Goal: Task Accomplishment & Management: Manage account settings

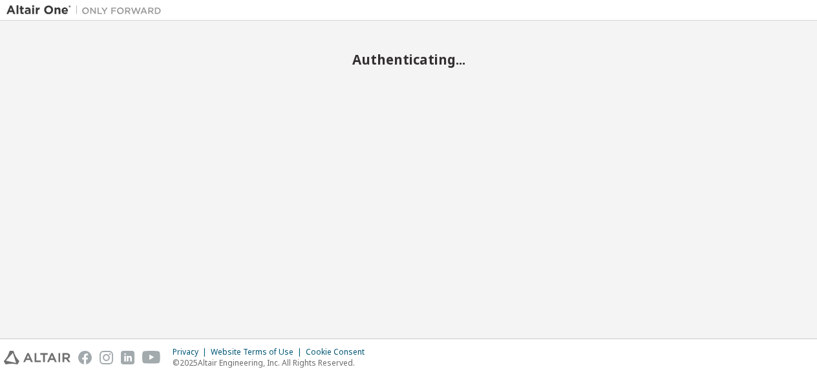
drag, startPoint x: 0, startPoint y: 0, endPoint x: 387, endPoint y: 280, distance: 477.8
click at [387, 280] on div "Authenticating..." at bounding box center [408, 179] width 804 height 305
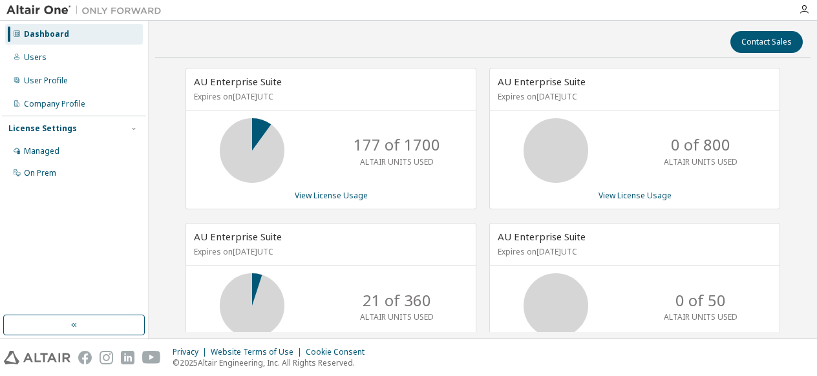
click at [52, 35] on div "Dashboard" at bounding box center [46, 34] width 45 height 10
click at [34, 56] on div "Users" at bounding box center [35, 57] width 23 height 10
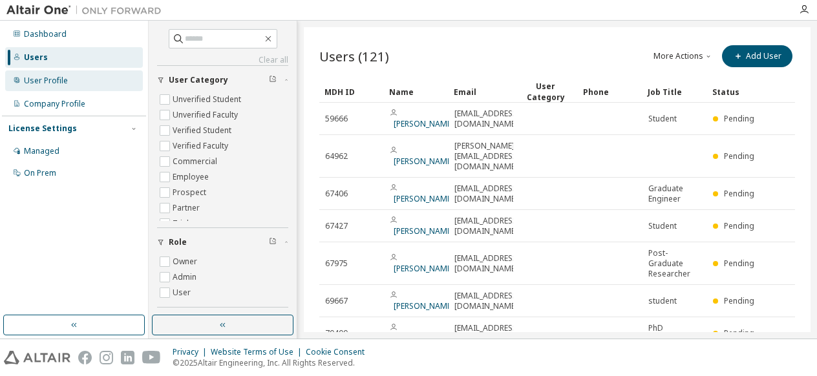
click at [52, 80] on div "User Profile" at bounding box center [46, 81] width 44 height 10
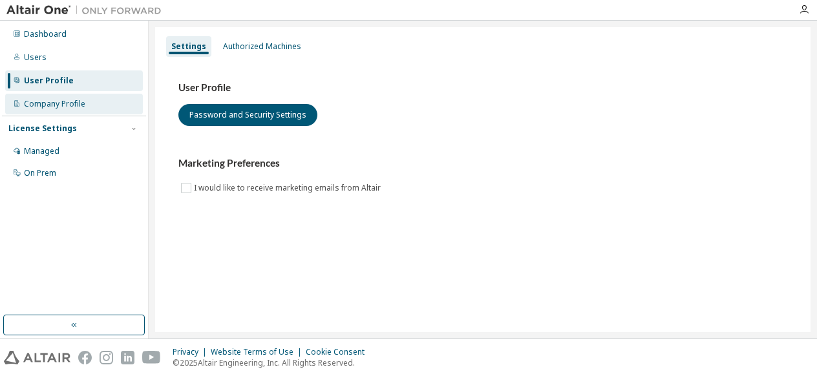
click at [50, 107] on div "Company Profile" at bounding box center [54, 104] width 61 height 10
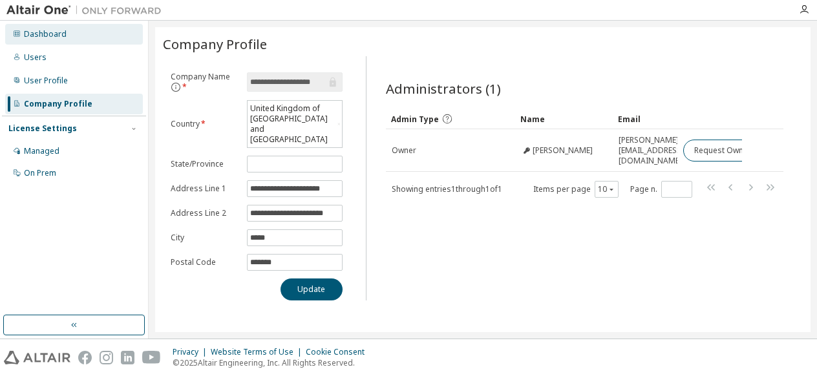
click at [35, 34] on div "Dashboard" at bounding box center [45, 34] width 43 height 10
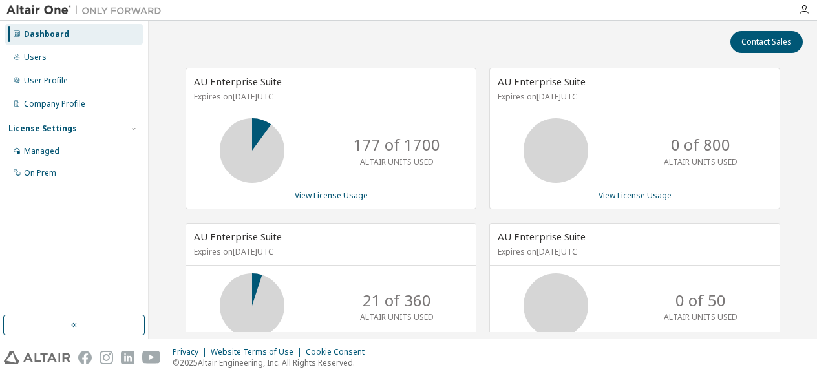
click at [256, 85] on span "AU Enterprise Suite" at bounding box center [238, 81] width 88 height 13
click at [43, 155] on div "Managed" at bounding box center [42, 151] width 36 height 10
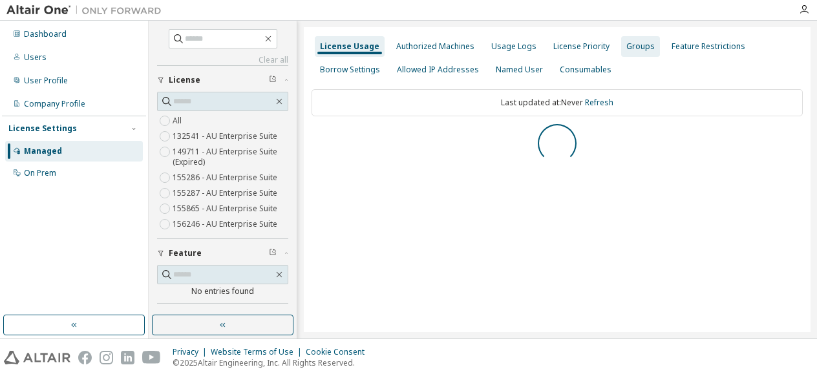
click at [635, 45] on div "Groups" at bounding box center [640, 46] width 28 height 10
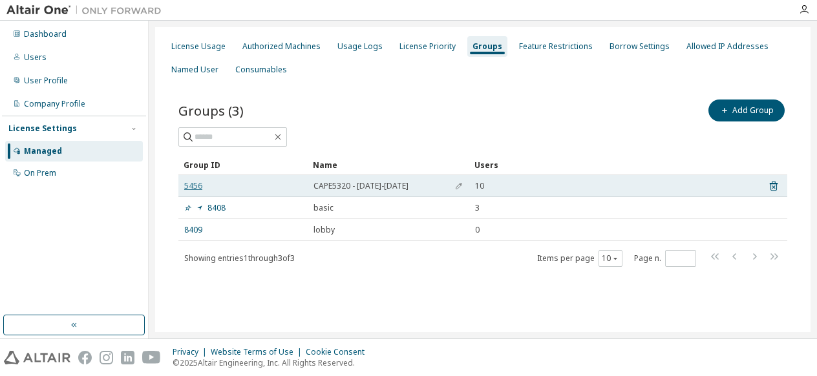
click at [192, 182] on link "5456" at bounding box center [193, 186] width 18 height 10
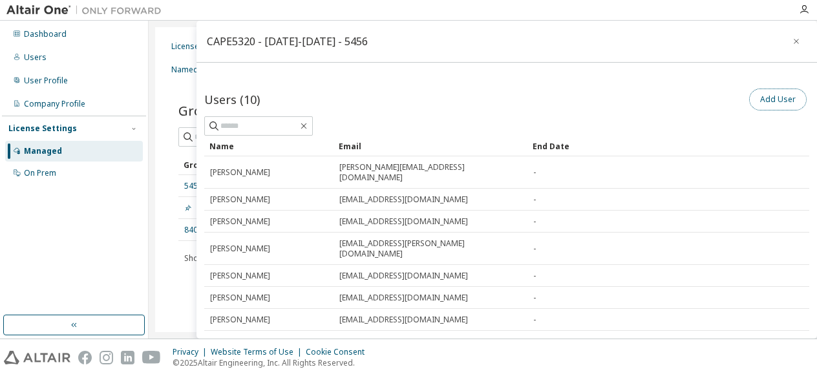
click at [763, 98] on button "Add User" at bounding box center [778, 100] width 58 height 22
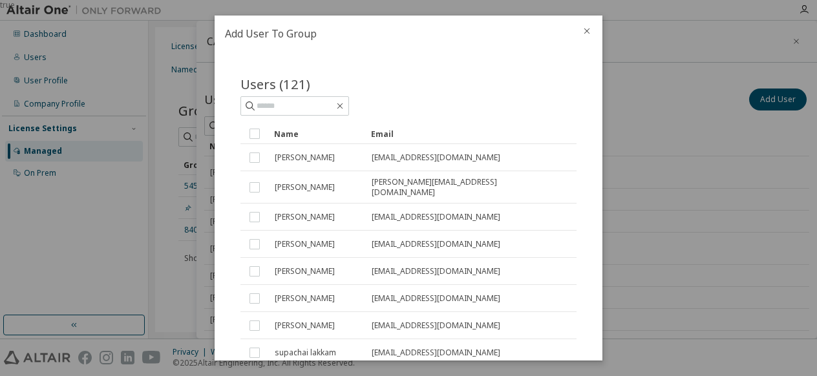
click at [587, 32] on icon "close" at bounding box center [587, 31] width 10 height 10
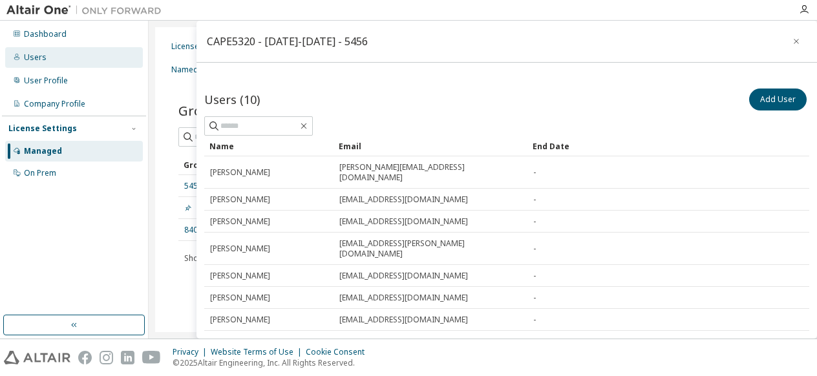
click at [45, 60] on div "Users" at bounding box center [74, 57] width 138 height 21
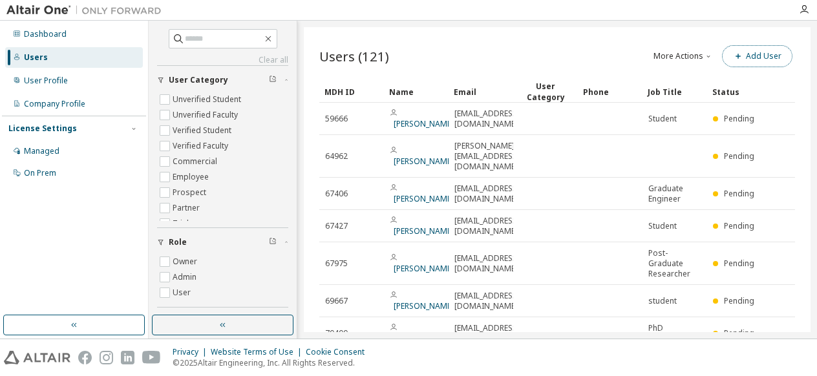
click at [759, 61] on button "Add User" at bounding box center [757, 56] width 70 height 22
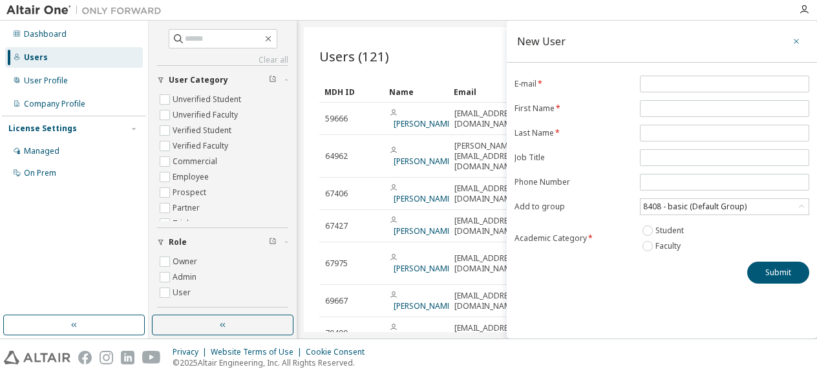
click at [796, 42] on icon "button" at bounding box center [796, 41] width 9 height 10
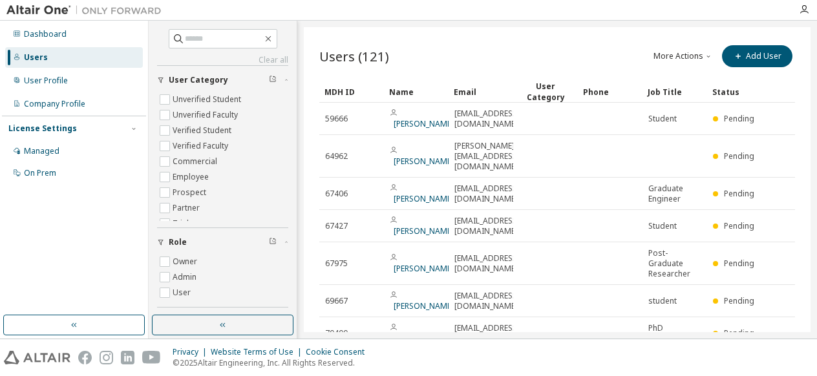
click at [705, 54] on icon "button" at bounding box center [709, 56] width 8 height 8
click at [690, 79] on div "Import From CSV" at bounding box center [693, 79] width 81 height 18
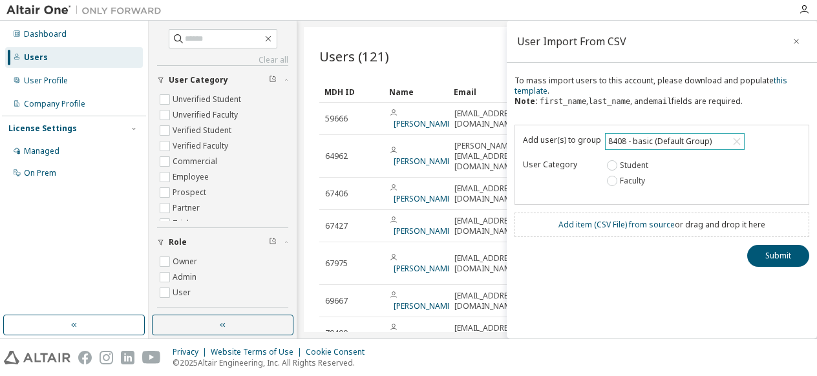
click at [643, 140] on div "8408 - basic (Default Group)" at bounding box center [659, 141] width 107 height 14
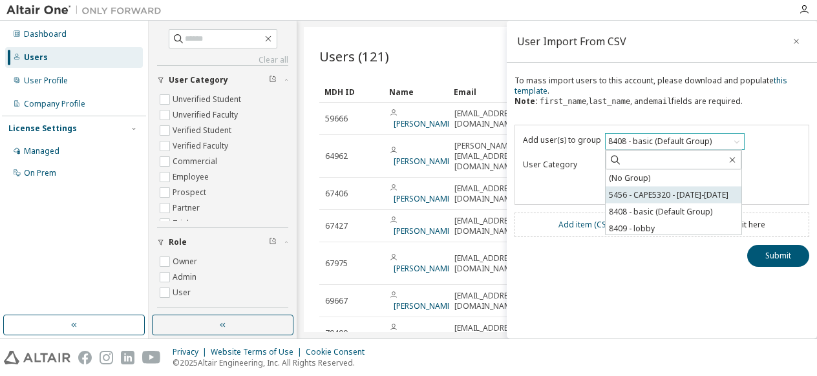
click at [631, 196] on li "5456 - CAPE5320 - 2024-2025" at bounding box center [674, 195] width 136 height 17
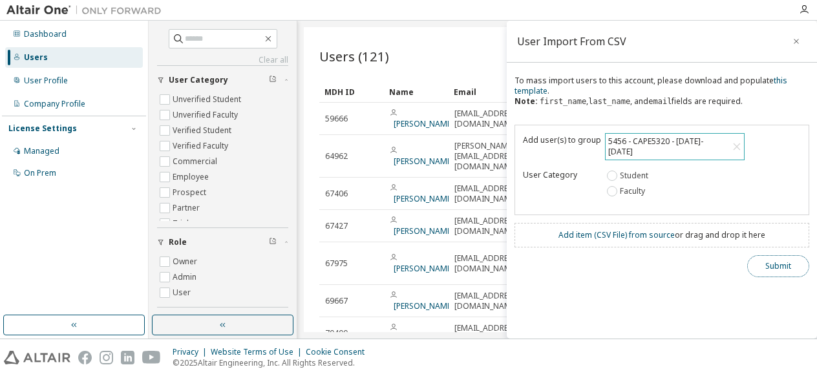
click at [775, 255] on button "Submit" at bounding box center [778, 266] width 62 height 22
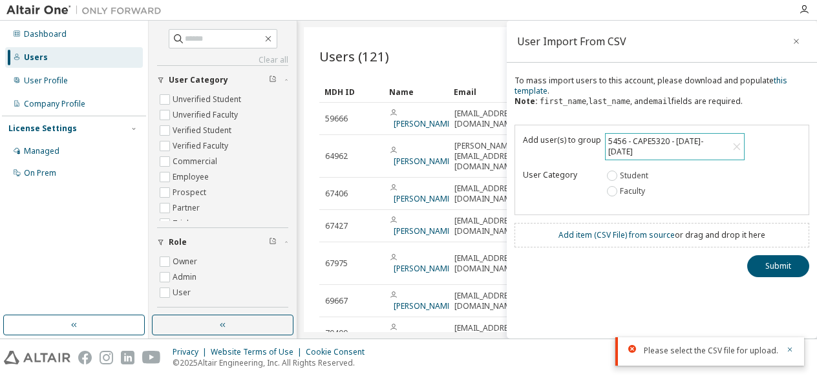
click at [668, 195] on div "Add user(s) to group 5456 - CAPE5320 - 2024-2025 User Category Student Faculty" at bounding box center [662, 170] width 295 height 91
click at [621, 230] on link "Add item ( CSV File ) from source" at bounding box center [617, 235] width 116 height 11
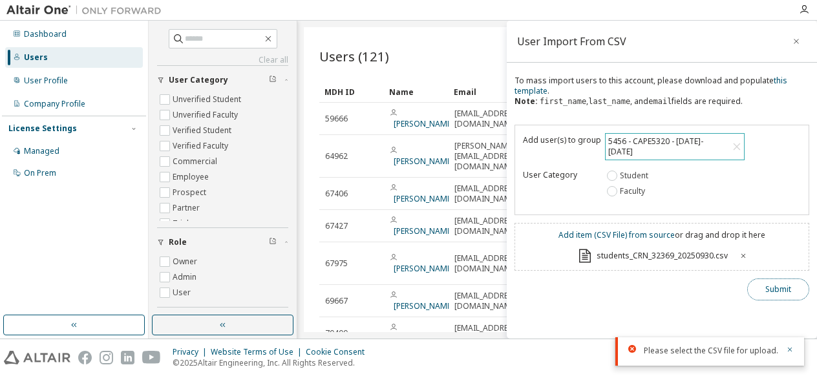
click at [779, 279] on button "Submit" at bounding box center [778, 290] width 62 height 22
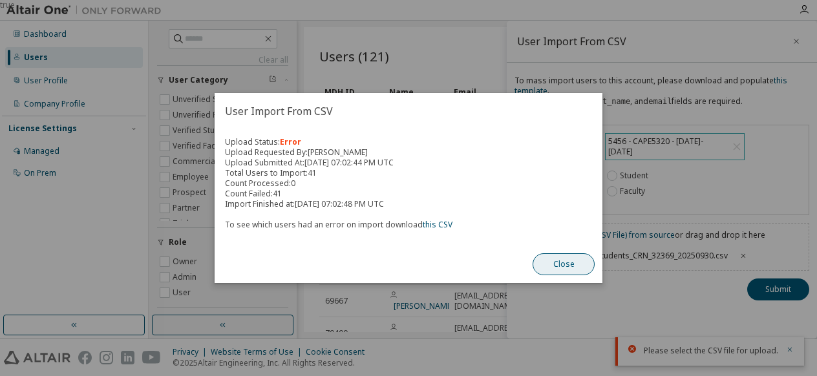
click at [571, 259] on button "Close" at bounding box center [564, 264] width 62 height 22
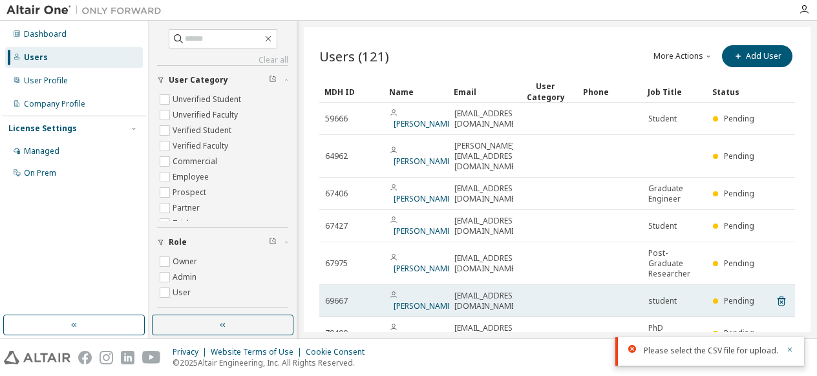
scroll to position [153, 0]
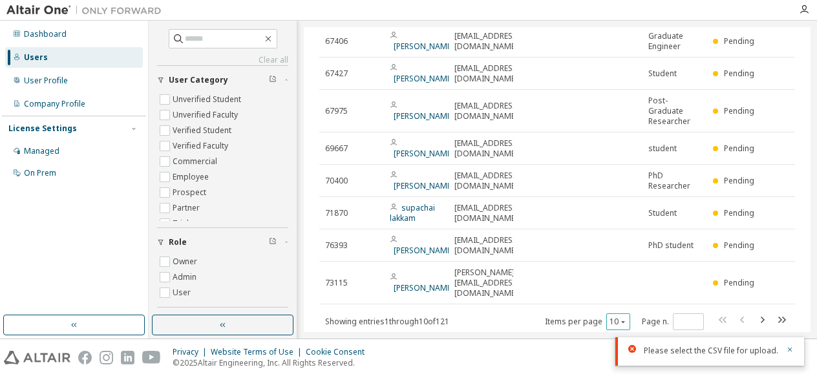
click at [616, 317] on button "10" at bounding box center [618, 322] width 17 height 10
click at [606, 273] on div "100" at bounding box center [612, 272] width 103 height 16
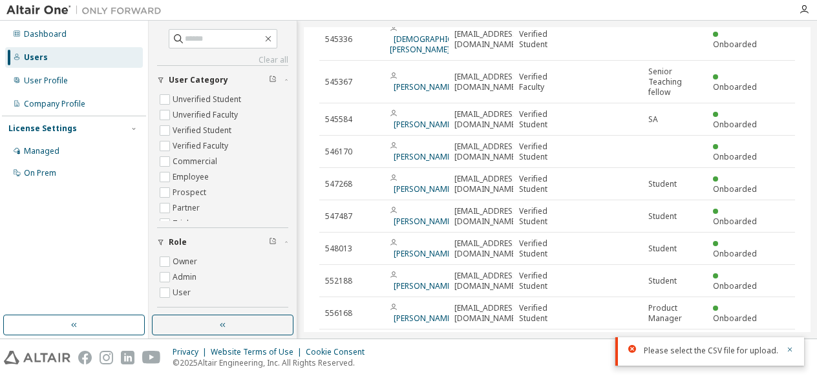
scroll to position [3145, 0]
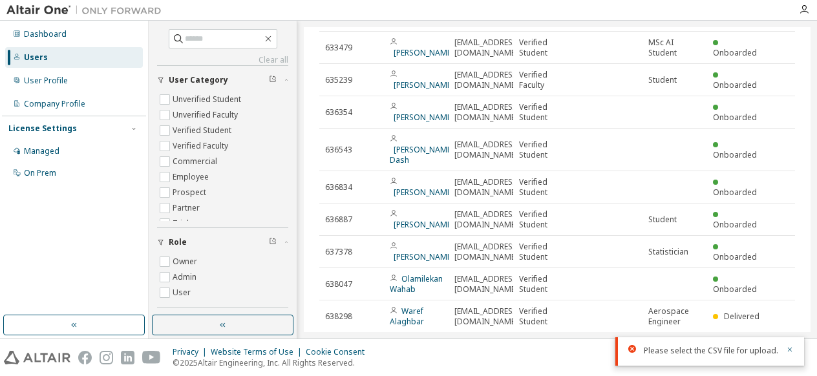
type input "*"
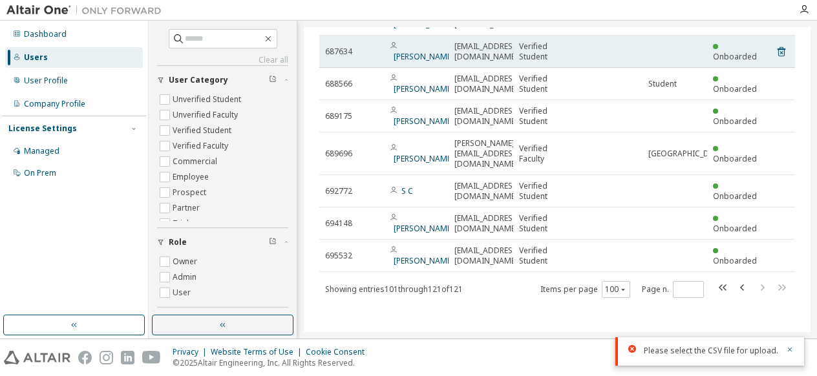
scroll to position [0, 0]
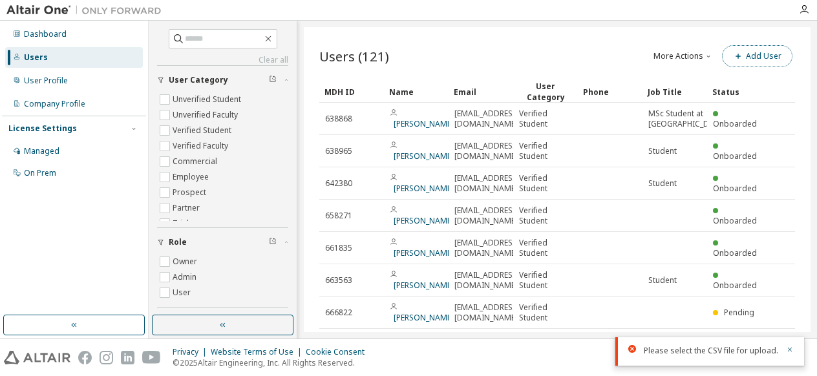
click at [734, 58] on icon "button" at bounding box center [738, 56] width 8 height 8
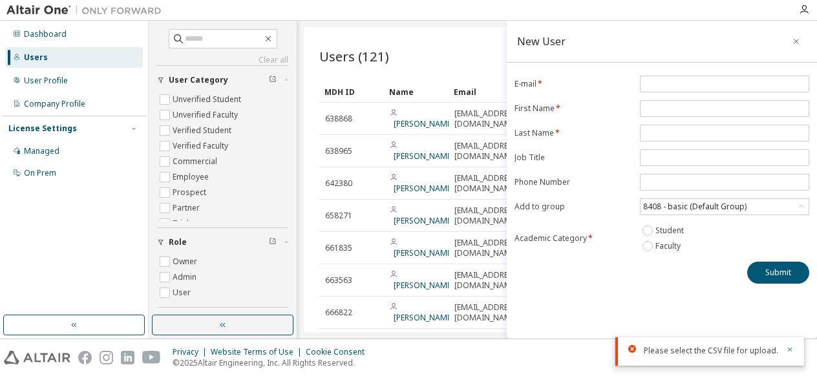
click at [692, 350] on div "Please select the CSV file for upload." at bounding box center [711, 351] width 134 height 12
click at [791, 350] on icon "button" at bounding box center [790, 350] width 8 height 8
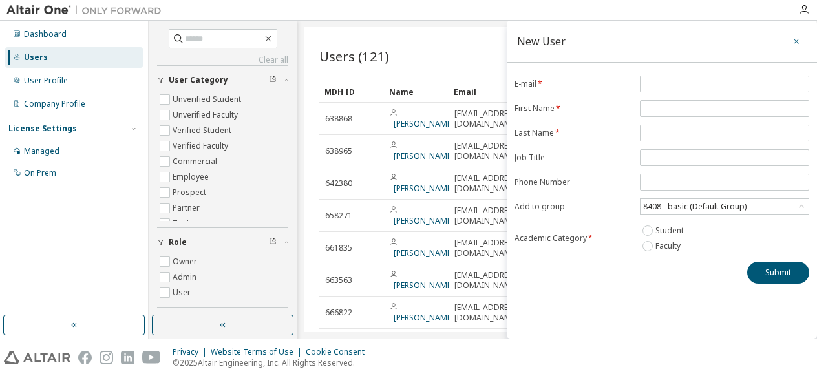
click at [795, 38] on icon "button" at bounding box center [796, 41] width 9 height 10
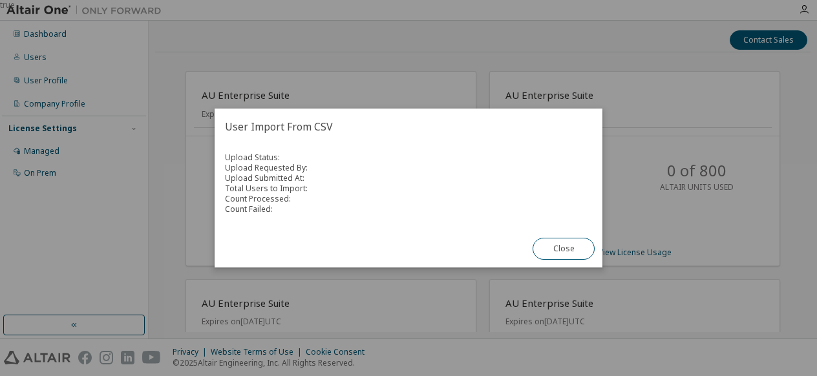
click at [556, 260] on div "Close" at bounding box center [564, 248] width 78 height 37
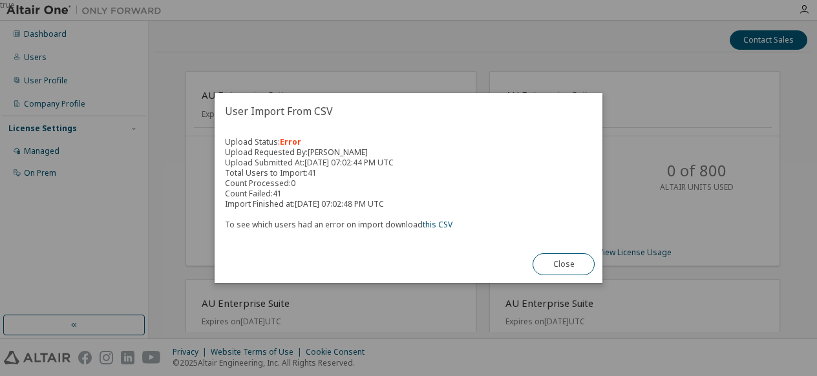
click at [557, 246] on div "Close" at bounding box center [564, 264] width 78 height 37
click at [558, 271] on button "Close" at bounding box center [564, 264] width 62 height 22
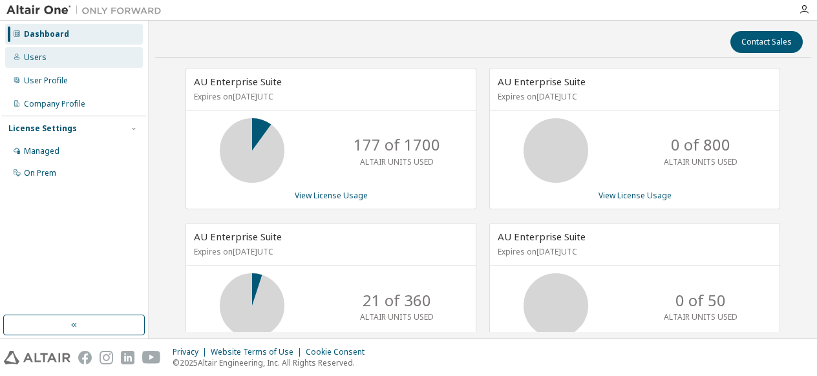
click at [41, 54] on div "Users" at bounding box center [35, 57] width 23 height 10
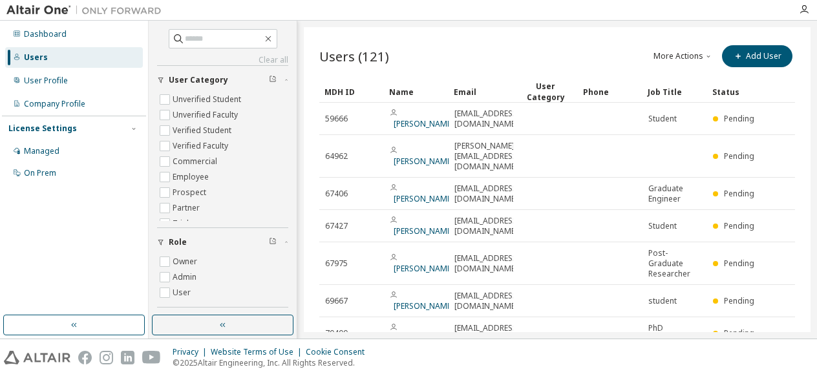
click at [705, 59] on icon "button" at bounding box center [709, 56] width 8 height 8
click at [694, 75] on div "Import From CSV" at bounding box center [693, 79] width 81 height 18
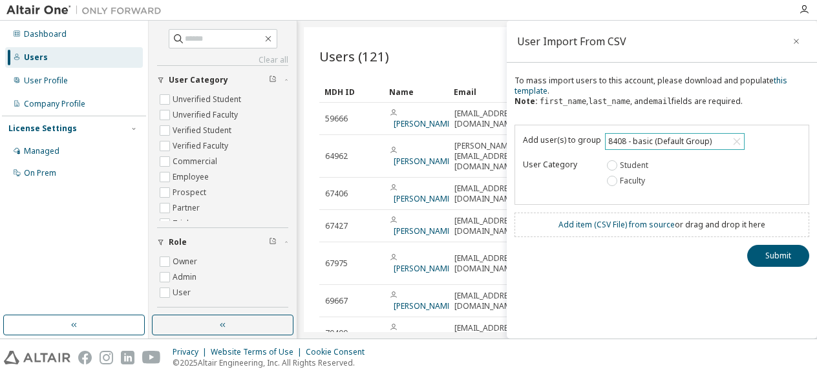
click at [711, 147] on div "8408 - basic (Default Group)" at bounding box center [675, 142] width 138 height 16
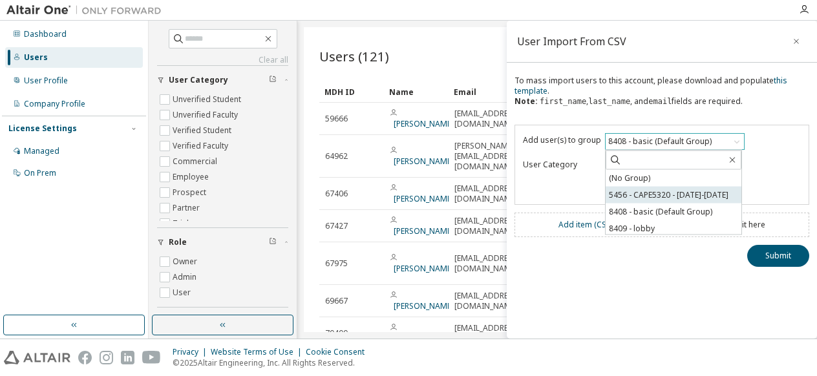
click at [656, 193] on li "5456 - CAPE5320 - [DATE]-[DATE]" at bounding box center [674, 195] width 136 height 17
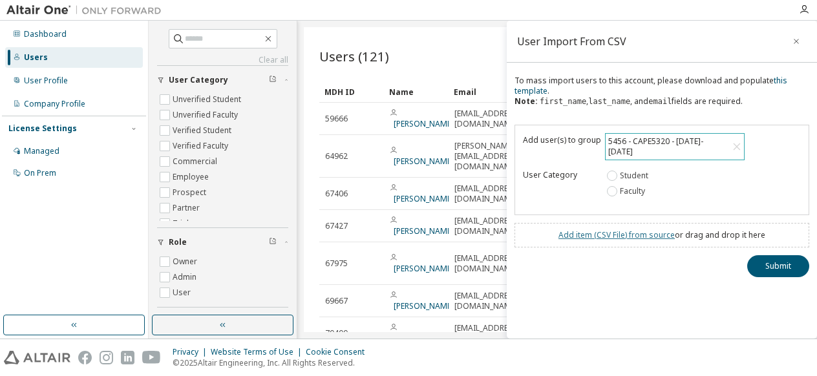
click at [599, 230] on link "Add item ( CSV File ) from source" at bounding box center [617, 235] width 116 height 11
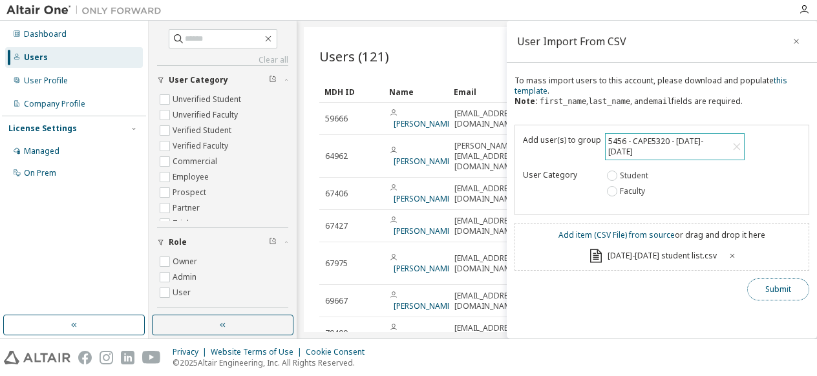
click at [780, 279] on button "Submit" at bounding box center [778, 290] width 62 height 22
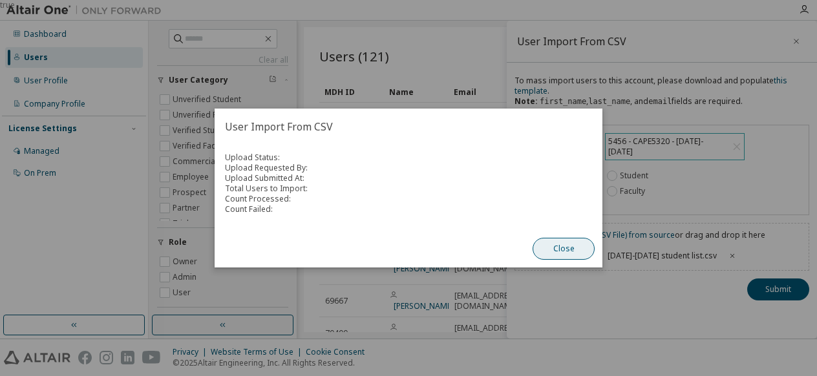
click at [562, 247] on button "Close" at bounding box center [564, 249] width 62 height 22
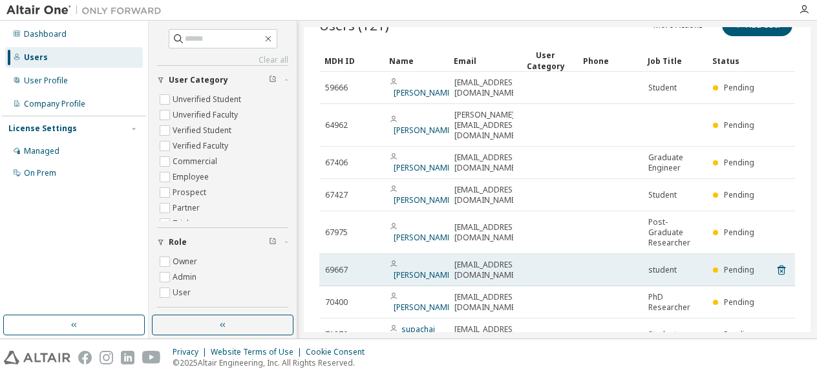
scroll to position [153, 0]
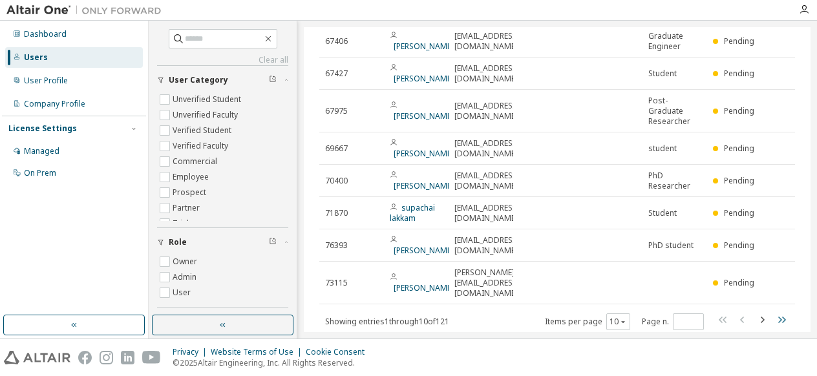
click at [778, 317] on icon "button" at bounding box center [782, 320] width 8 height 6
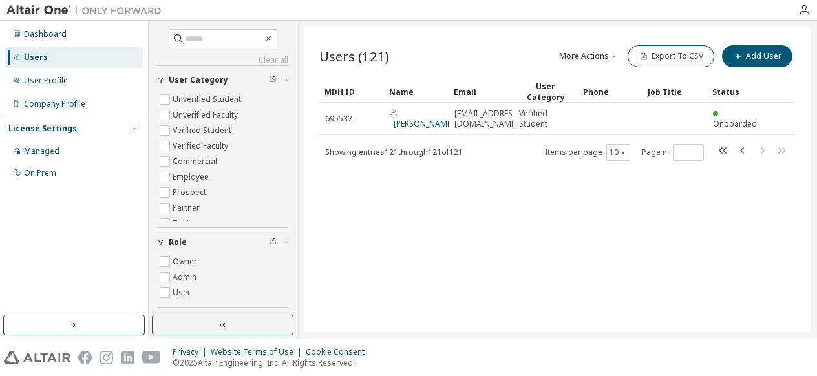
scroll to position [0, 0]
click at [740, 148] on icon "button" at bounding box center [743, 151] width 16 height 16
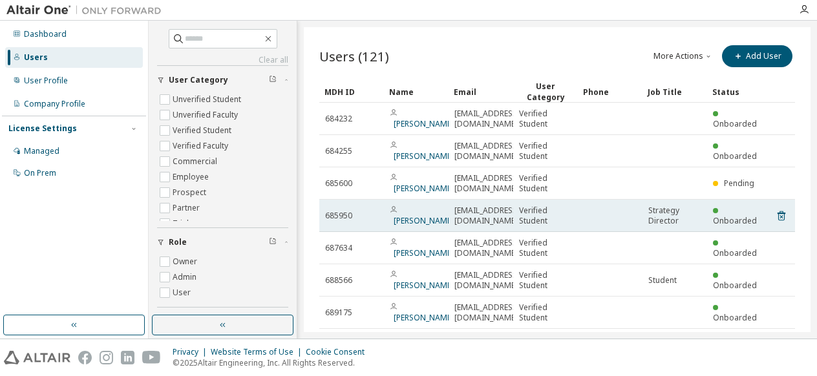
scroll to position [153, 0]
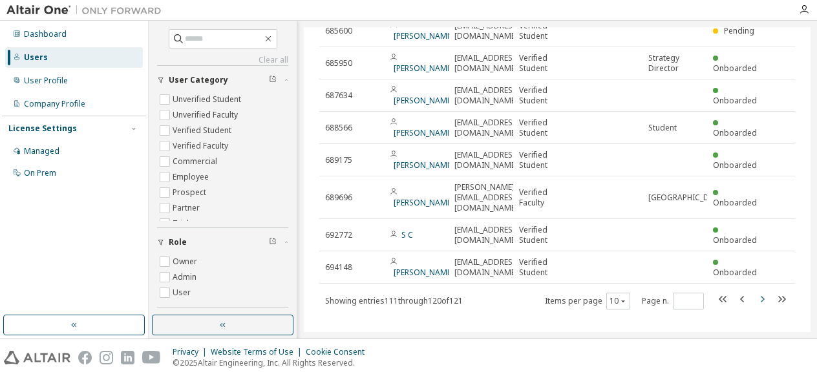
click at [756, 292] on icon "button" at bounding box center [762, 300] width 16 height 16
type input "**"
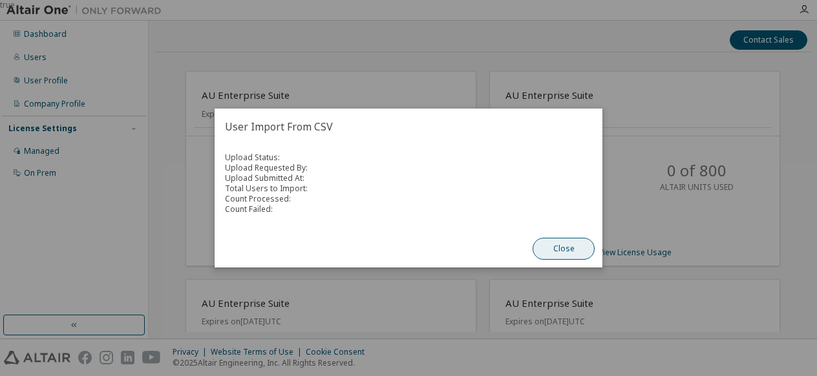
click at [572, 243] on button "Close" at bounding box center [564, 249] width 62 height 22
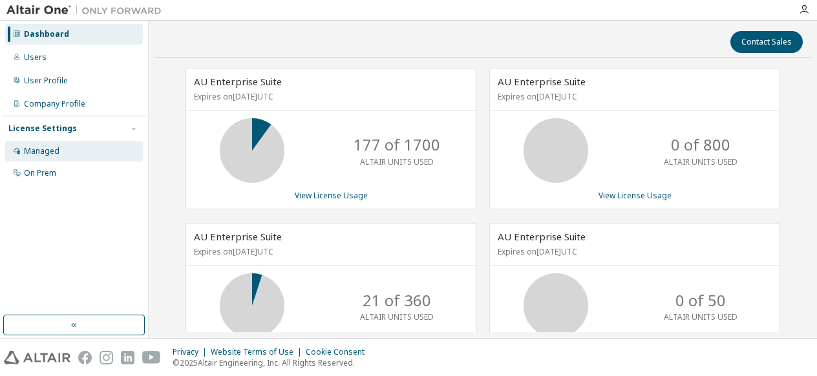
click at [50, 153] on div "Managed" at bounding box center [42, 151] width 36 height 10
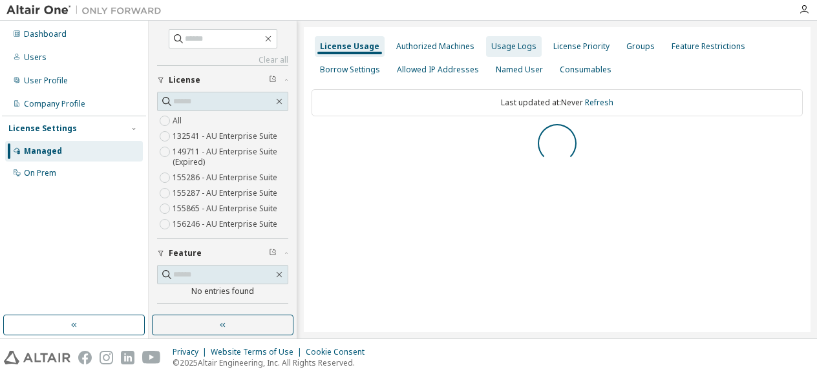
click at [513, 47] on div "Usage Logs" at bounding box center [513, 46] width 45 height 10
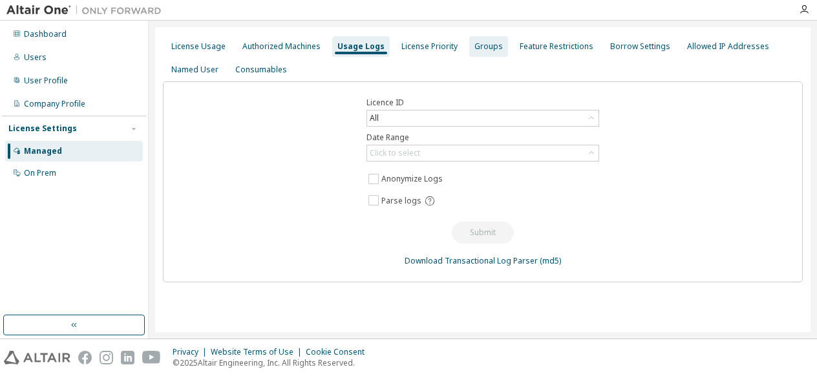
click at [479, 45] on div "Groups" at bounding box center [489, 46] width 28 height 10
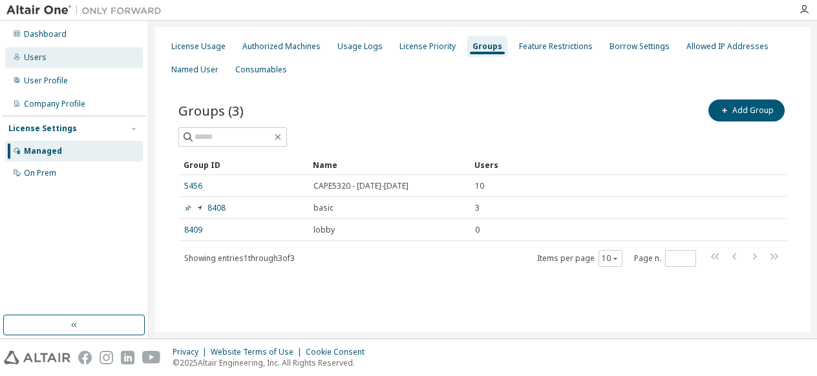
click at [29, 61] on div "Users" at bounding box center [35, 57] width 23 height 10
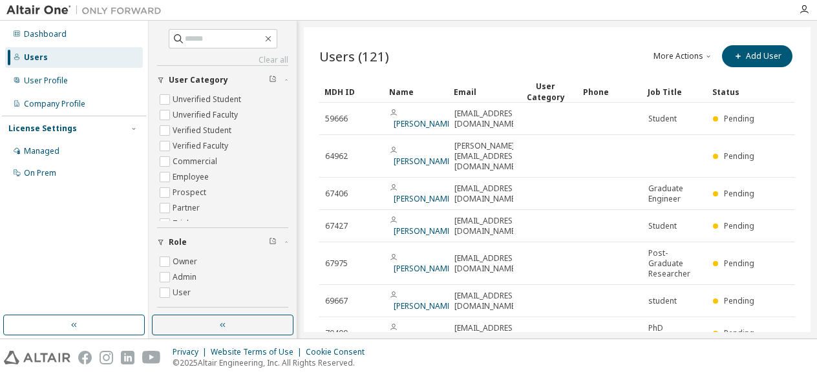
click at [684, 59] on button "More Actions" at bounding box center [683, 56] width 62 height 22
click at [687, 80] on div "Import From CSV" at bounding box center [693, 79] width 81 height 18
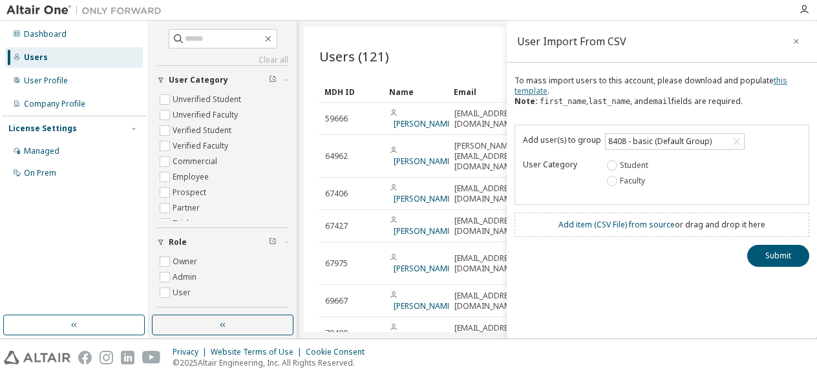
click at [522, 91] on link "this template" at bounding box center [651, 85] width 273 height 21
click at [652, 226] on link "Add item ( CSV File ) from source" at bounding box center [617, 224] width 116 height 11
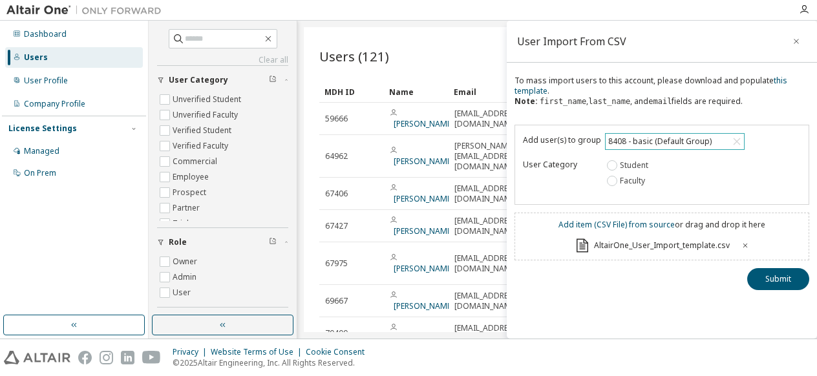
click at [690, 142] on div "8408 - basic (Default Group)" at bounding box center [659, 141] width 107 height 14
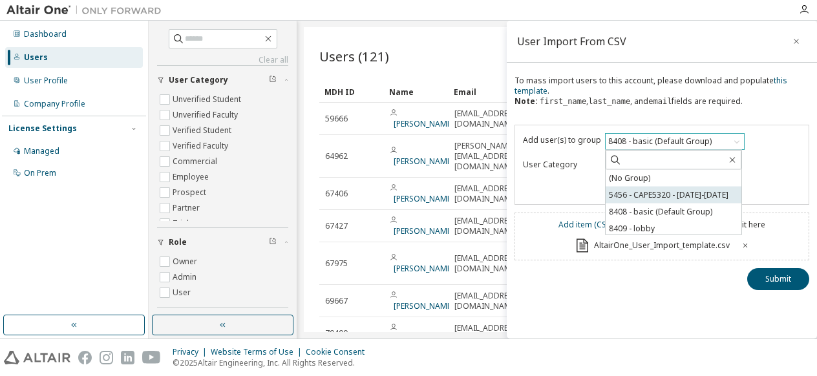
click at [659, 191] on li "5456 - CAPE5320 - [DATE]-[DATE]" at bounding box center [674, 195] width 136 height 17
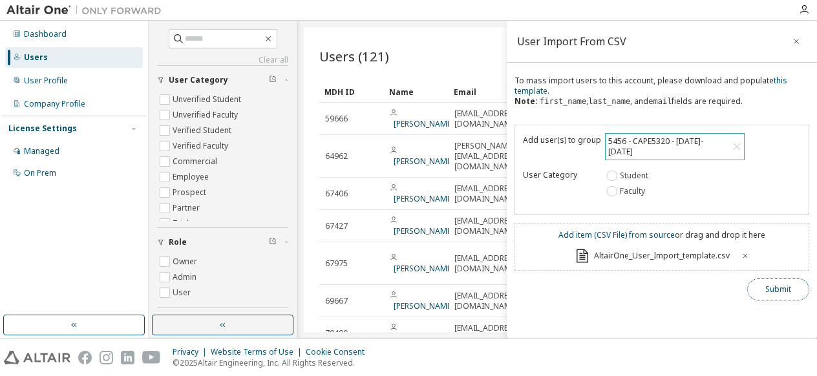
click at [782, 282] on button "Submit" at bounding box center [778, 290] width 62 height 22
click at [765, 283] on button "Submit" at bounding box center [778, 290] width 62 height 22
click at [632, 283] on div "Submit" at bounding box center [662, 290] width 295 height 22
click at [691, 189] on div "Add user(s) to group 5456 - CAPE5320 - 2024-2025 User Category Student Faculty" at bounding box center [662, 170] width 295 height 91
click at [773, 279] on button "Submit" at bounding box center [778, 290] width 62 height 22
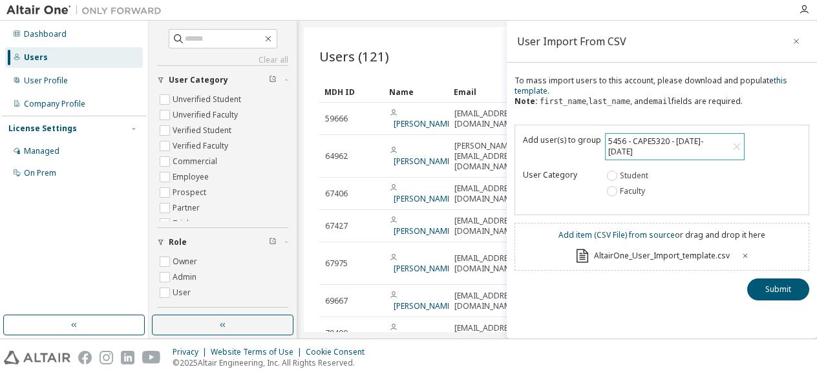
click at [743, 252] on icon at bounding box center [746, 256] width 8 height 8
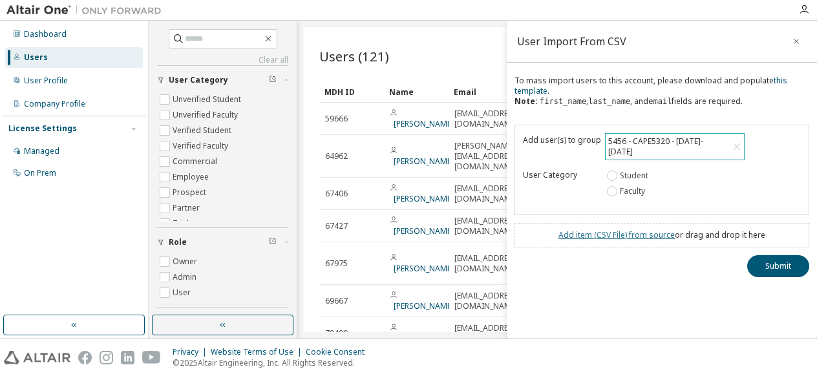
click at [619, 230] on link "Add item ( CSV File ) from source" at bounding box center [617, 235] width 116 height 11
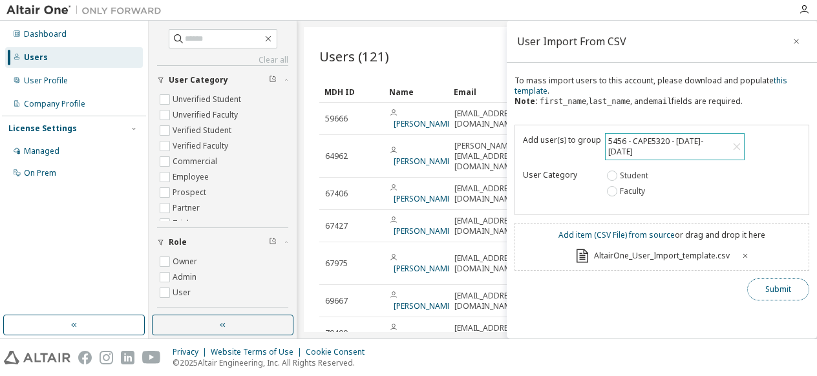
click at [775, 279] on button "Submit" at bounding box center [778, 290] width 62 height 22
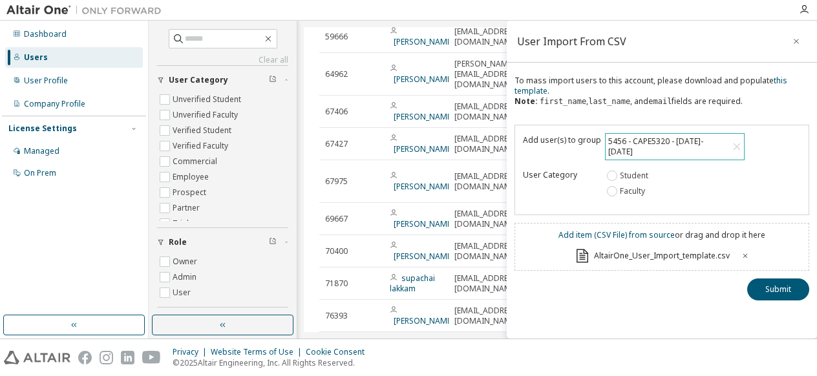
scroll to position [115, 0]
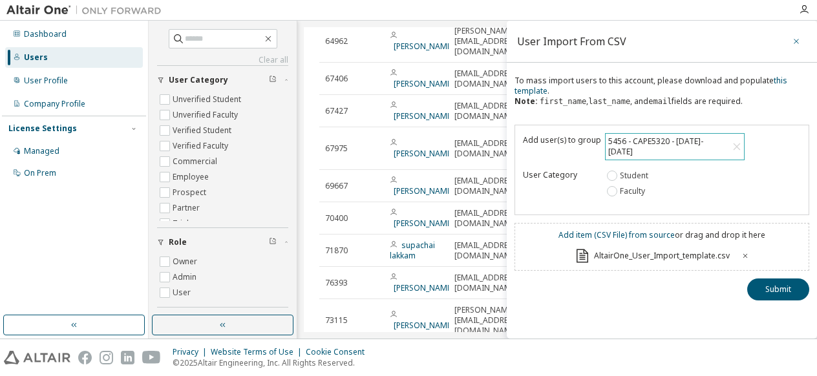
click at [798, 42] on icon "button" at bounding box center [796, 41] width 9 height 10
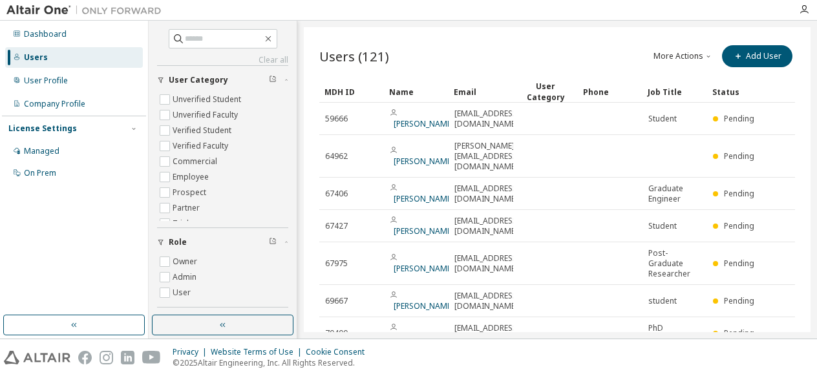
click at [668, 53] on button "More Actions" at bounding box center [683, 56] width 62 height 22
click at [687, 77] on div "Import From CSV" at bounding box center [693, 79] width 81 height 18
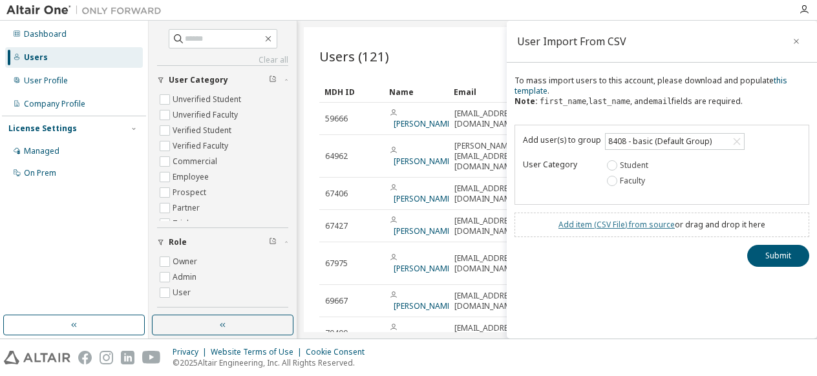
click at [607, 228] on link "Add item ( CSV File ) from source" at bounding box center [617, 224] width 116 height 11
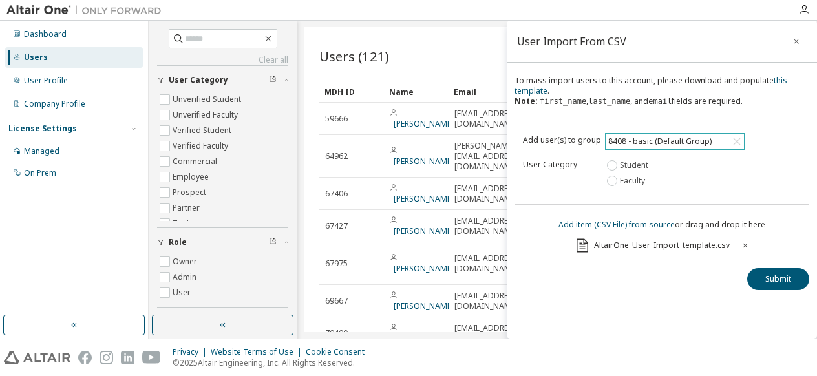
click at [675, 142] on div "8408 - basic (Default Group)" at bounding box center [659, 141] width 107 height 14
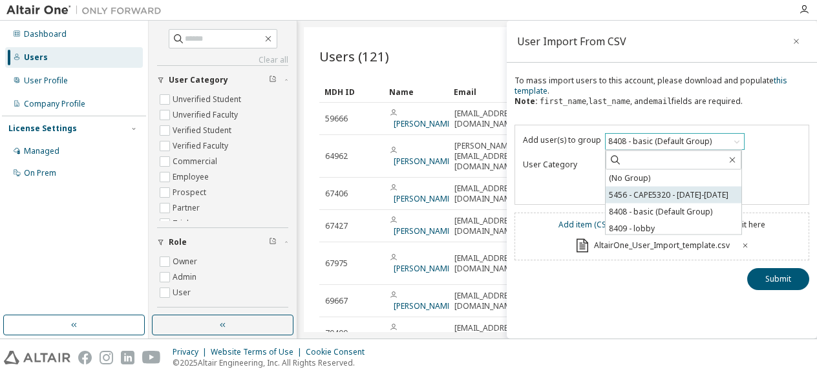
click at [645, 200] on li "5456 - CAPE5320 - [DATE]-[DATE]" at bounding box center [674, 195] width 136 height 17
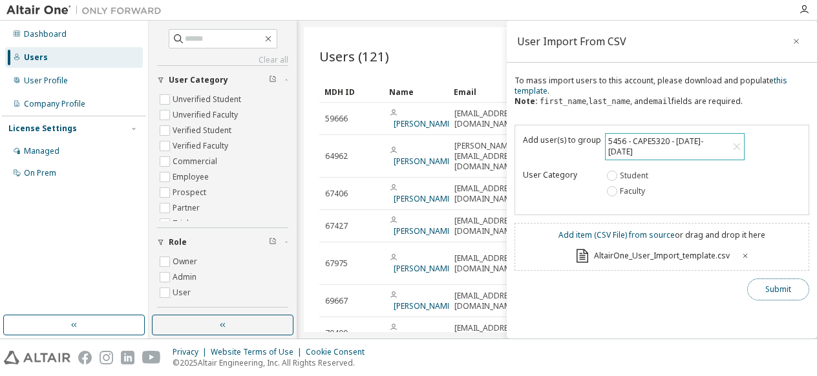
click at [788, 279] on button "Submit" at bounding box center [778, 290] width 62 height 22
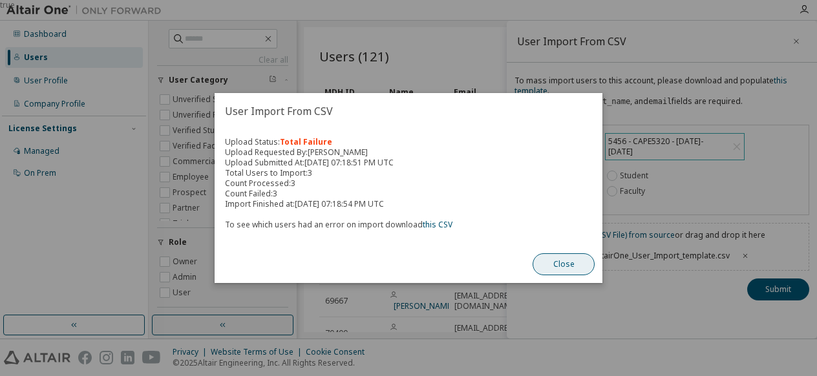
click at [542, 268] on button "Close" at bounding box center [564, 264] width 62 height 22
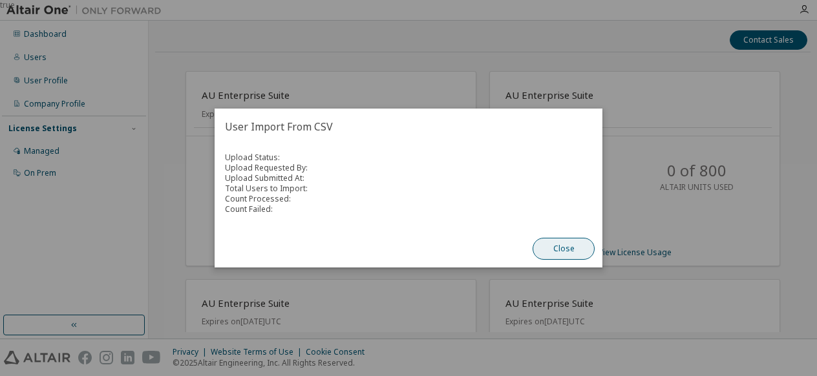
click at [549, 249] on button "Close" at bounding box center [564, 249] width 62 height 22
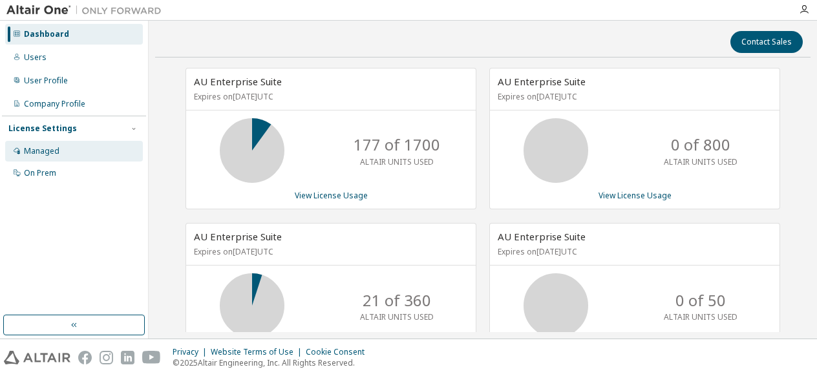
click at [49, 149] on div "Managed" at bounding box center [42, 151] width 36 height 10
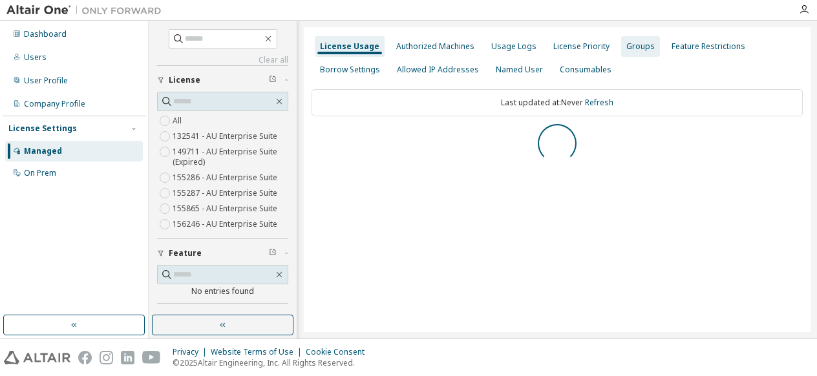
click at [630, 49] on div "Groups" at bounding box center [640, 46] width 28 height 10
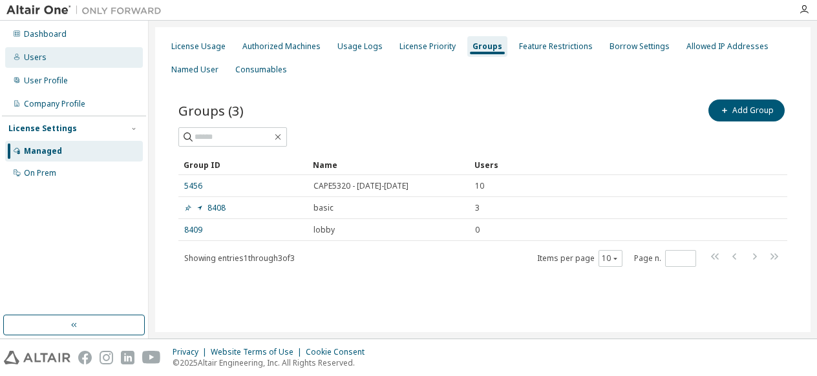
click at [41, 57] on div "Users" at bounding box center [35, 57] width 23 height 10
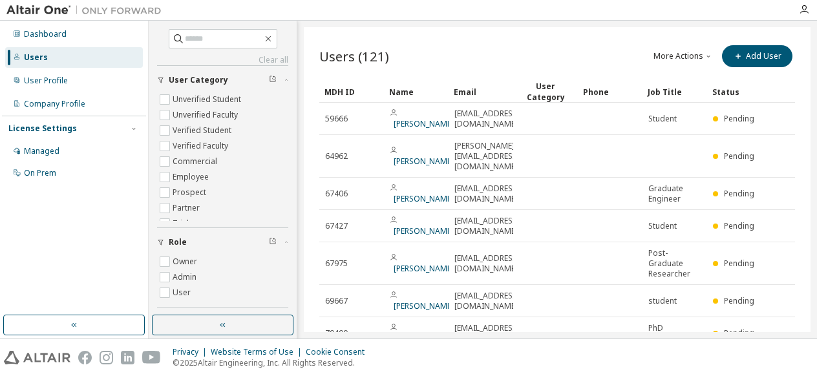
click at [665, 58] on button "More Actions" at bounding box center [683, 56] width 62 height 22
click at [679, 76] on div "Import From CSV" at bounding box center [693, 79] width 81 height 18
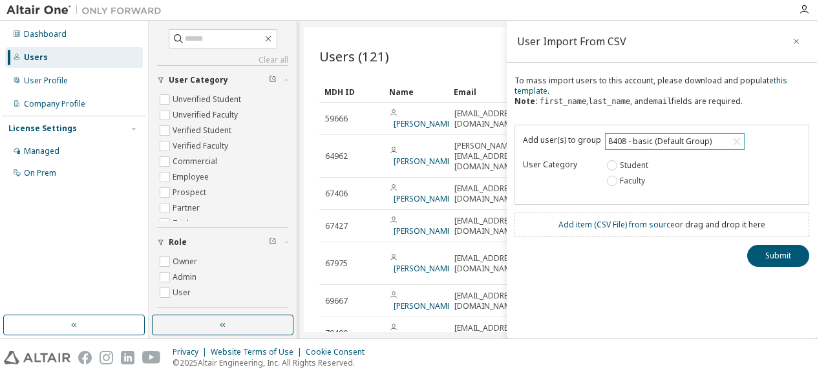
click at [665, 144] on div "8408 - basic (Default Group)" at bounding box center [659, 141] width 107 height 14
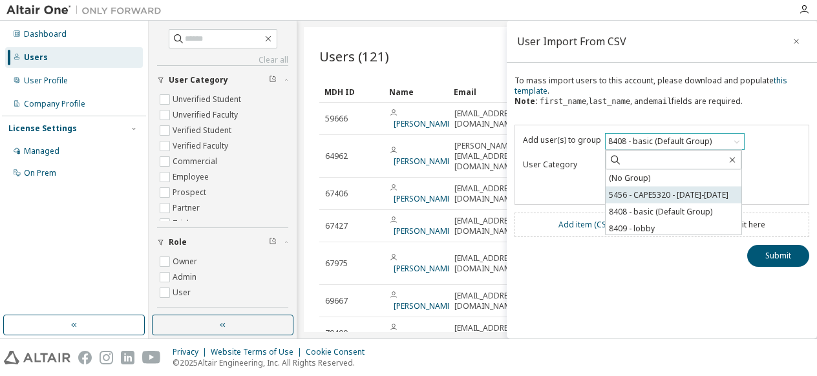
click at [630, 195] on li "5456 - CAPE5320 - 2024-2025" at bounding box center [674, 195] width 136 height 17
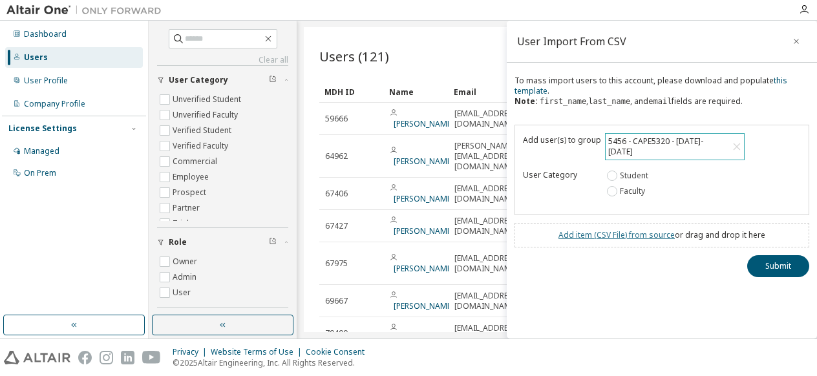
click at [592, 230] on link "Add item ( CSV File ) from source" at bounding box center [617, 235] width 116 height 11
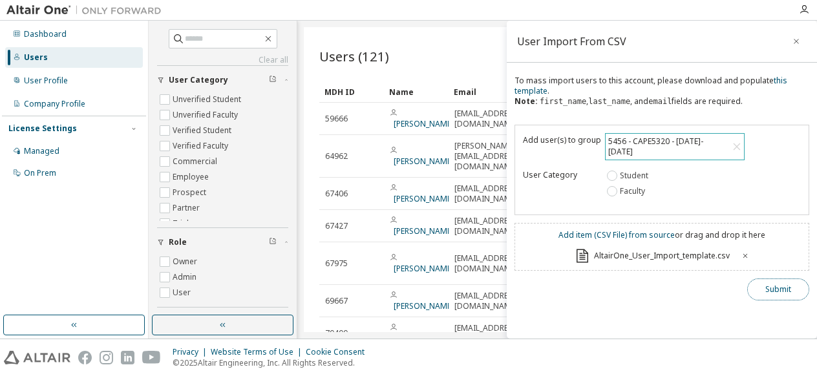
click at [770, 283] on button "Submit" at bounding box center [778, 290] width 62 height 22
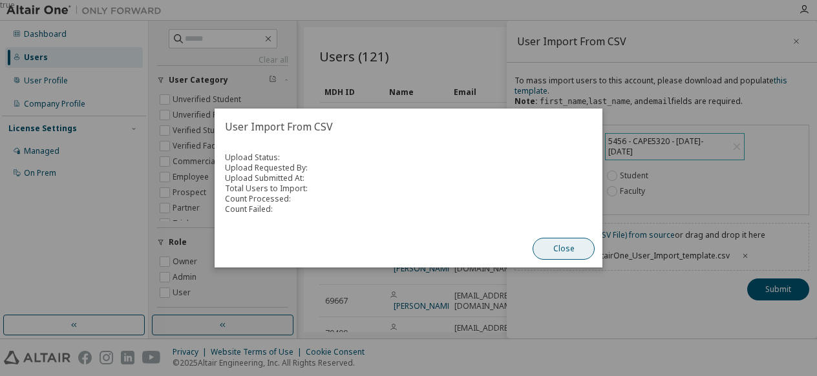
click at [553, 250] on button "Close" at bounding box center [564, 249] width 62 height 22
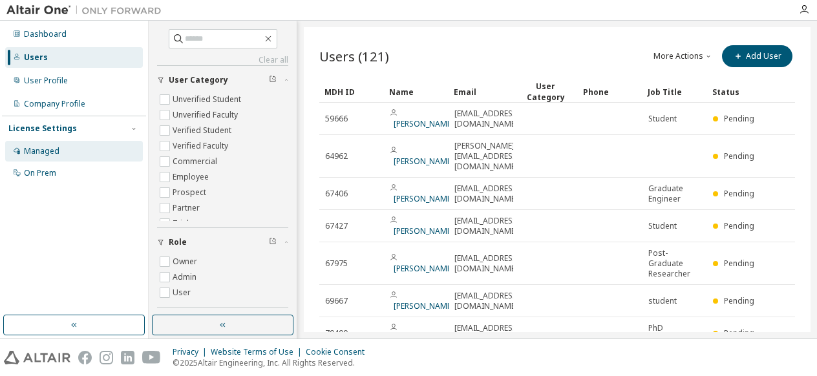
click at [43, 151] on div "Managed" at bounding box center [42, 151] width 36 height 10
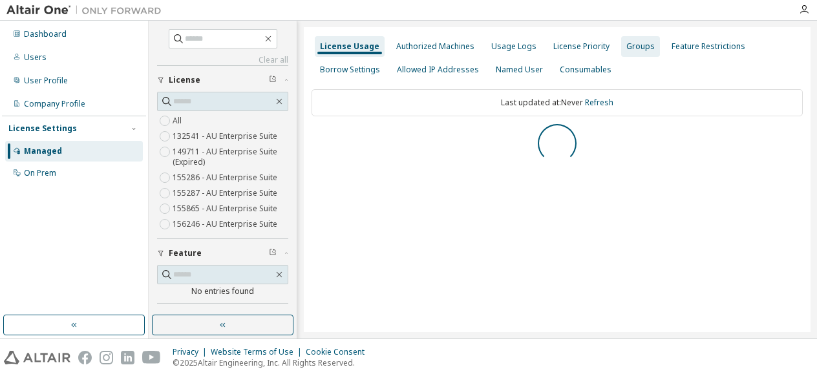
click at [626, 49] on div "Groups" at bounding box center [640, 46] width 28 height 10
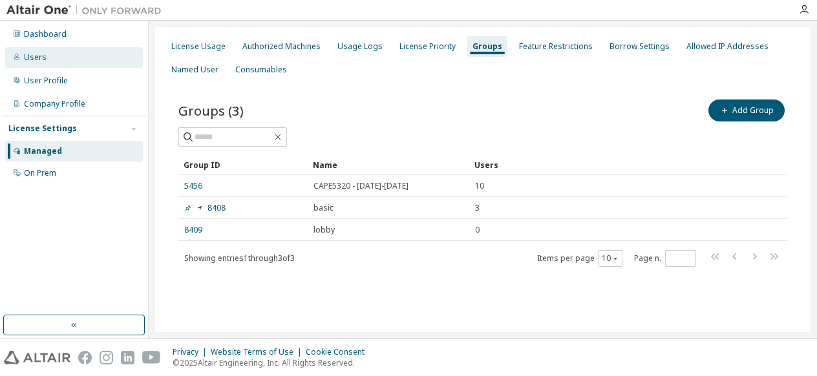
click at [36, 57] on div "Users" at bounding box center [35, 57] width 23 height 10
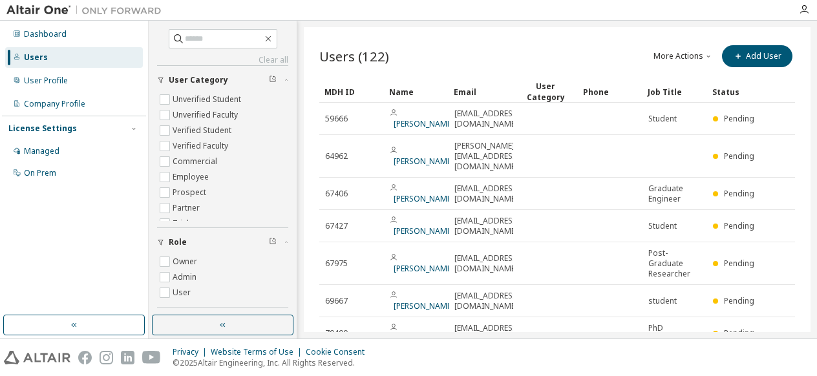
click at [673, 55] on button "More Actions" at bounding box center [683, 56] width 62 height 22
click at [675, 77] on div "Import From CSV" at bounding box center [693, 79] width 81 height 18
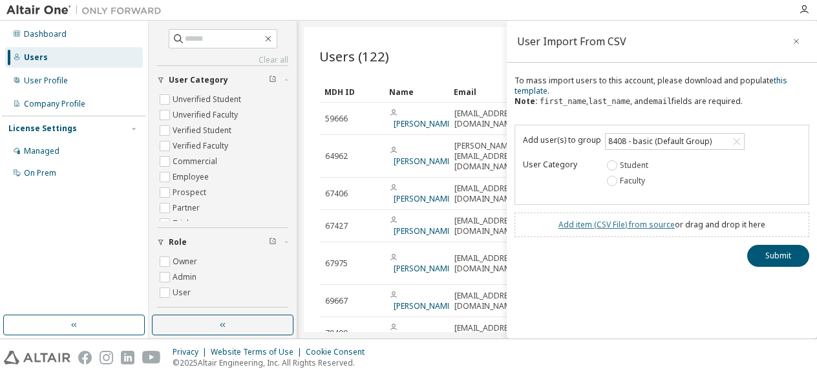
click at [632, 225] on link "Add item ( CSV File ) from source" at bounding box center [617, 224] width 116 height 11
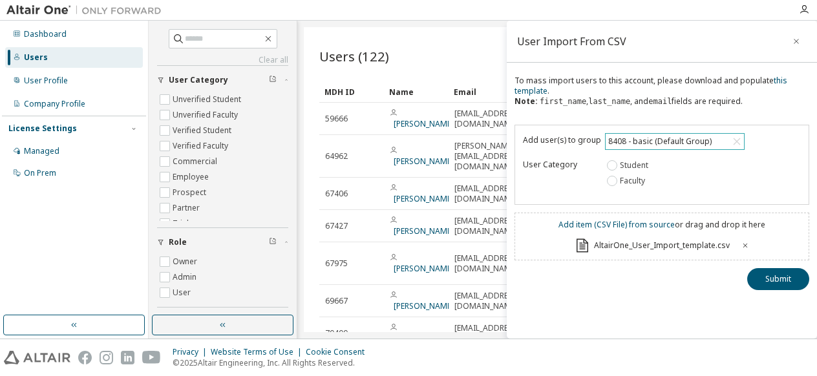
click at [686, 140] on div "8408 - basic (Default Group)" at bounding box center [659, 141] width 107 height 14
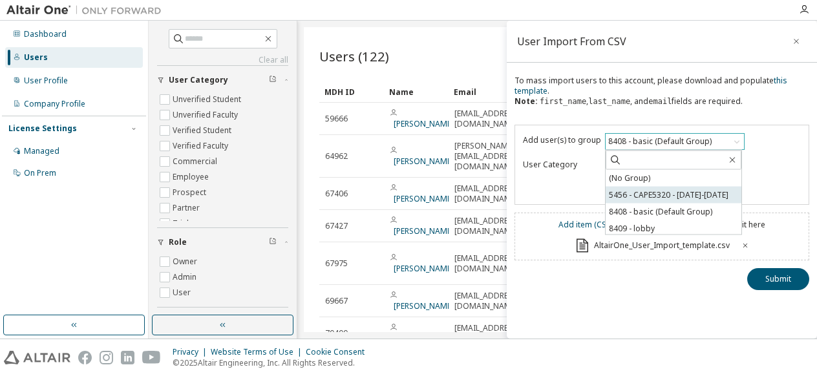
click at [645, 194] on li "5456 - CAPE5320 - 2024-2025" at bounding box center [674, 195] width 136 height 17
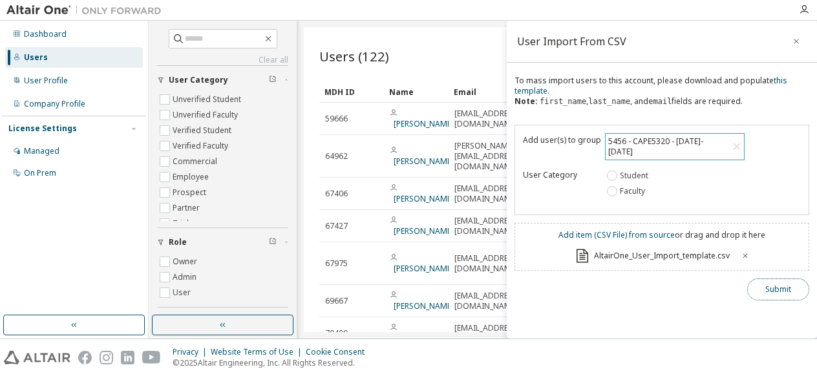
click at [783, 279] on button "Submit" at bounding box center [778, 290] width 62 height 22
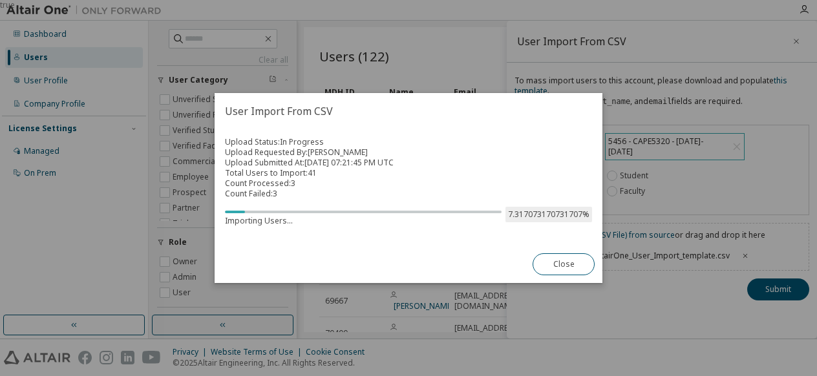
click at [401, 136] on div "Upload Status: In Progress Upload Requested By: Ali Hassanpour Upload Submitted…" at bounding box center [409, 187] width 388 height 116
click at [559, 264] on button "Close" at bounding box center [564, 264] width 62 height 22
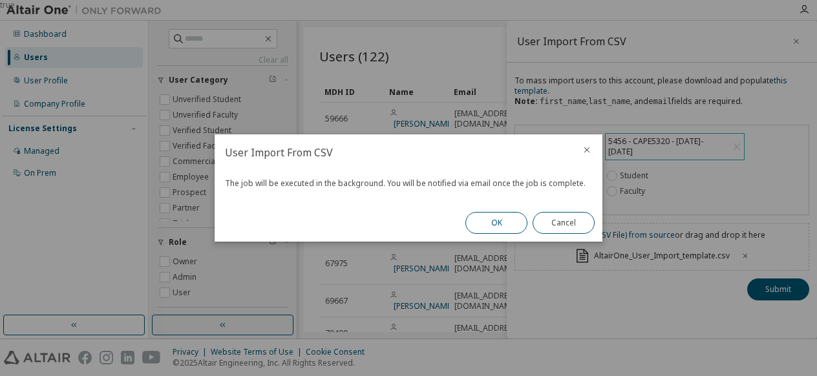
click at [496, 228] on button "OK" at bounding box center [496, 223] width 62 height 22
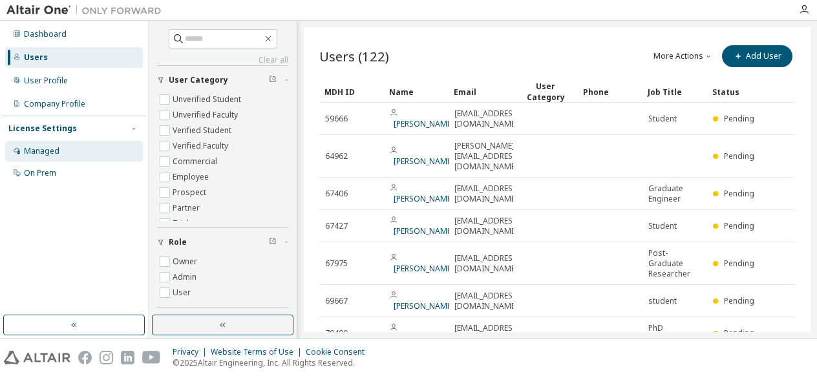
click at [43, 153] on div "Managed" at bounding box center [42, 151] width 36 height 10
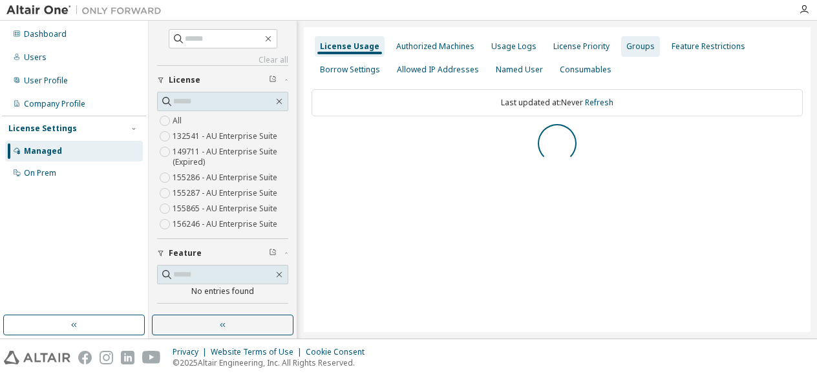
click at [635, 47] on div "Groups" at bounding box center [640, 46] width 28 height 10
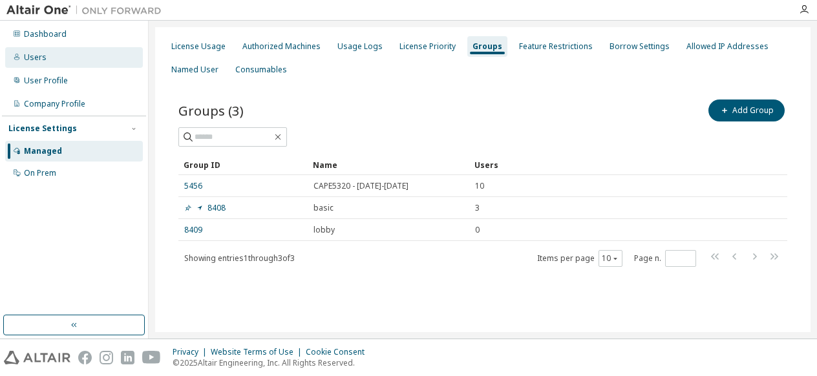
click at [34, 62] on div "Users" at bounding box center [35, 57] width 23 height 10
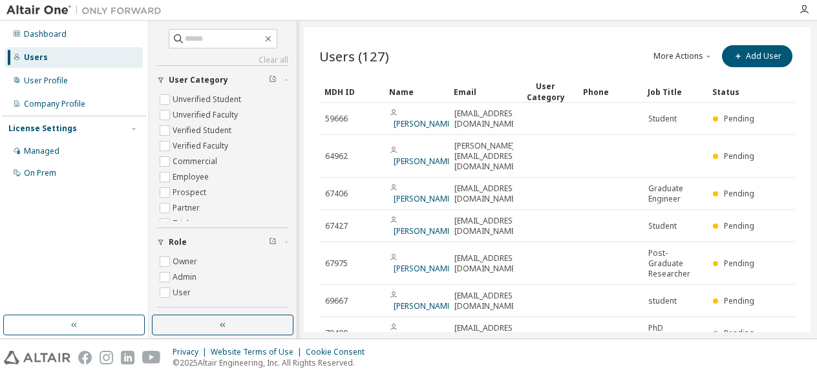
scroll to position [153, 0]
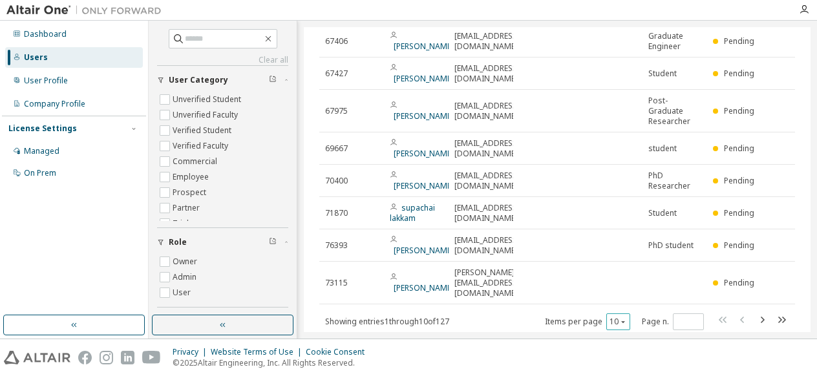
click at [619, 317] on button "10" at bounding box center [618, 322] width 17 height 10
click at [606, 279] on div "100" at bounding box center [612, 272] width 103 height 16
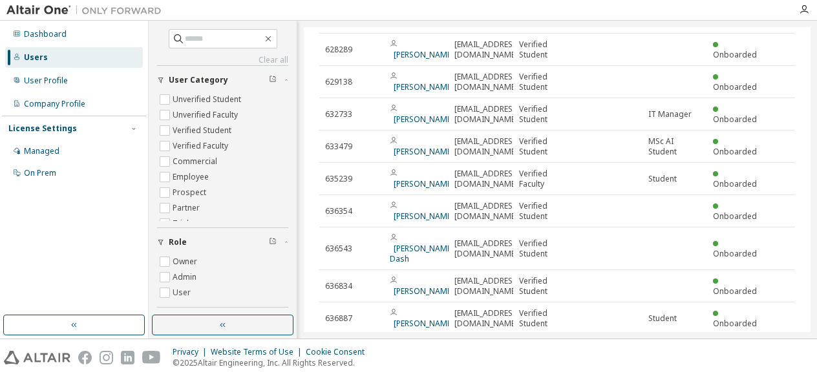
scroll to position [3145, 0]
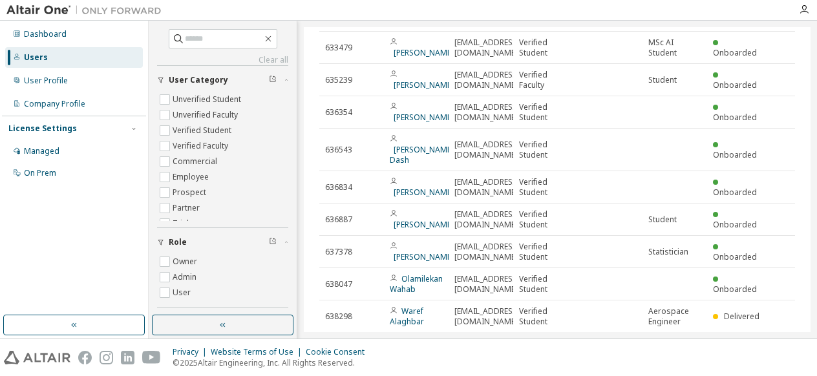
type input "*"
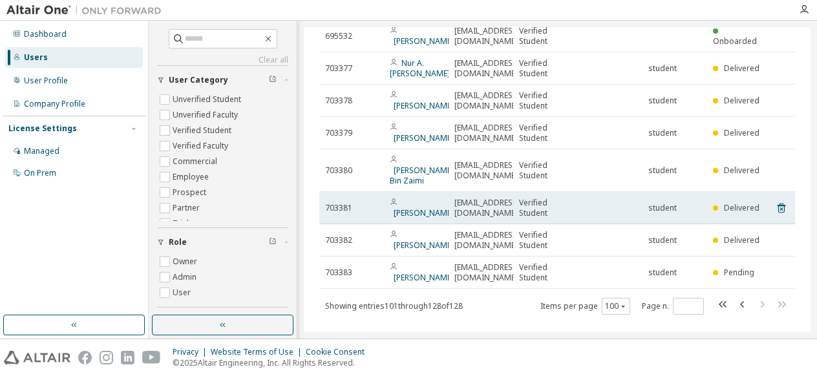
scroll to position [726, 0]
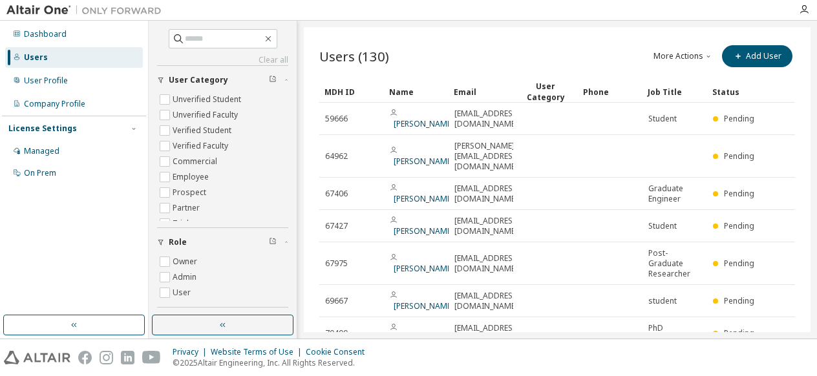
scroll to position [153, 0]
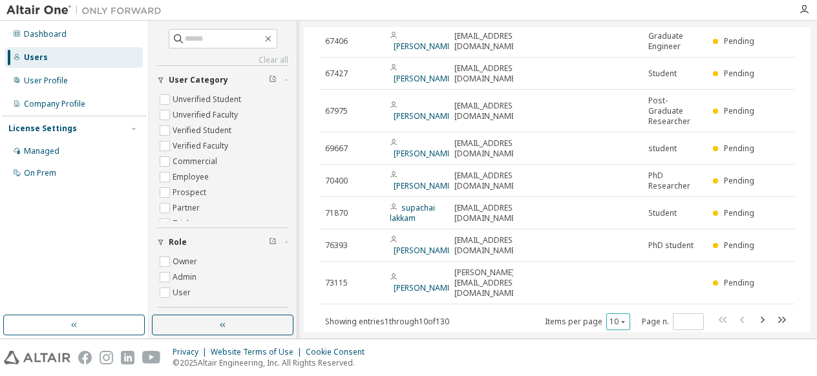
click at [619, 318] on icon "button" at bounding box center [623, 322] width 8 height 8
click at [616, 278] on div "100" at bounding box center [612, 272] width 103 height 16
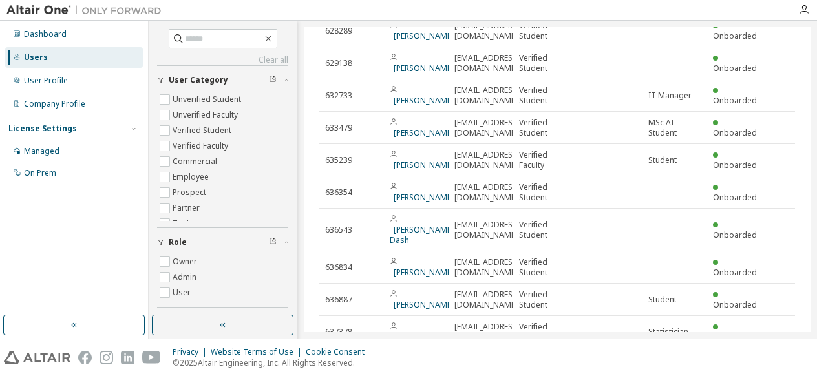
scroll to position [3145, 0]
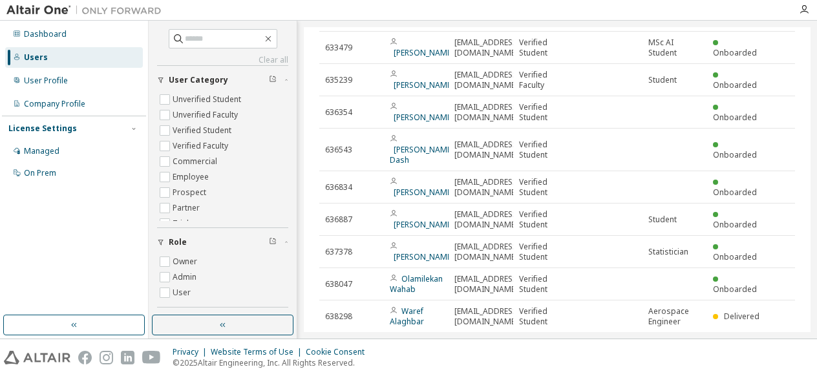
type input "*"
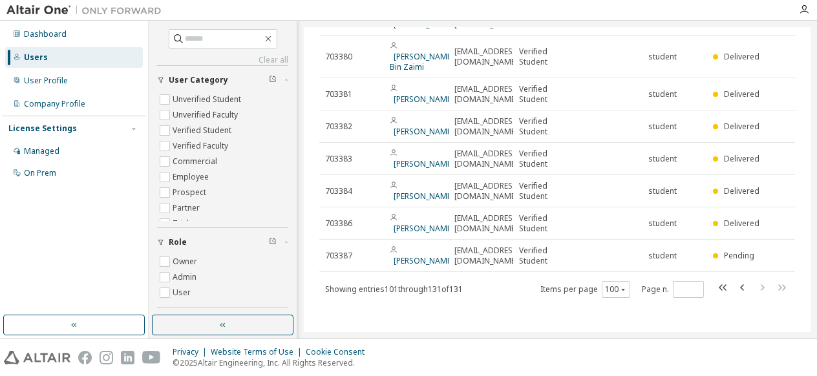
scroll to position [873, 0]
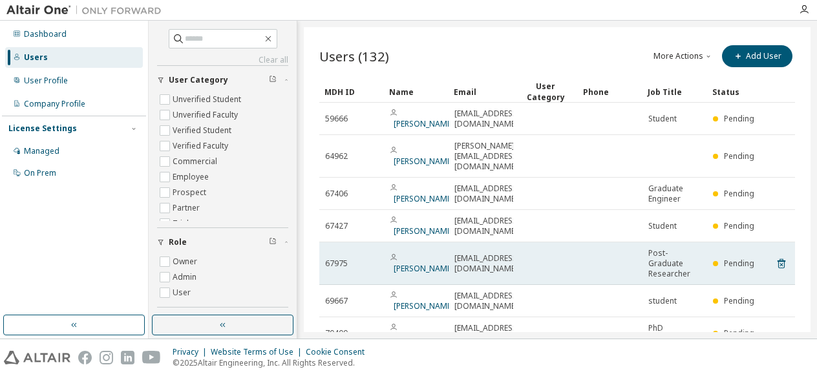
scroll to position [153, 0]
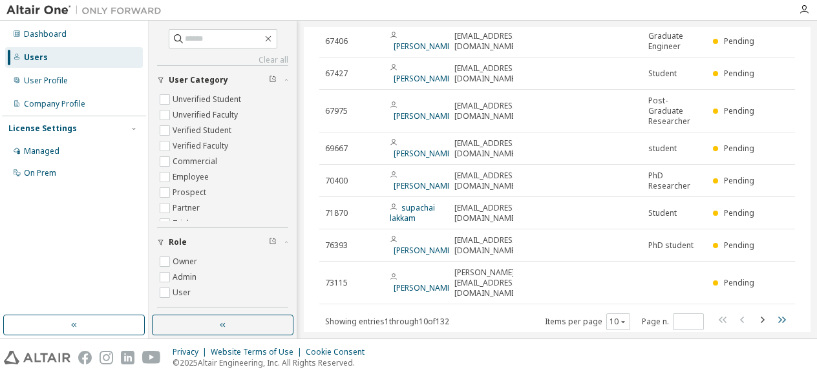
click at [778, 312] on icon "button" at bounding box center [782, 320] width 16 height 16
type input "**"
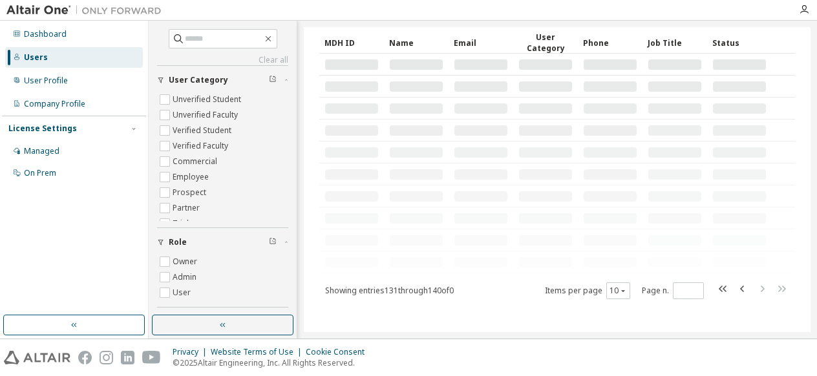
scroll to position [0, 0]
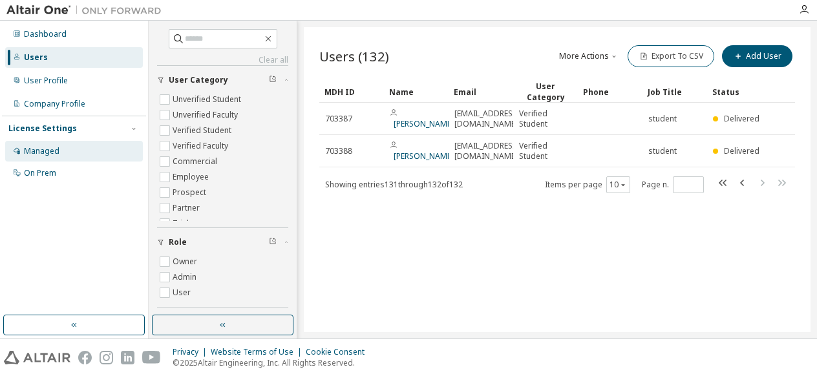
click at [41, 148] on div "Managed" at bounding box center [42, 151] width 36 height 10
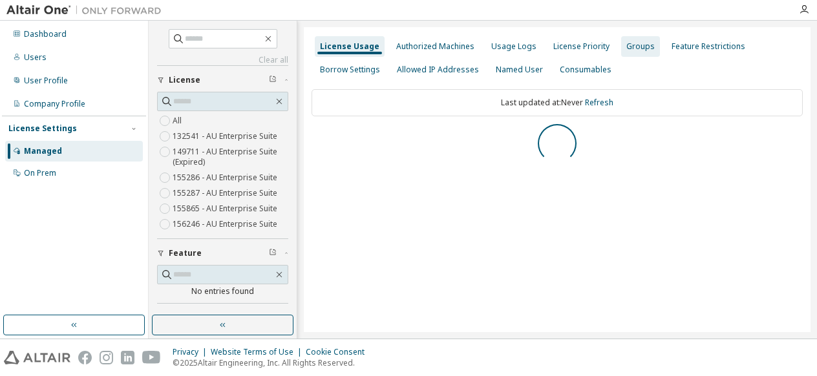
click at [631, 51] on div "Groups" at bounding box center [640, 46] width 28 height 10
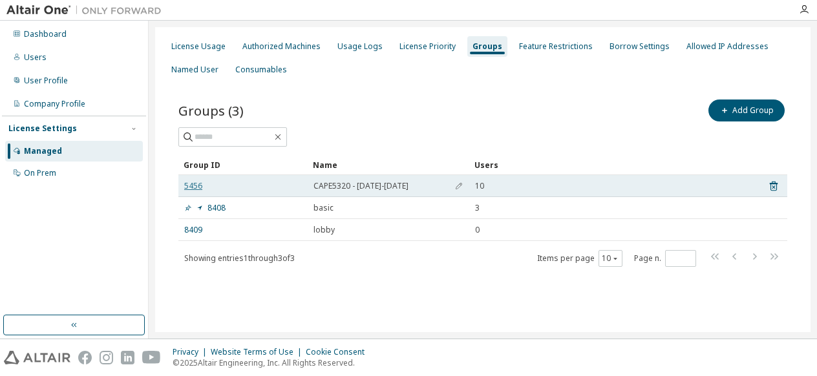
click at [193, 184] on link "5456" at bounding box center [193, 186] width 18 height 10
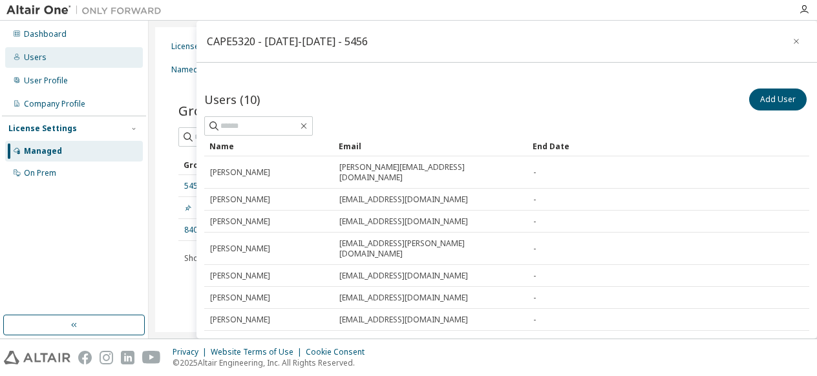
click at [41, 55] on div "Users" at bounding box center [35, 57] width 23 height 10
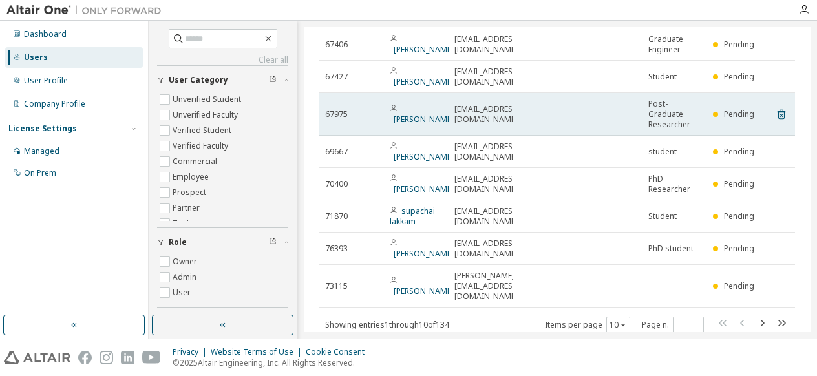
scroll to position [148, 0]
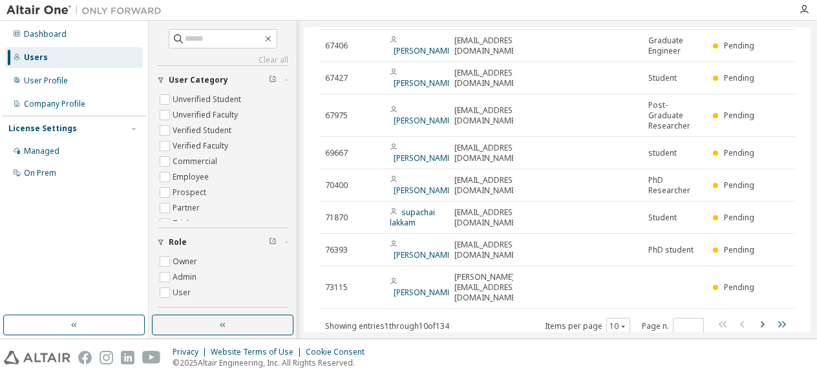
click at [778, 321] on icon "button" at bounding box center [782, 324] width 8 height 6
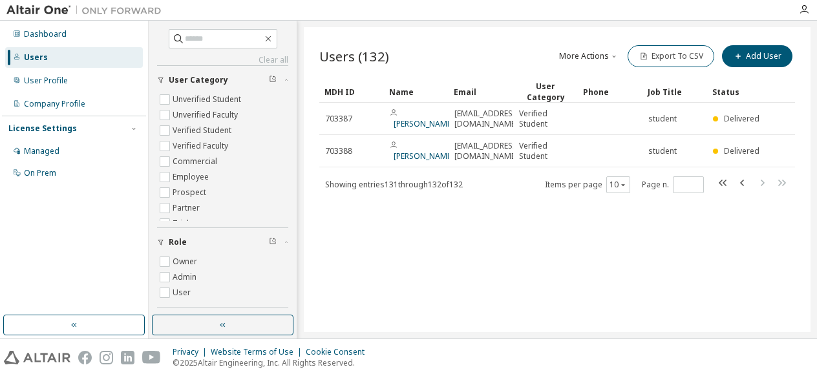
scroll to position [0, 0]
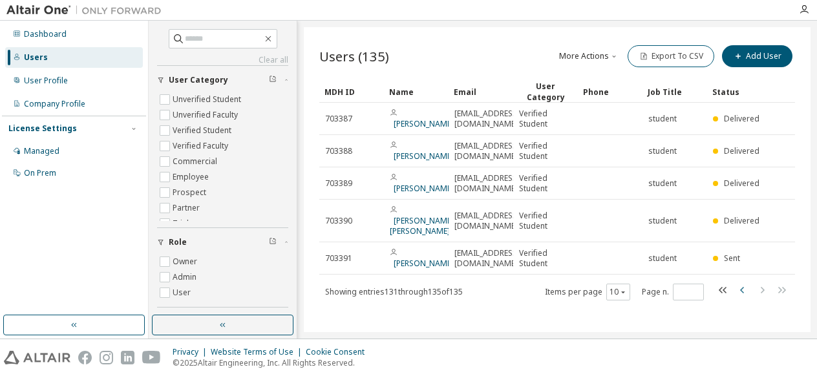
click at [743, 283] on icon "button" at bounding box center [743, 291] width 16 height 16
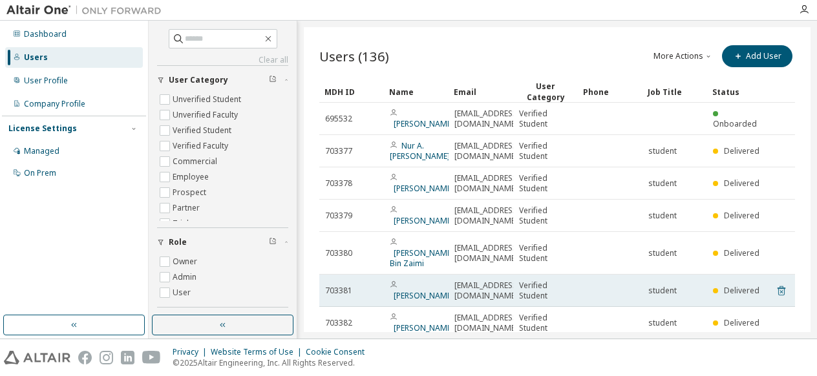
scroll to position [173, 0]
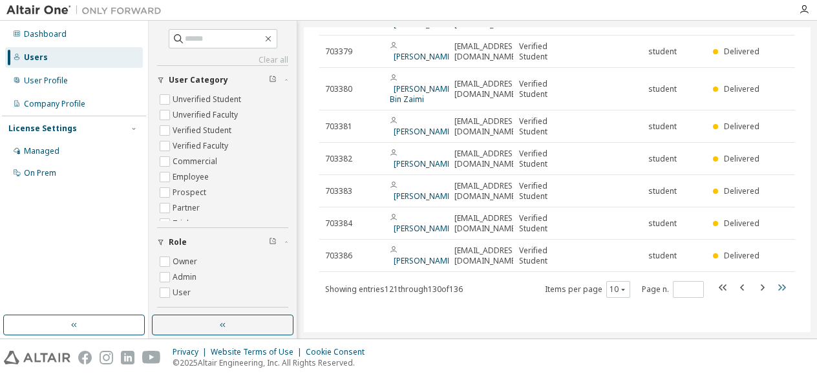
click at [776, 288] on icon "button" at bounding box center [782, 288] width 16 height 16
type input "**"
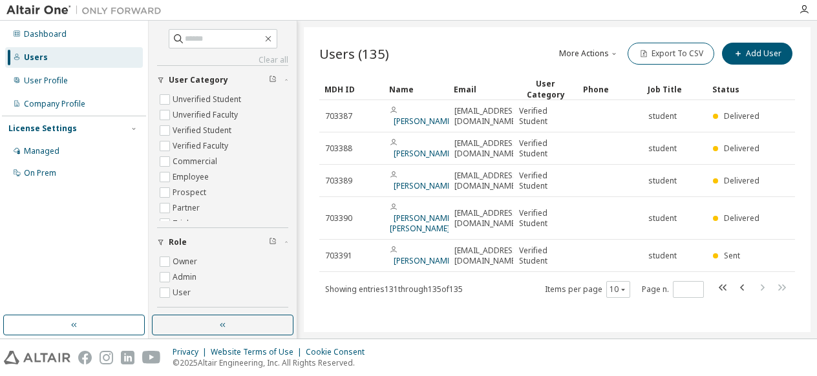
scroll to position [0, 0]
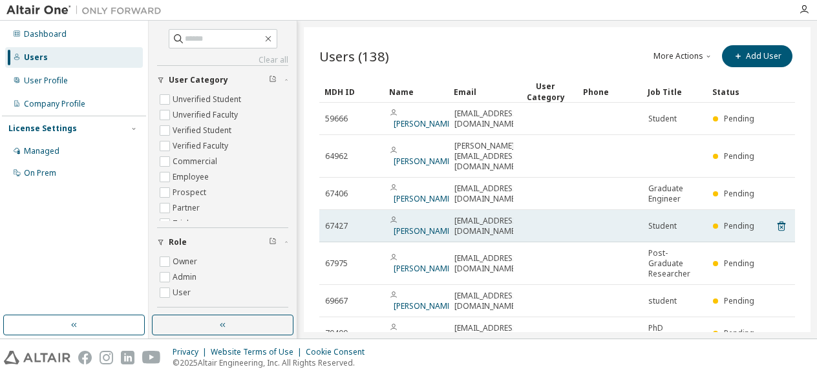
scroll to position [153, 0]
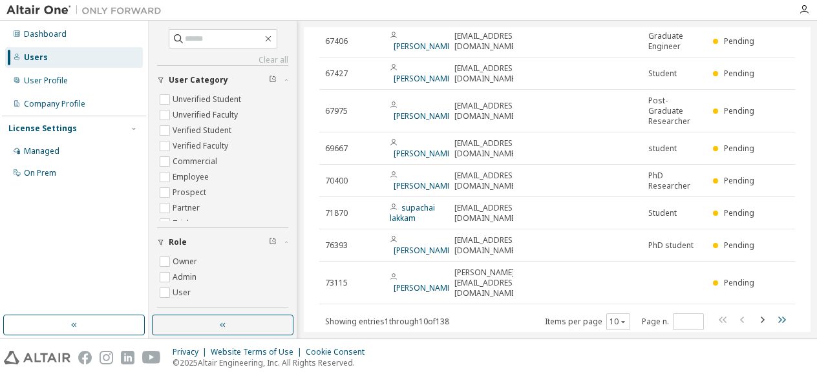
click at [778, 317] on icon "button" at bounding box center [782, 320] width 8 height 6
type input "**"
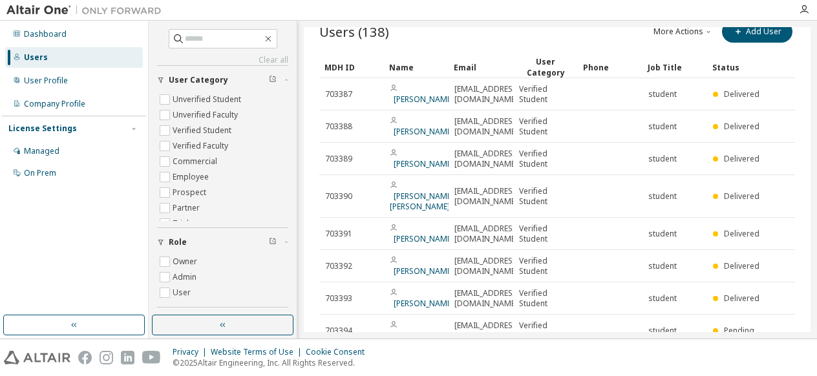
scroll to position [0, 0]
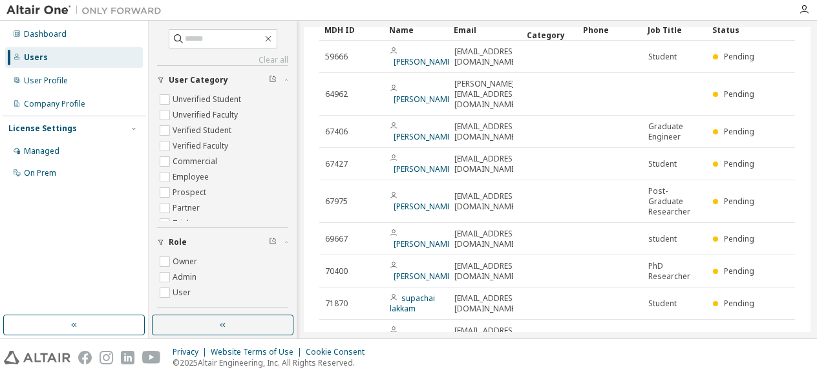
scroll to position [153, 0]
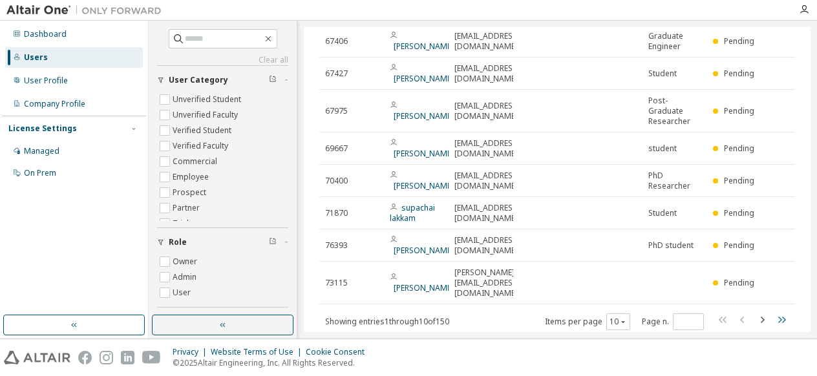
click at [775, 312] on icon "button" at bounding box center [782, 320] width 16 height 16
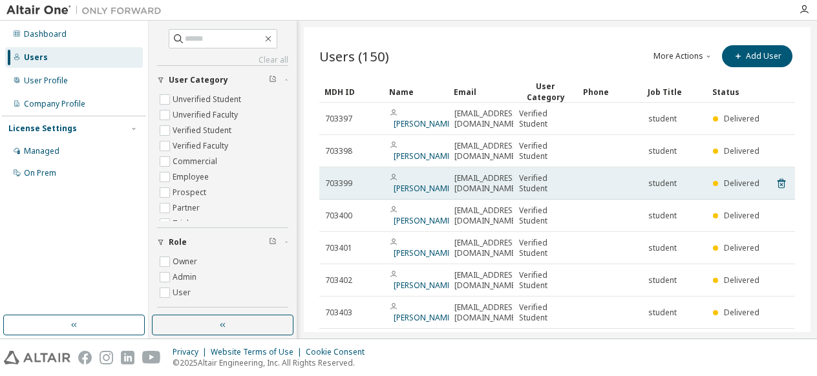
scroll to position [163, 0]
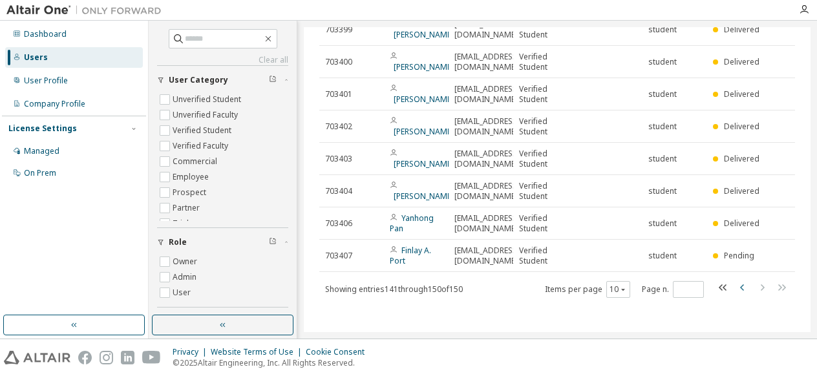
click at [738, 290] on icon "button" at bounding box center [743, 288] width 16 height 16
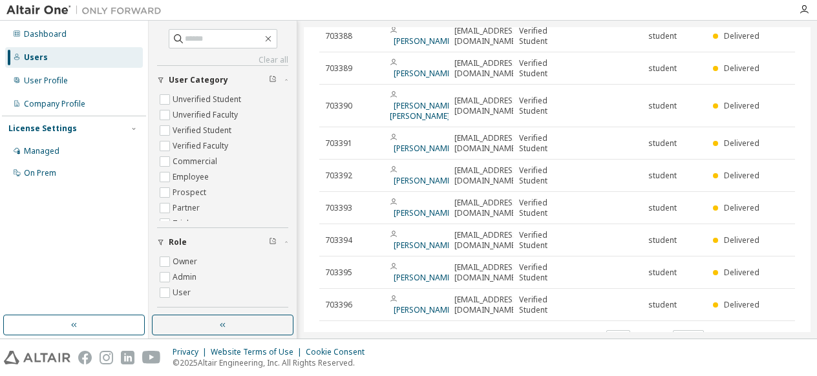
scroll to position [153, 0]
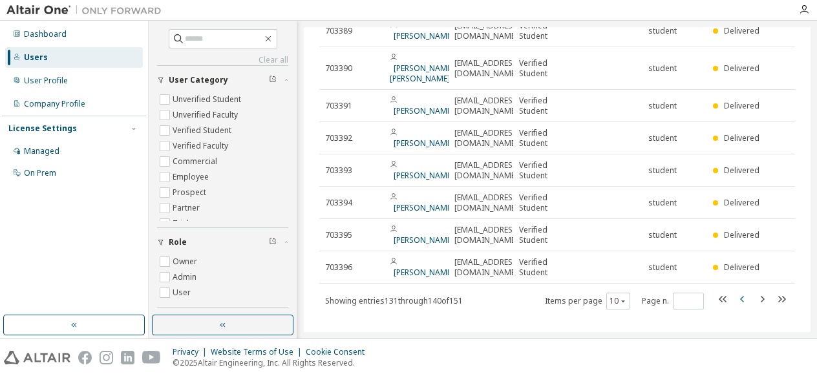
click at [740, 296] on icon "button" at bounding box center [742, 299] width 4 height 6
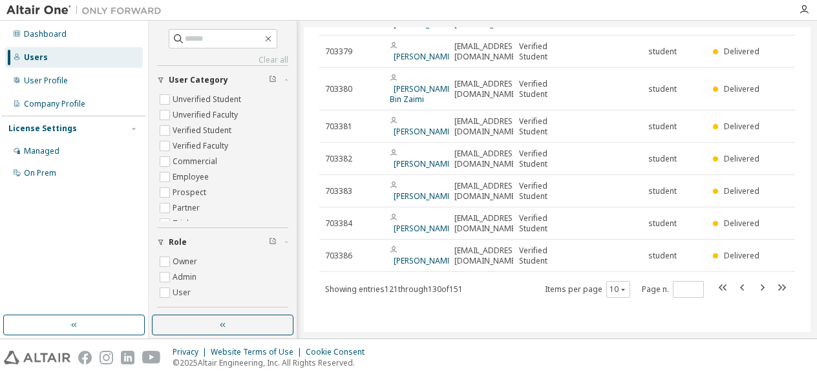
scroll to position [173, 0]
click at [740, 288] on icon "button" at bounding box center [742, 287] width 4 height 6
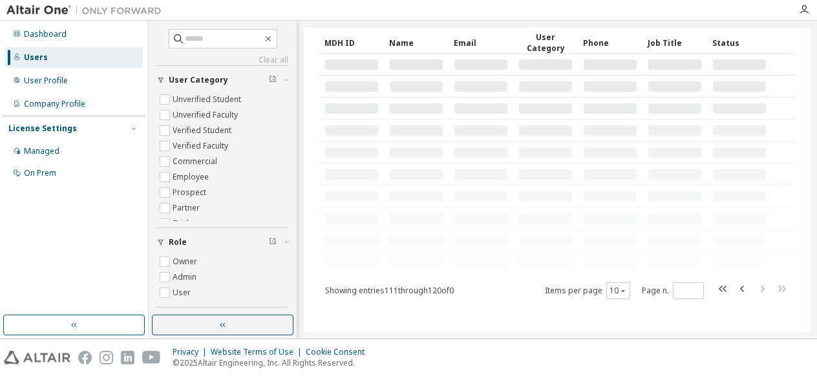
scroll to position [153, 0]
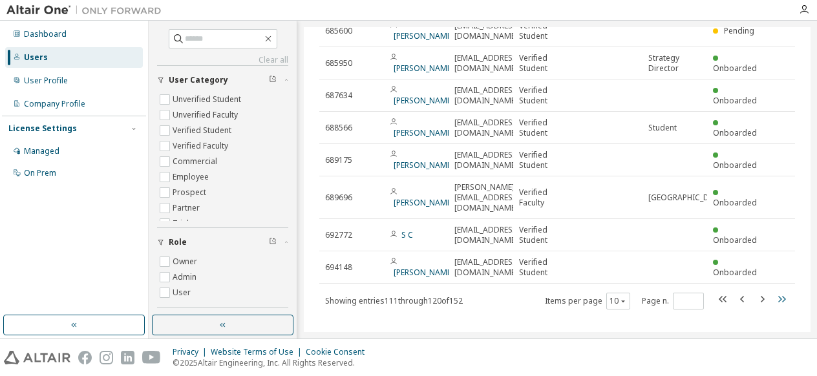
click at [778, 296] on icon "button" at bounding box center [782, 299] width 8 height 6
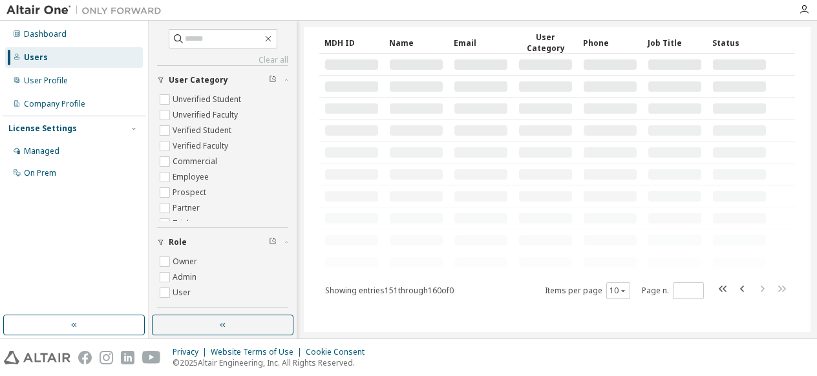
scroll to position [0, 0]
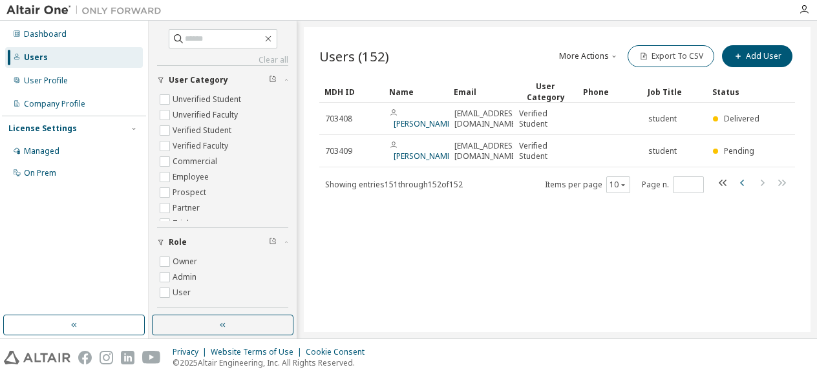
click at [742, 179] on icon "button" at bounding box center [743, 183] width 16 height 16
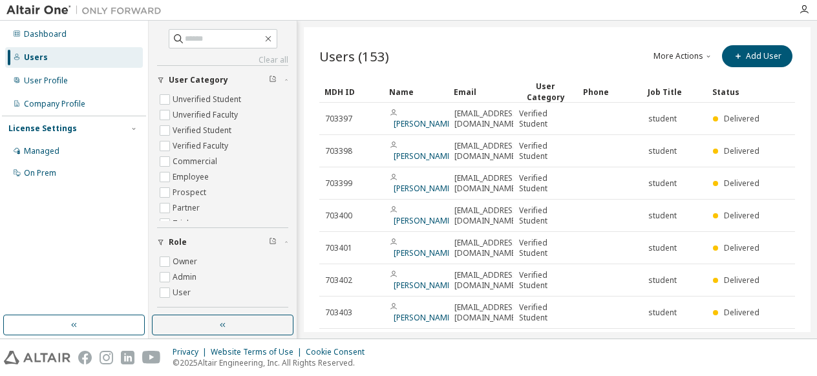
scroll to position [163, 0]
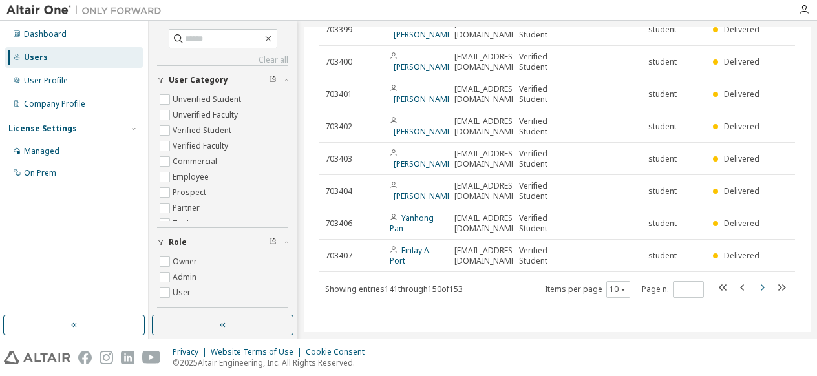
click at [755, 288] on icon "button" at bounding box center [762, 288] width 16 height 16
type input "**"
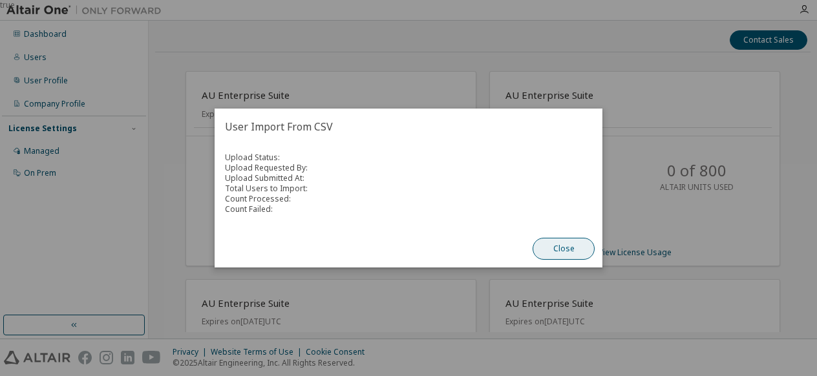
click at [564, 251] on button "Close" at bounding box center [564, 249] width 62 height 22
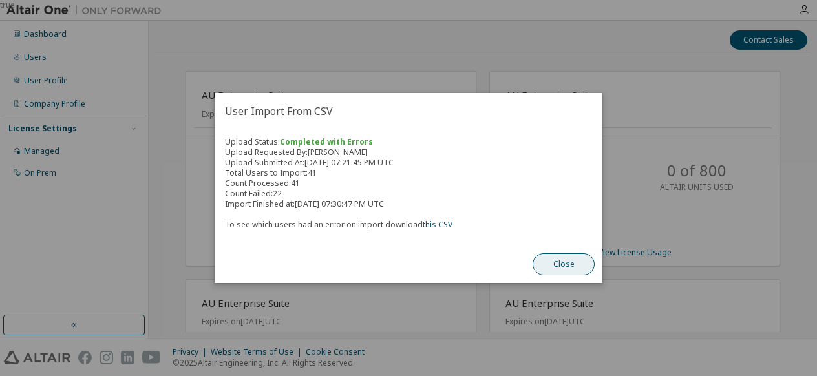
click at [562, 263] on button "Close" at bounding box center [564, 264] width 62 height 22
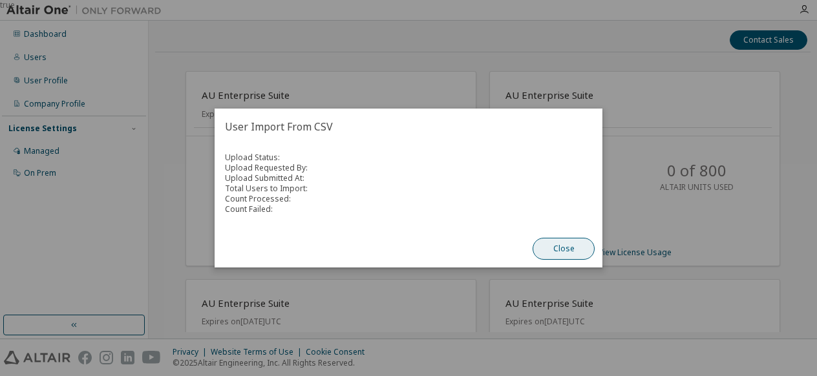
click at [555, 256] on button "Close" at bounding box center [564, 249] width 62 height 22
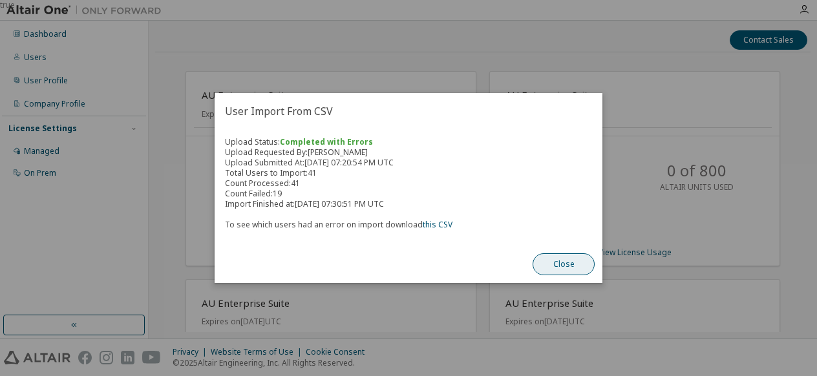
click at [570, 266] on button "Close" at bounding box center [564, 264] width 62 height 22
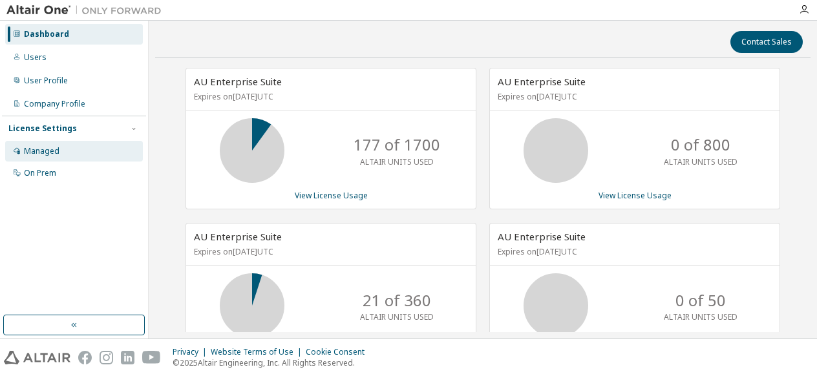
click at [44, 153] on div "Managed" at bounding box center [42, 151] width 36 height 10
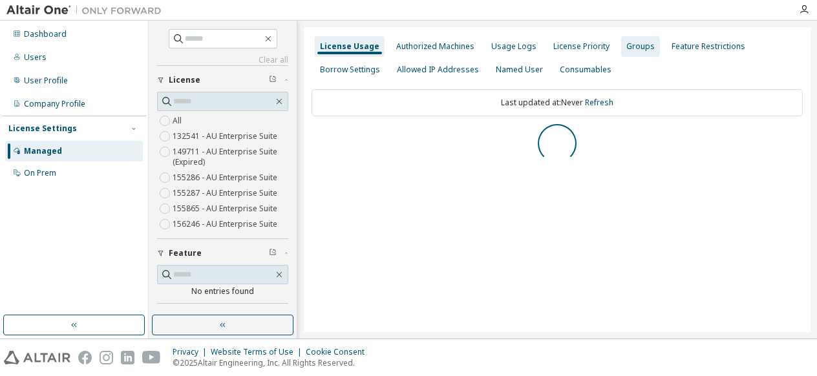
click at [628, 45] on div "Groups" at bounding box center [640, 46] width 28 height 10
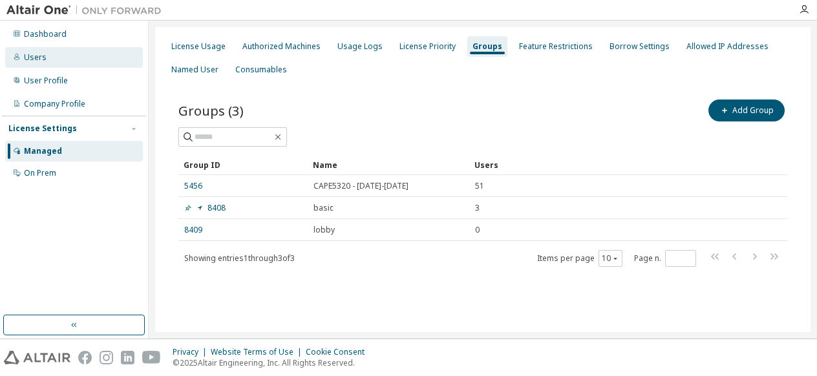
click at [45, 63] on div "Users" at bounding box center [74, 57] width 138 height 21
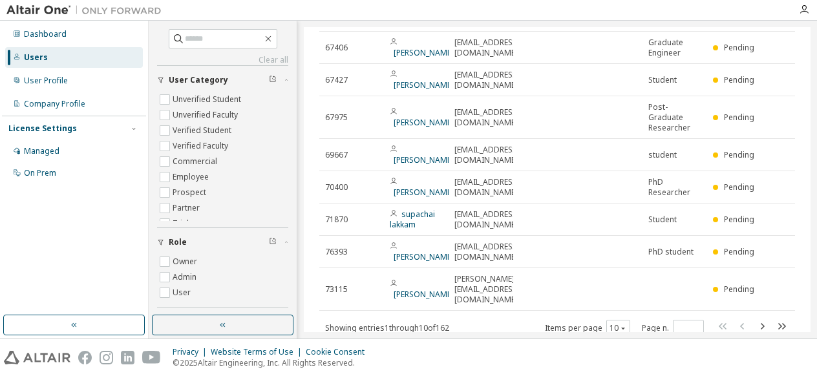
scroll to position [153, 0]
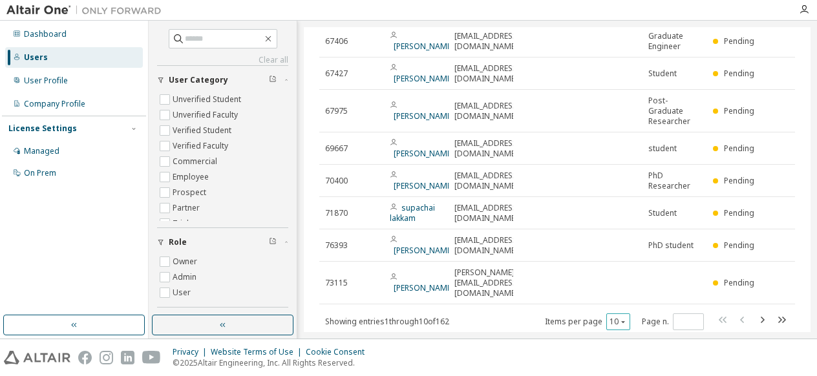
click at [606, 314] on div "10" at bounding box center [618, 322] width 24 height 17
click at [611, 317] on button "10" at bounding box center [618, 322] width 17 height 10
click at [610, 275] on div "100" at bounding box center [612, 272] width 103 height 16
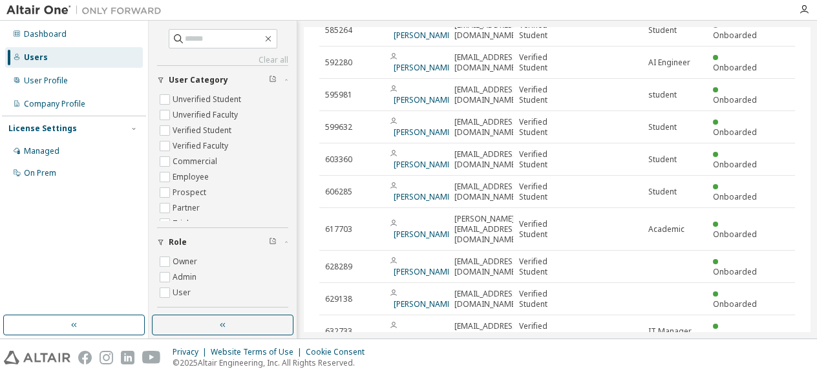
scroll to position [3145, 0]
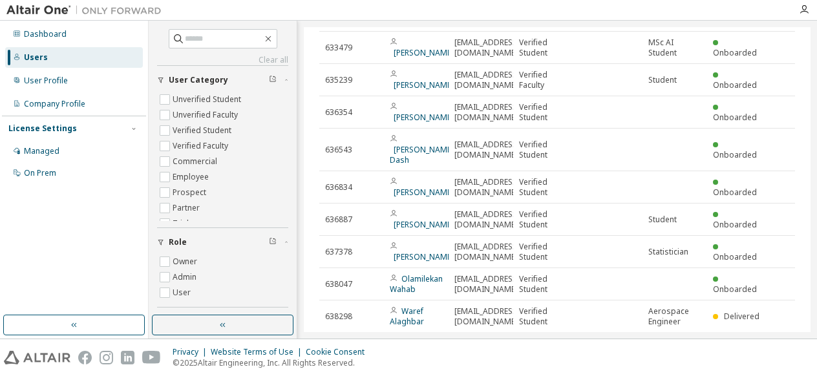
type input "*"
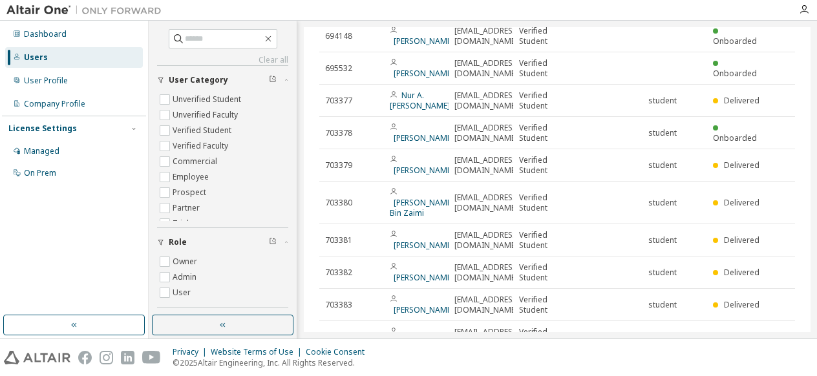
scroll to position [706, 0]
click at [97, 212] on div "Dashboard Users User Profile Company Profile License Settings Managed On Prem" at bounding box center [74, 168] width 144 height 291
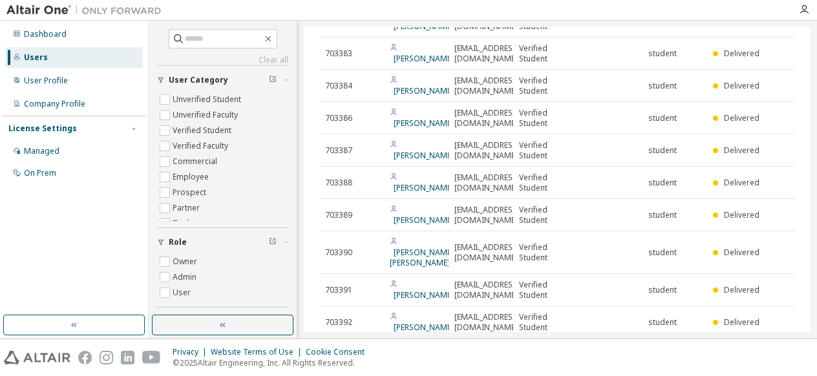
scroll to position [823, 0]
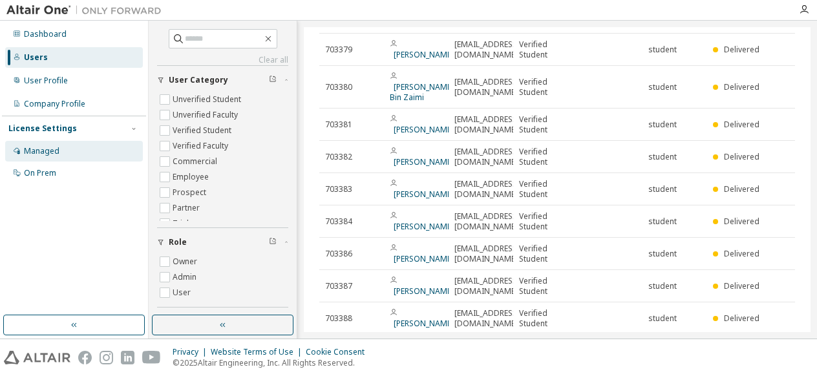
click at [34, 153] on div "Managed" at bounding box center [42, 151] width 36 height 10
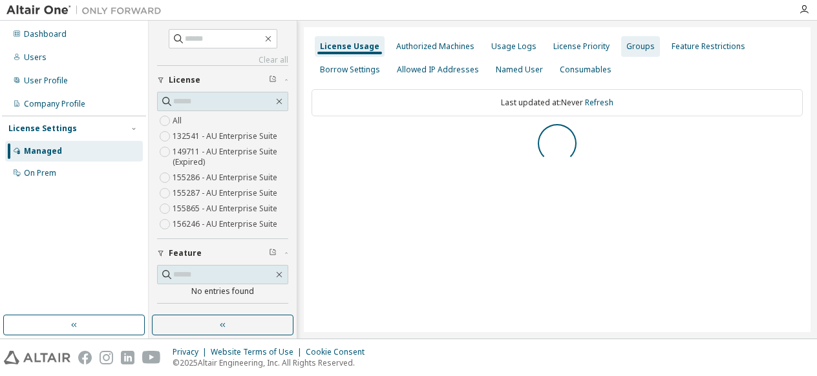
click at [636, 47] on div "Groups" at bounding box center [640, 46] width 28 height 10
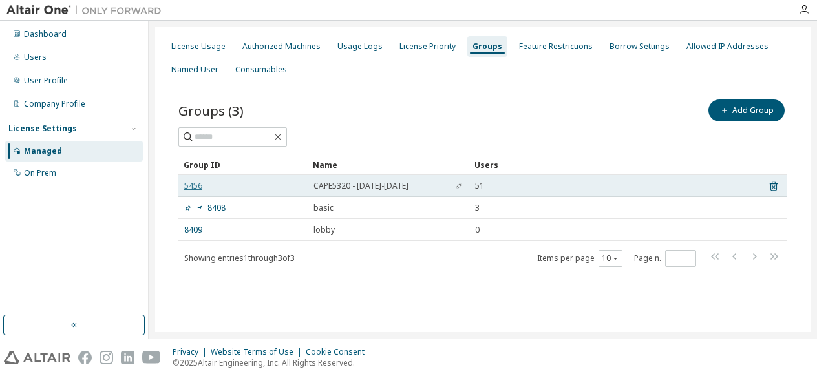
click at [194, 184] on link "5456" at bounding box center [193, 186] width 18 height 10
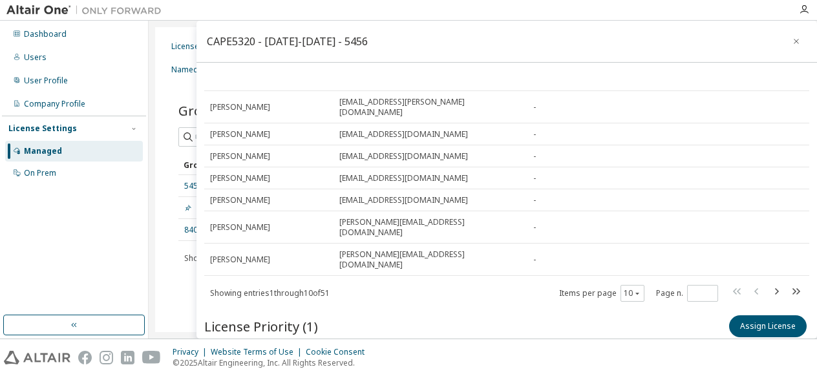
scroll to position [171, 0]
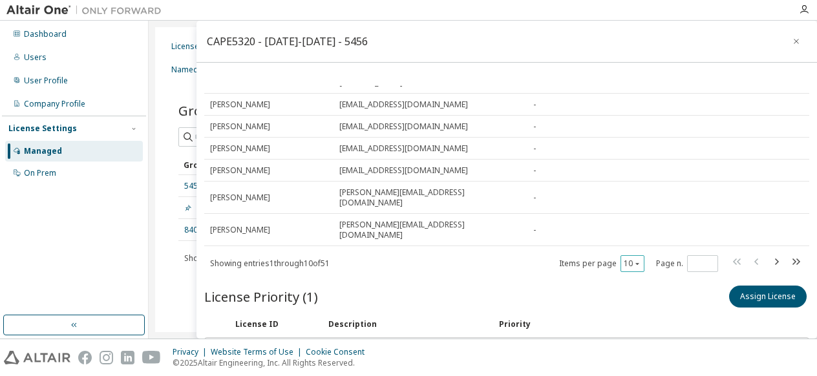
click at [624, 259] on button "10" at bounding box center [632, 264] width 17 height 10
click at [625, 306] on div "100" at bounding box center [659, 302] width 103 height 16
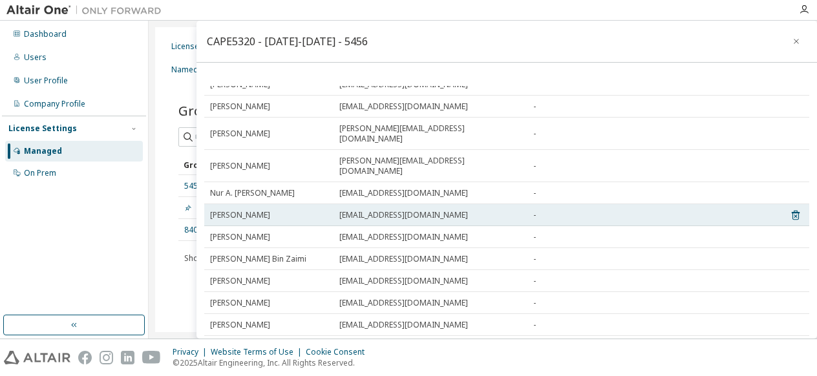
scroll to position [0, 0]
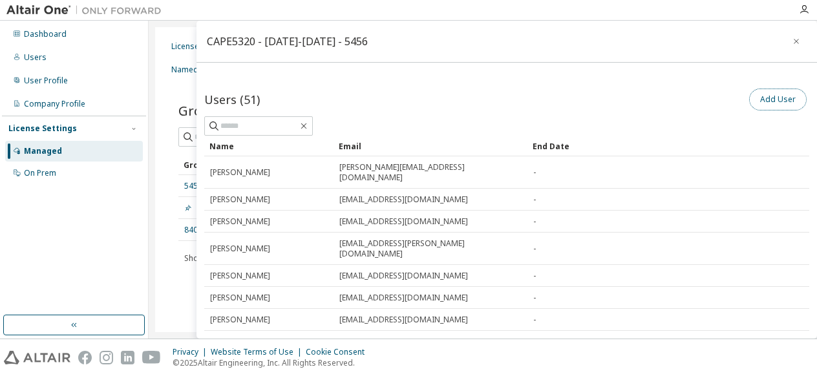
click at [758, 95] on button "Add User" at bounding box center [778, 100] width 58 height 22
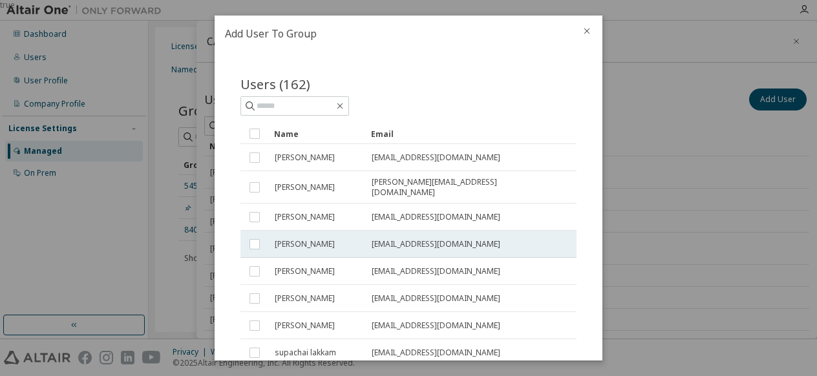
scroll to position [249, 0]
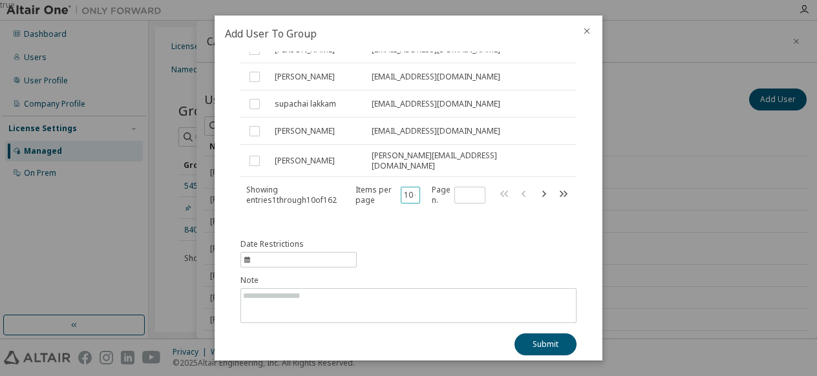
click at [404, 190] on button "10" at bounding box center [410, 195] width 13 height 10
click at [427, 268] on div "100" at bounding box center [448, 265] width 103 height 16
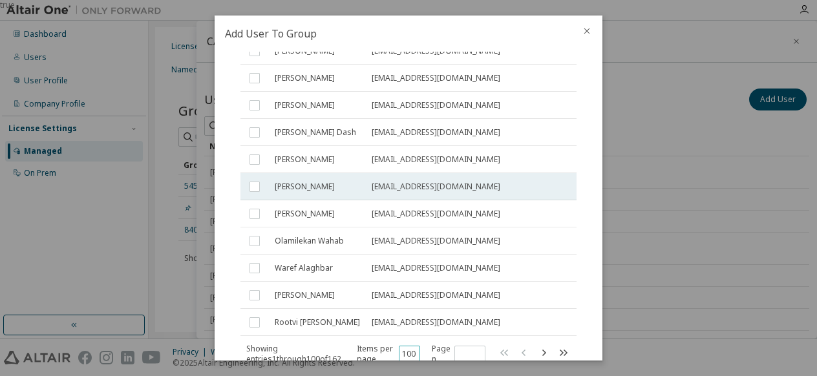
scroll to position [2713, 0]
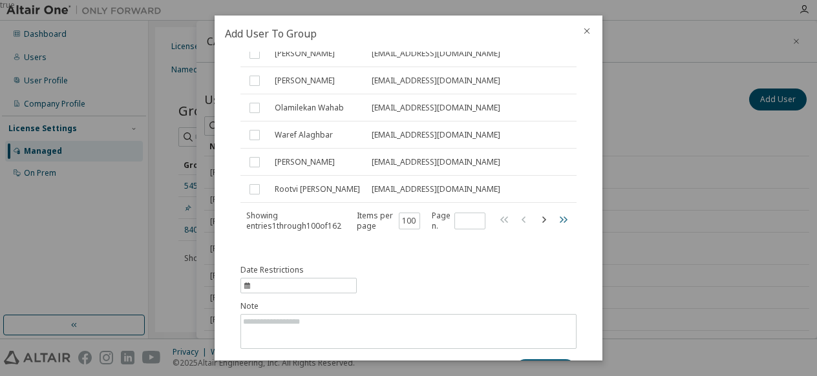
click at [556, 212] on icon "button" at bounding box center [563, 220] width 16 height 16
type input "*"
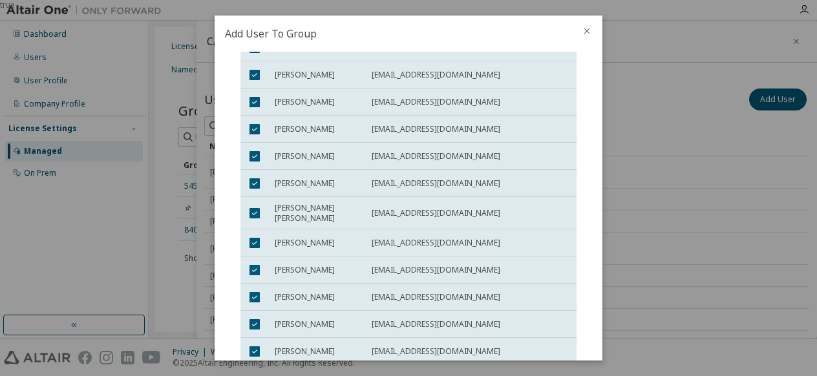
scroll to position [855, 0]
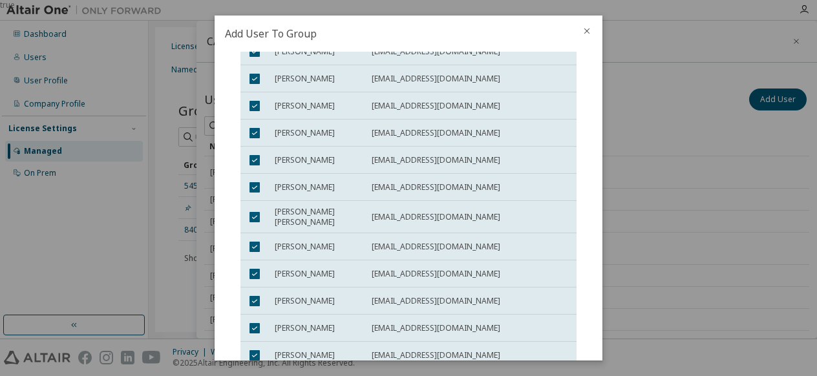
click at [588, 32] on icon "close" at bounding box center [587, 31] width 6 height 6
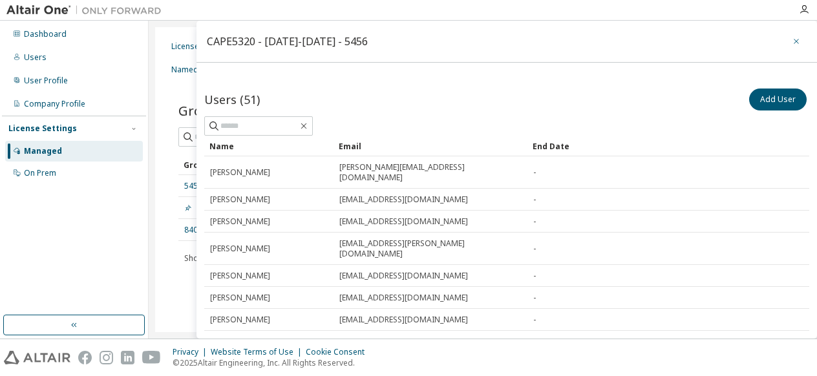
click at [795, 41] on button "button" at bounding box center [796, 41] width 21 height 21
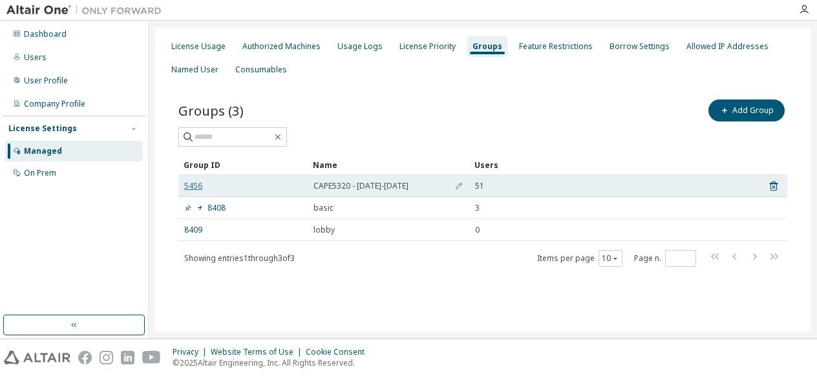
click at [189, 187] on link "5456" at bounding box center [193, 186] width 18 height 10
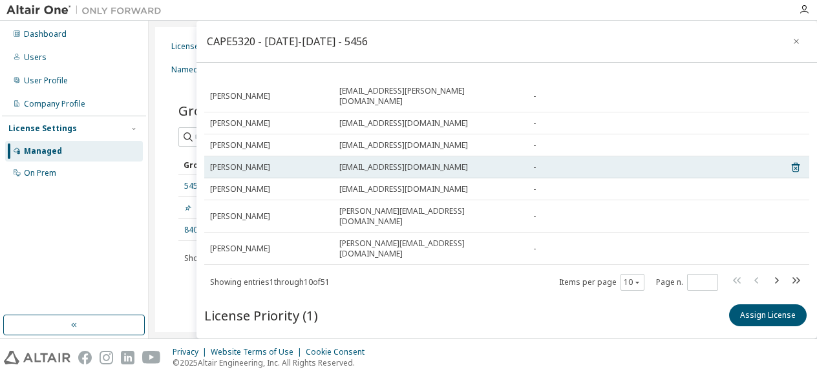
scroll to position [158, 0]
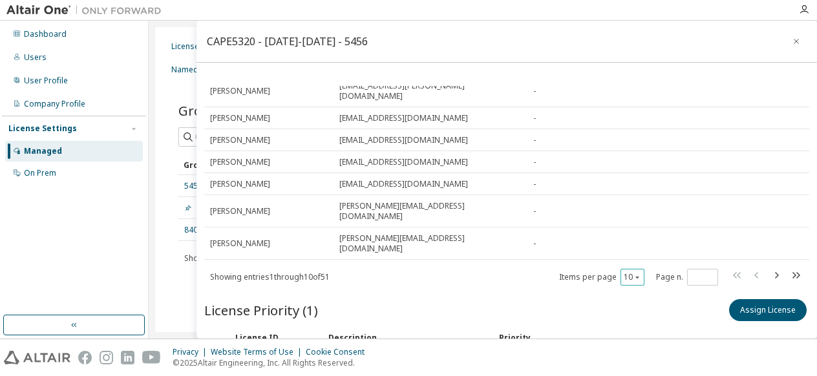
click at [634, 273] on icon "button" at bounding box center [638, 277] width 8 height 8
click at [628, 317] on div "100" at bounding box center [659, 316] width 103 height 16
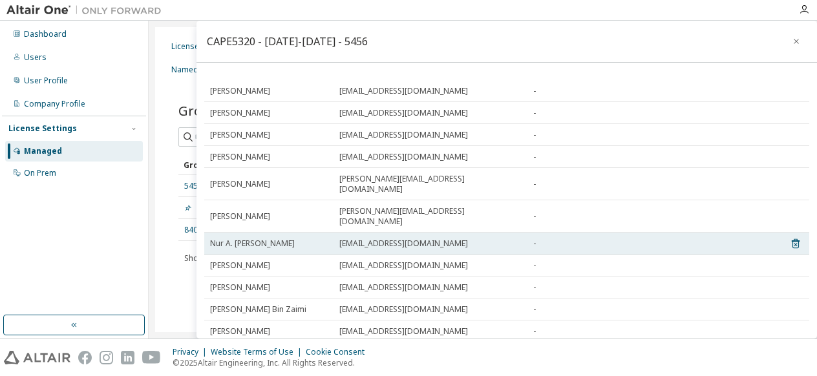
scroll to position [187, 0]
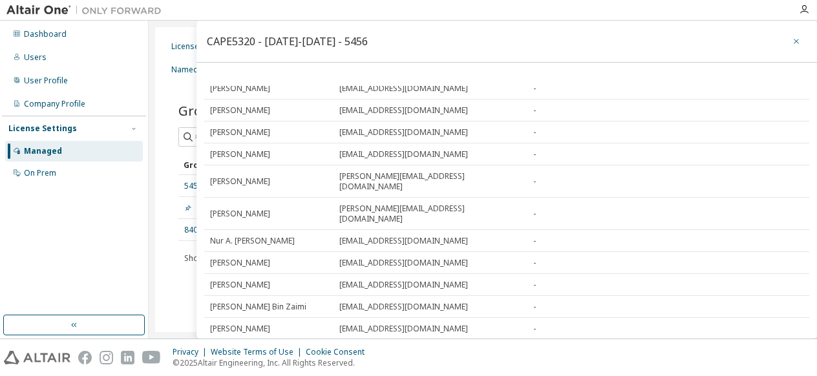
click at [787, 47] on button "button" at bounding box center [796, 41] width 21 height 21
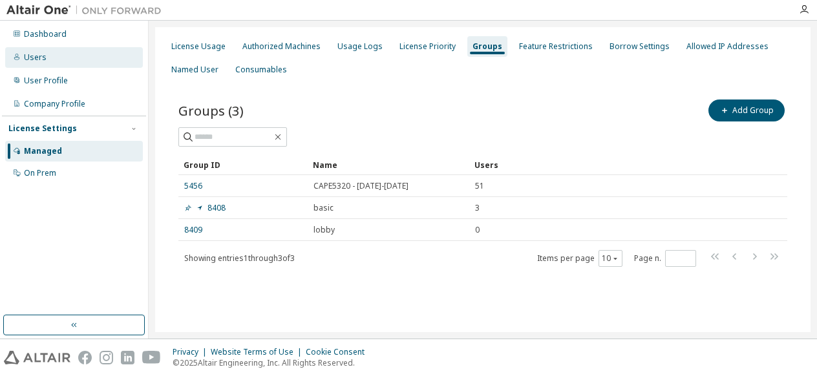
click at [48, 54] on div "Users" at bounding box center [74, 57] width 138 height 21
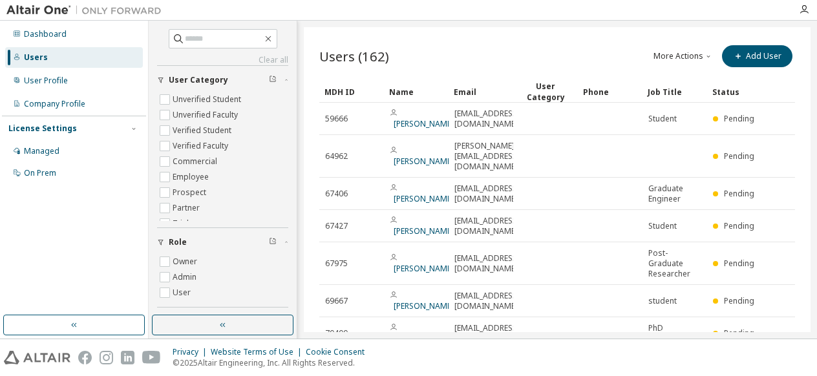
scroll to position [153, 0]
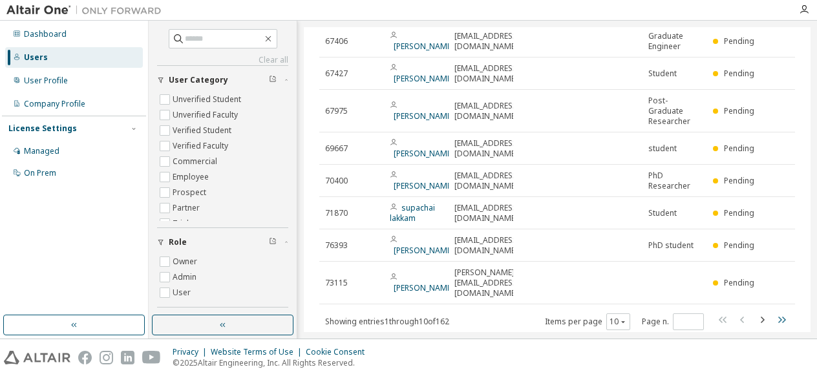
click at [780, 312] on icon "button" at bounding box center [782, 320] width 16 height 16
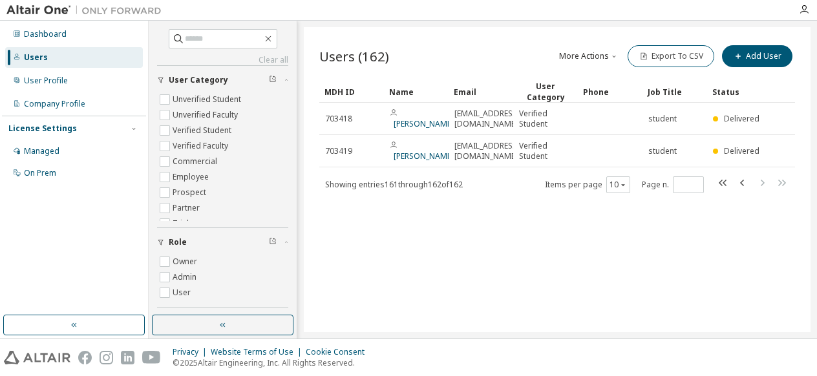
scroll to position [0, 0]
click at [742, 182] on icon "button" at bounding box center [743, 183] width 16 height 16
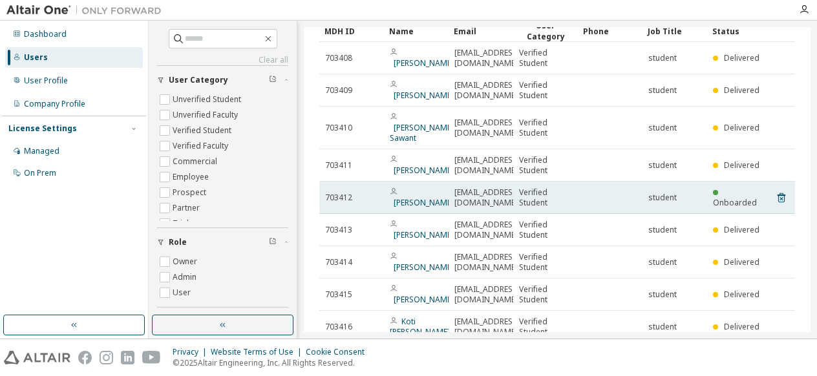
scroll to position [173, 0]
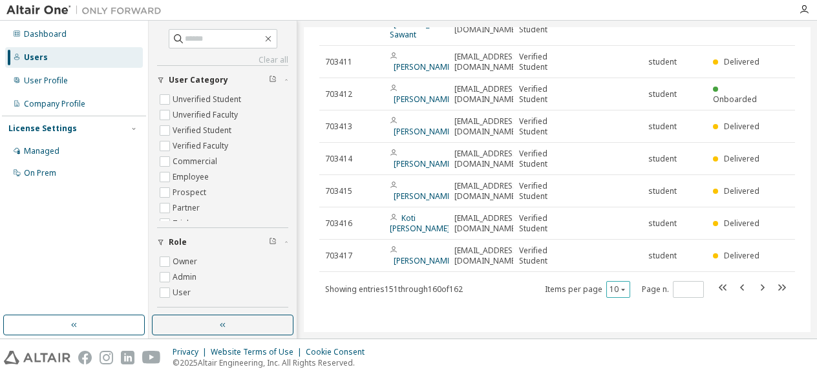
click at [619, 290] on icon "button" at bounding box center [623, 290] width 8 height 8
click at [610, 278] on div "100" at bounding box center [612, 272] width 103 height 16
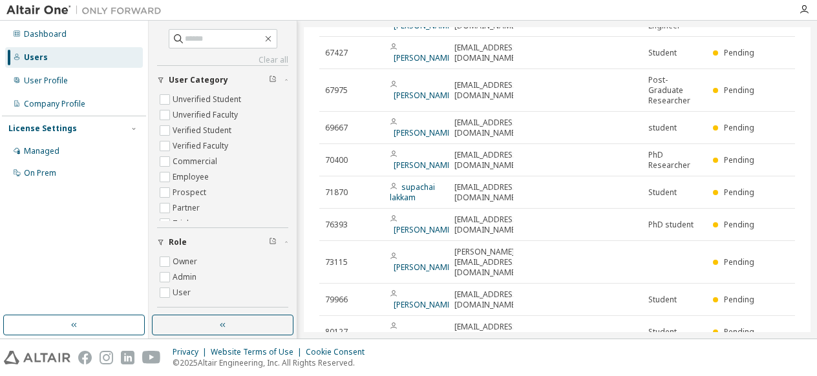
click at [610, 284] on td at bounding box center [610, 300] width 65 height 32
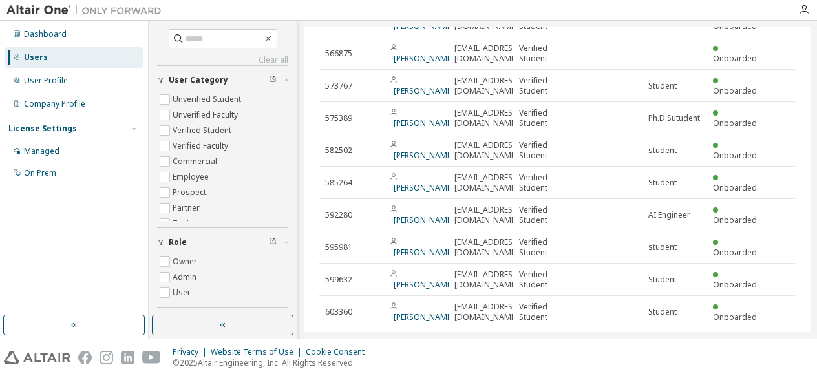
scroll to position [3145, 0]
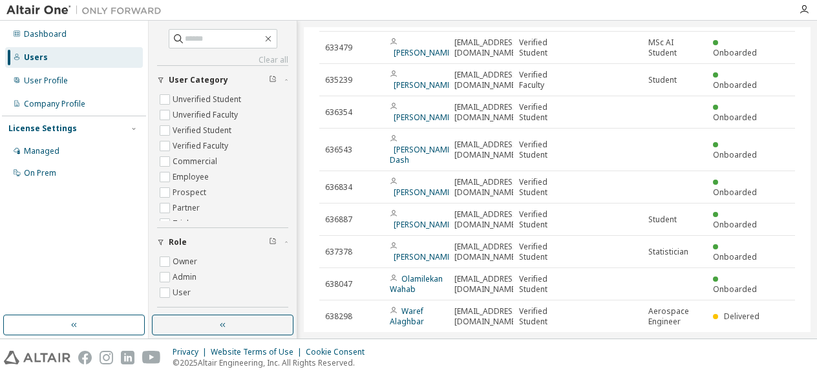
type input "*"
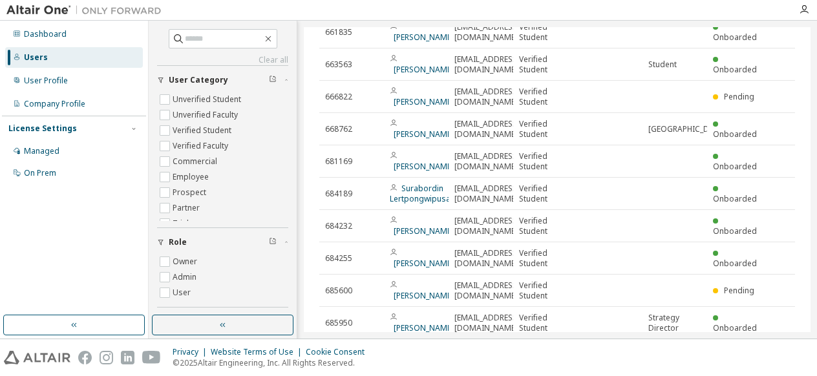
scroll to position [0, 0]
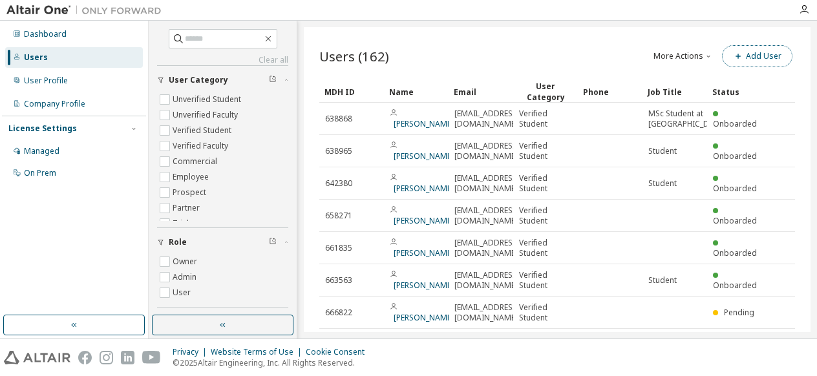
click at [768, 62] on button "Add User" at bounding box center [757, 56] width 70 height 22
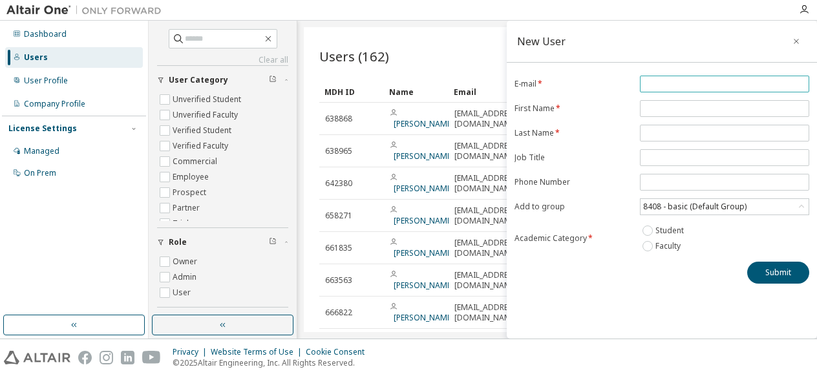
click at [728, 78] on span at bounding box center [724, 84] width 169 height 17
click at [722, 83] on input "email" at bounding box center [724, 84] width 163 height 10
type input "**********"
click at [700, 112] on input "text" at bounding box center [724, 108] width 163 height 10
type input "***"
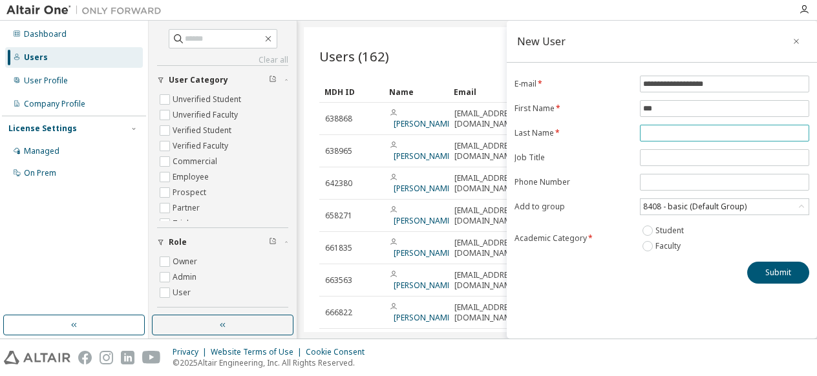
click at [727, 130] on input "text" at bounding box center [724, 133] width 163 height 10
type input "**"
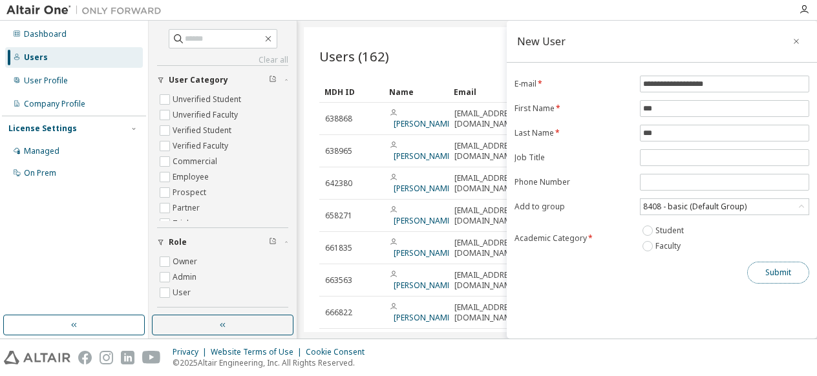
click at [784, 280] on button "Submit" at bounding box center [778, 273] width 62 height 22
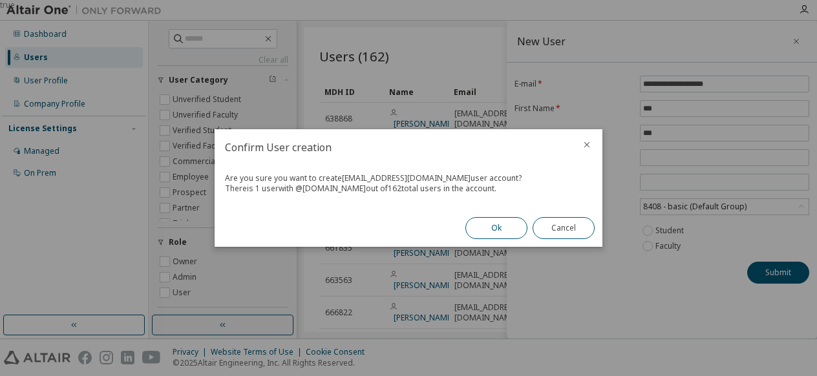
click at [493, 232] on button "Ok" at bounding box center [496, 228] width 62 height 22
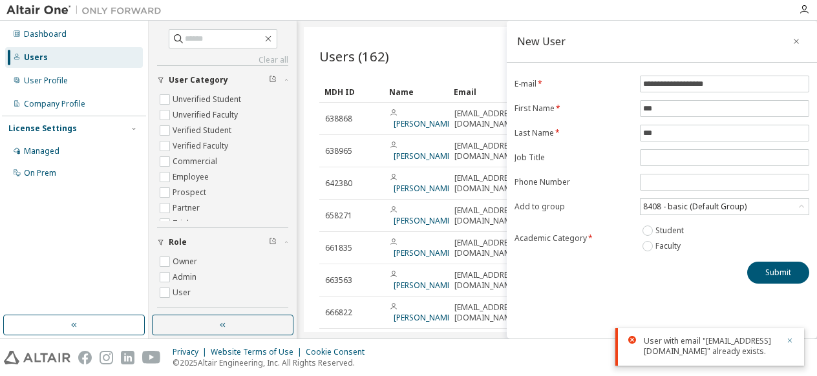
click at [790, 337] on icon "button" at bounding box center [790, 341] width 8 height 8
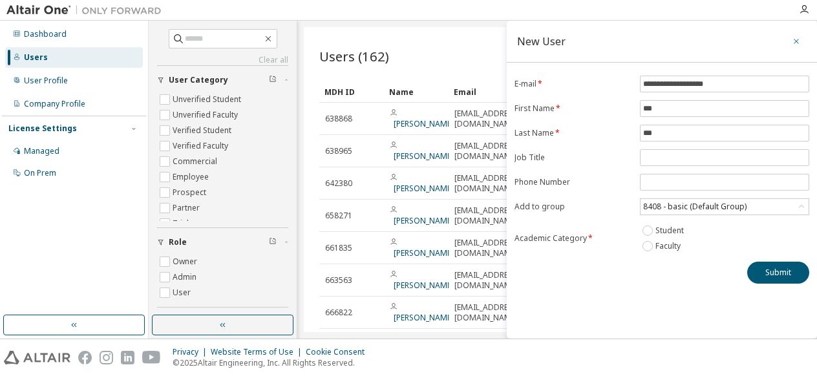
click at [796, 40] on icon "button" at bounding box center [796, 41] width 9 height 10
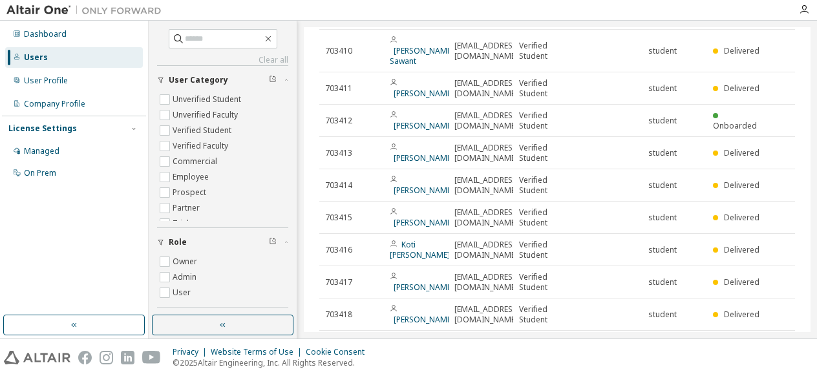
scroll to position [1906, 0]
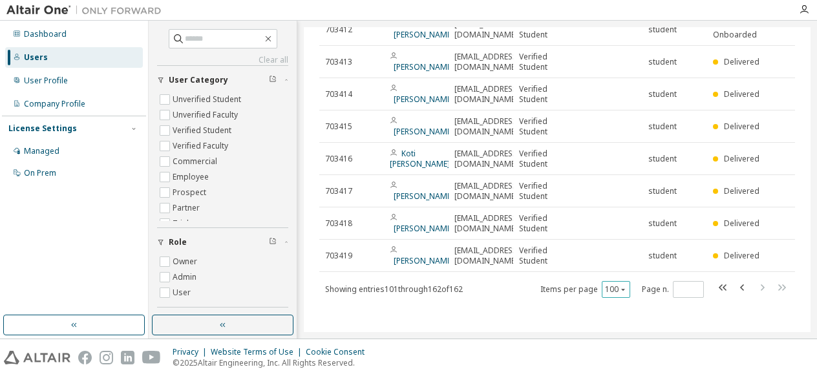
click at [606, 292] on button "100" at bounding box center [616, 289] width 22 height 10
click at [539, 319] on div "Users (162) More Actions Import From CSV Export To CSV Add User Clear Load Save…" at bounding box center [557, 179] width 507 height 305
click at [737, 291] on icon "button" at bounding box center [743, 288] width 16 height 16
type input "*"
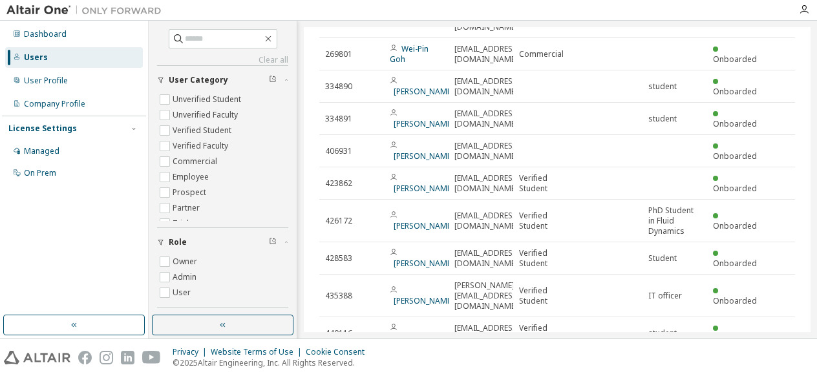
scroll to position [0, 0]
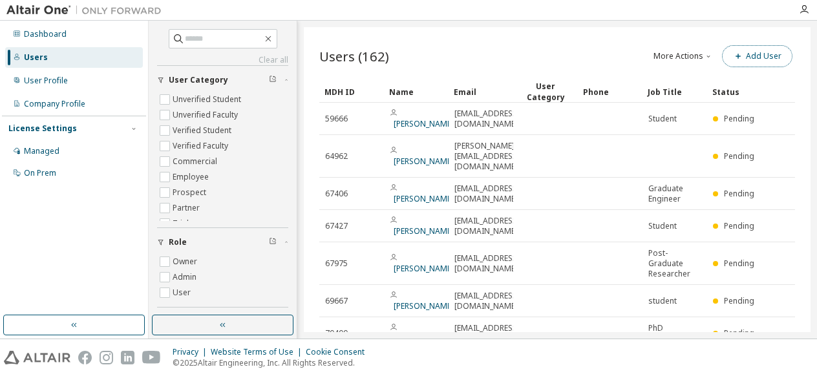
click at [762, 62] on button "Add User" at bounding box center [757, 56] width 70 height 22
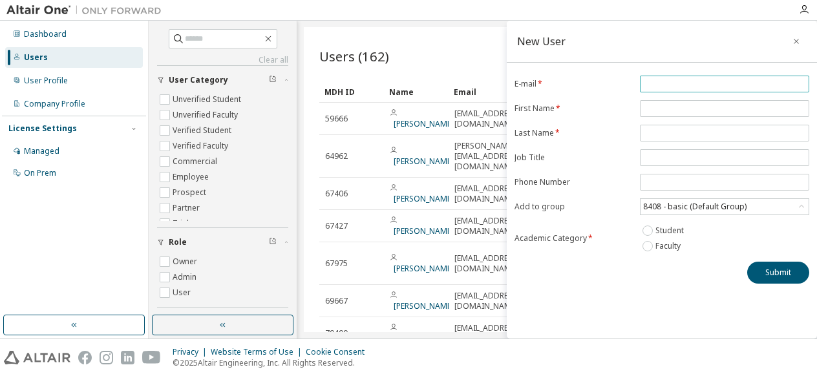
click at [689, 85] on input "email" at bounding box center [724, 84] width 163 height 10
type input "**********"
click at [688, 107] on input "text" at bounding box center [724, 108] width 163 height 10
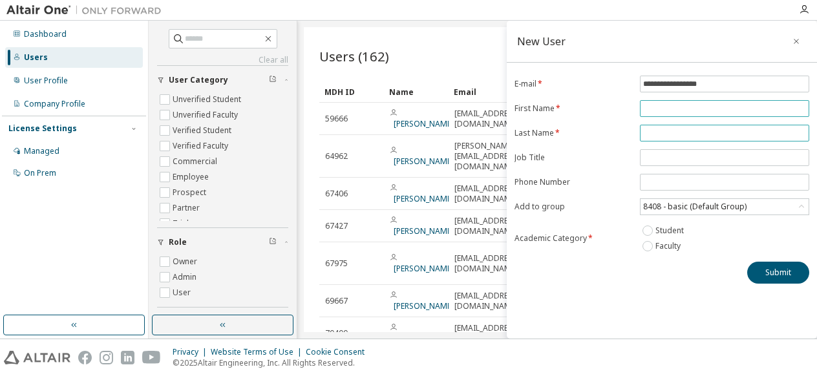
type input "***"
click at [707, 134] on input "text" at bounding box center [724, 133] width 163 height 10
type input "**********"
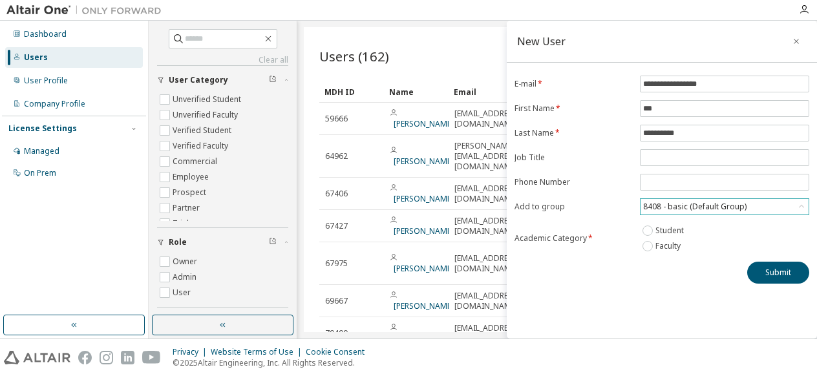
click at [738, 209] on div "8408 - basic (Default Group)" at bounding box center [694, 207] width 107 height 14
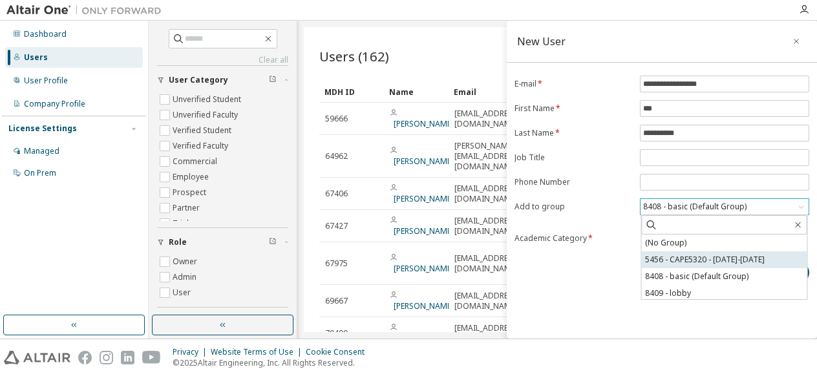
click at [693, 262] on li "5456 - CAPE5320 - [DATE]-[DATE]" at bounding box center [725, 259] width 166 height 17
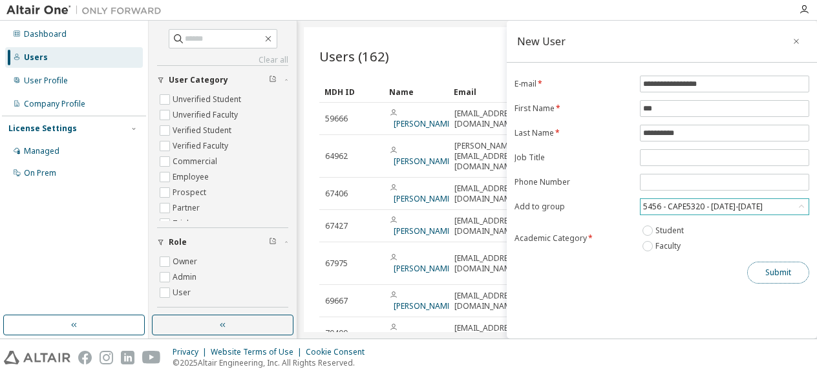
click at [783, 277] on button "Submit" at bounding box center [778, 273] width 62 height 22
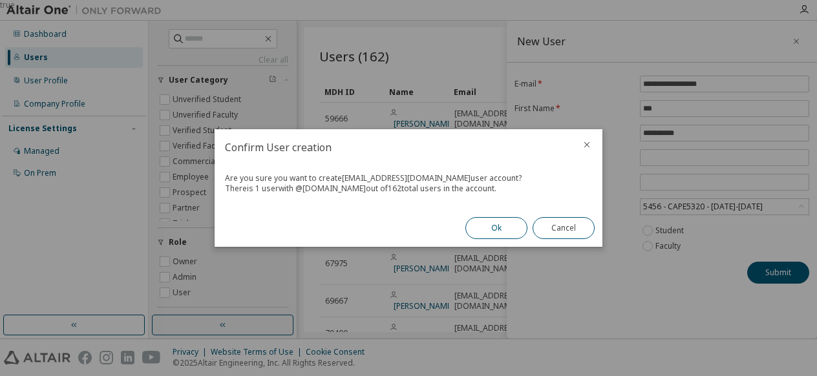
click at [505, 230] on button "Ok" at bounding box center [496, 228] width 62 height 22
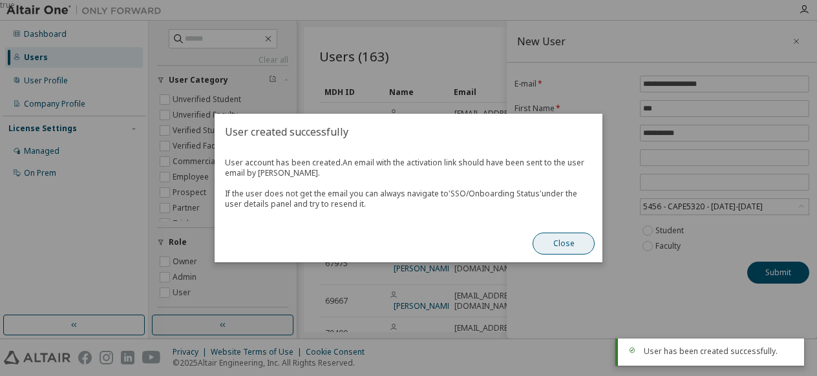
click at [568, 244] on button "Close" at bounding box center [564, 244] width 62 height 22
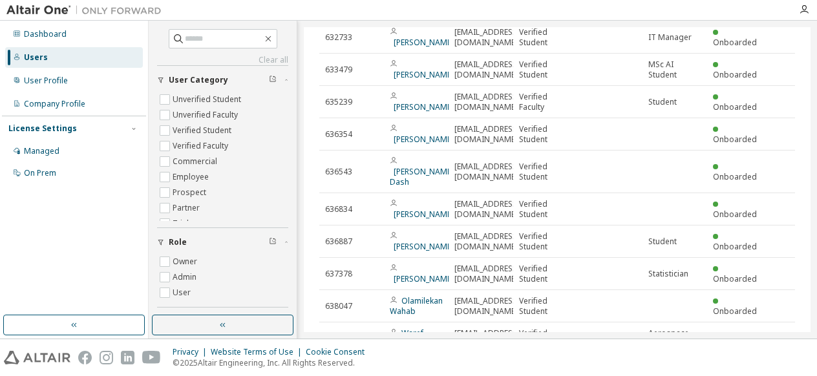
scroll to position [3145, 0]
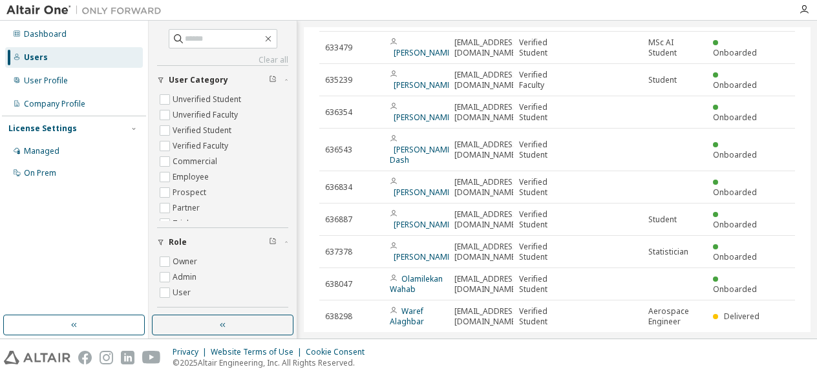
type input "*"
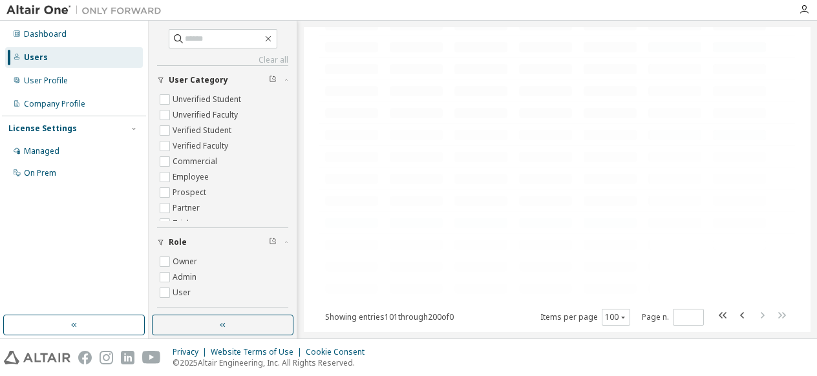
scroll to position [1938, 0]
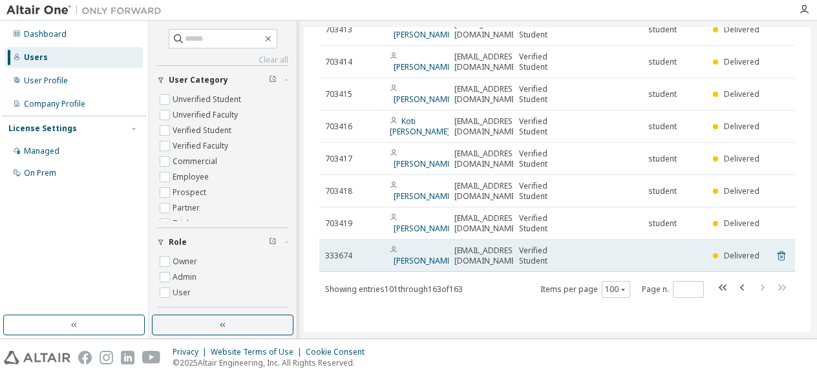
click at [776, 259] on icon at bounding box center [782, 256] width 12 height 16
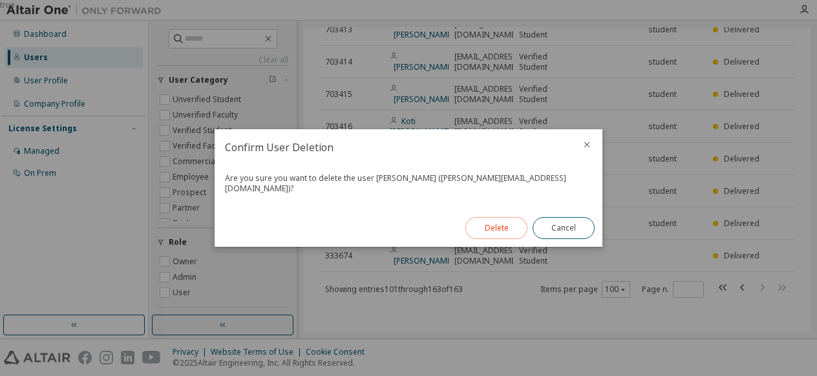
click at [500, 224] on button "Delete" at bounding box center [496, 228] width 62 height 22
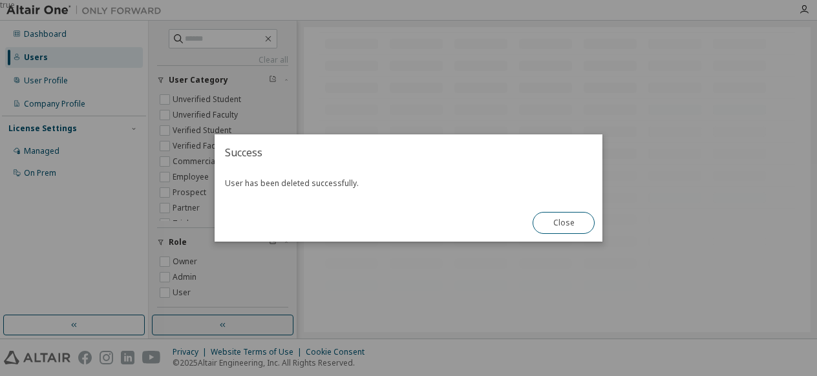
scroll to position [2027, 0]
click at [568, 226] on button "Close" at bounding box center [564, 223] width 62 height 22
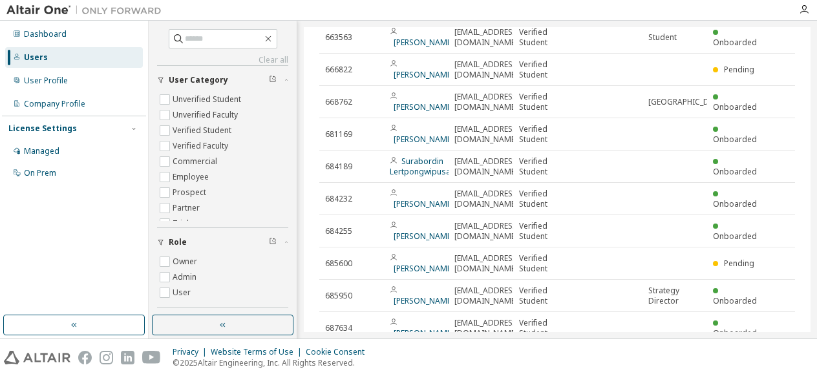
scroll to position [0, 0]
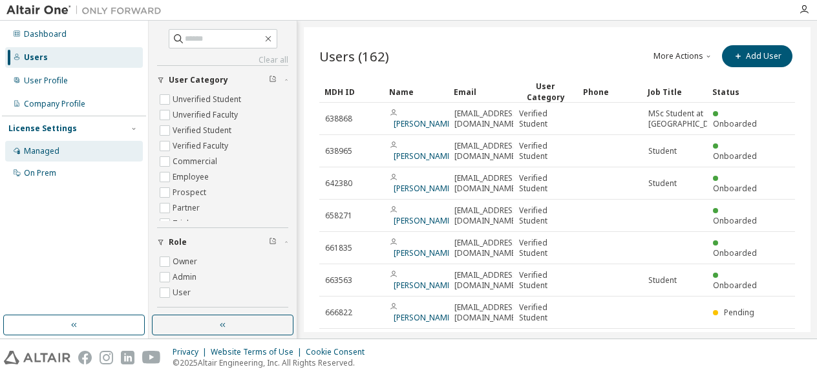
click at [43, 145] on div "Managed" at bounding box center [74, 151] width 138 height 21
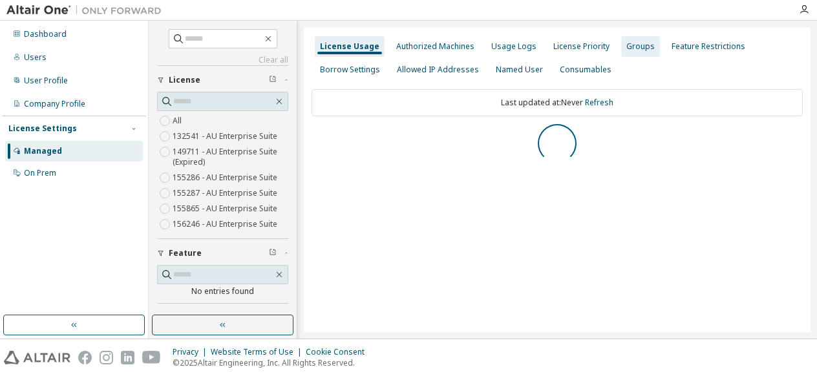
click at [632, 45] on div "Groups" at bounding box center [640, 46] width 28 height 10
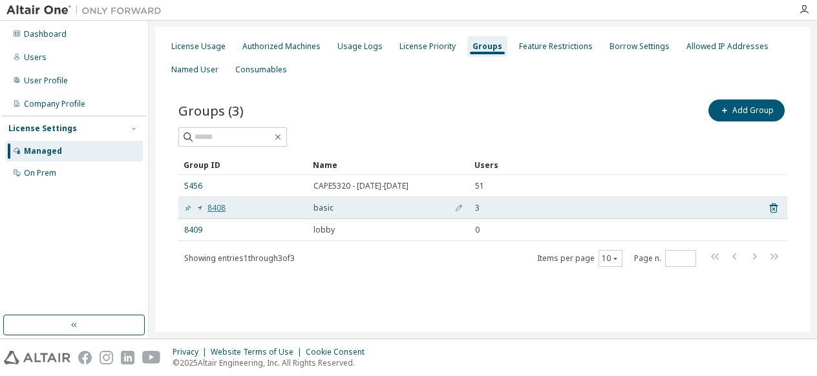
click at [225, 210] on link "8408" at bounding box center [204, 208] width 41 height 10
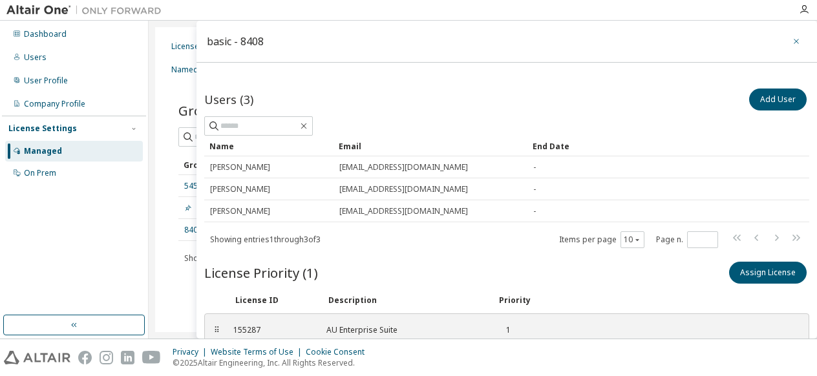
click at [792, 40] on icon "button" at bounding box center [796, 41] width 9 height 10
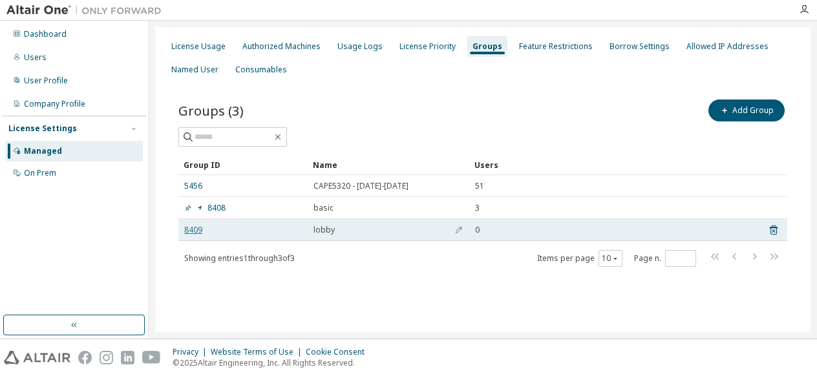
click at [196, 225] on link "8409" at bounding box center [193, 230] width 18 height 10
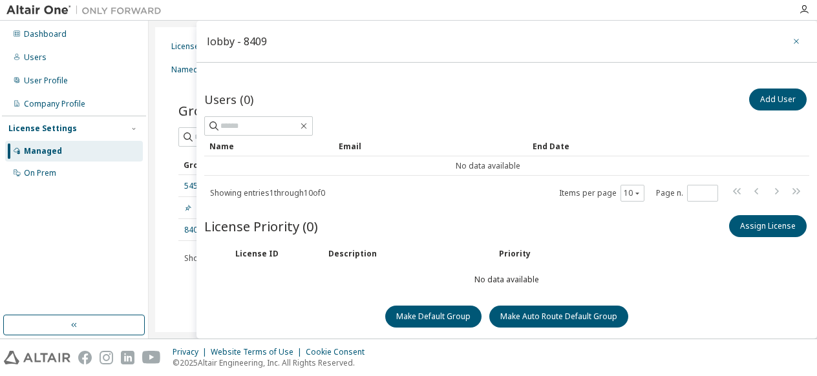
click at [792, 37] on icon "button" at bounding box center [796, 41] width 9 height 10
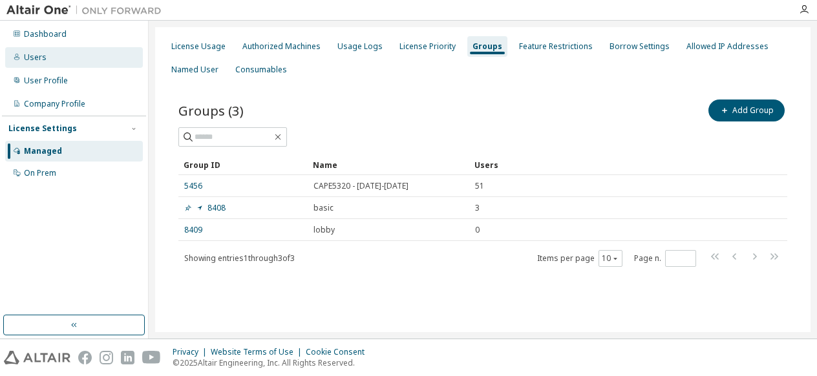
click at [26, 54] on div "Users" at bounding box center [35, 57] width 23 height 10
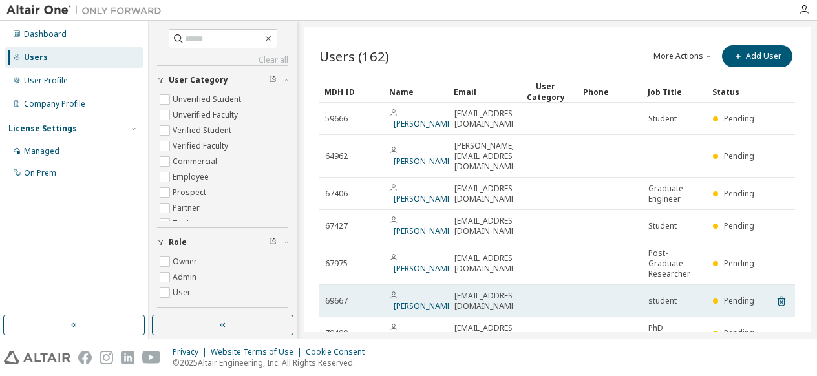
scroll to position [153, 0]
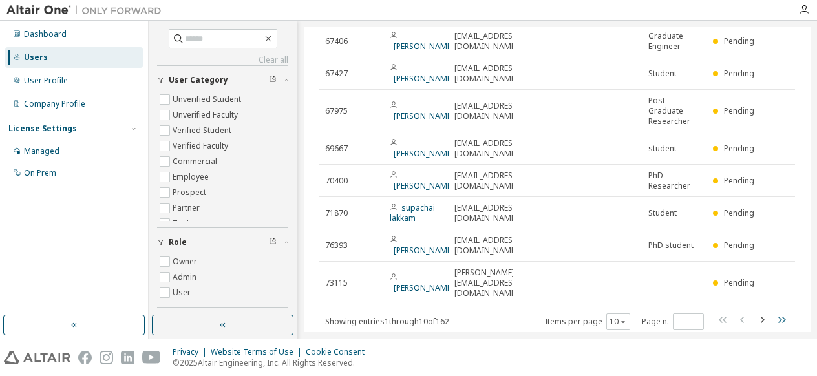
click at [776, 312] on icon "button" at bounding box center [782, 320] width 16 height 16
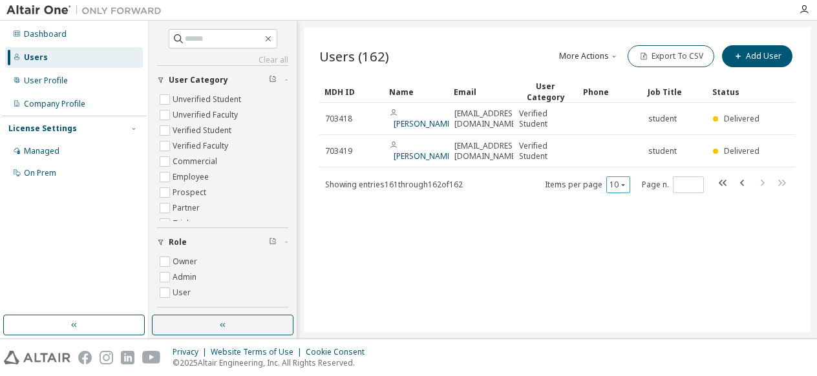
click at [619, 182] on icon "button" at bounding box center [623, 185] width 8 height 8
click at [627, 259] on div "100" at bounding box center [658, 264] width 103 height 16
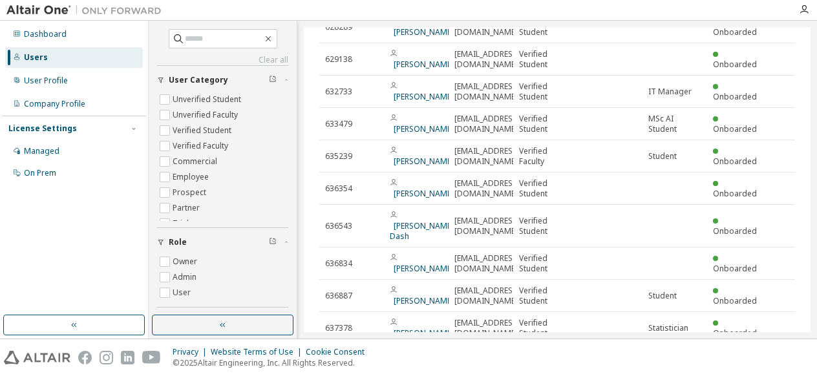
scroll to position [3145, 0]
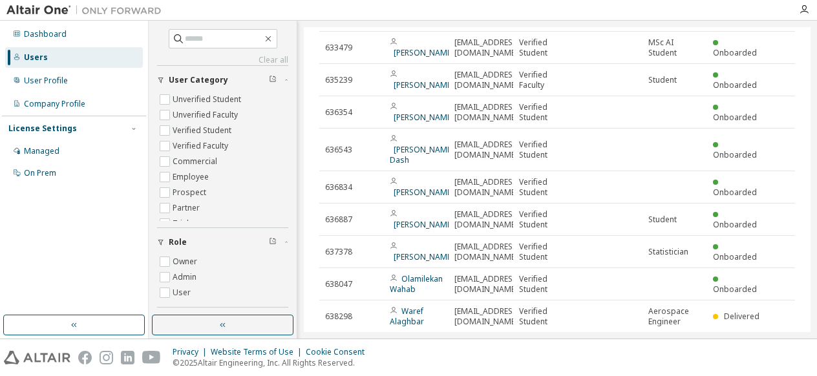
type input "*"
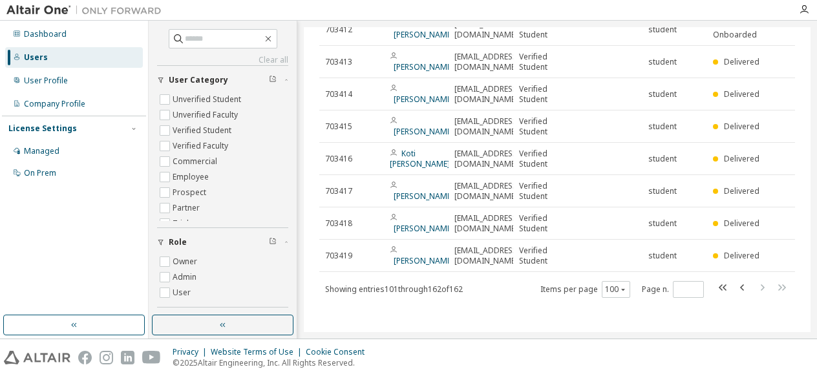
scroll to position [0, 0]
